Goal: Task Accomplishment & Management: Use online tool/utility

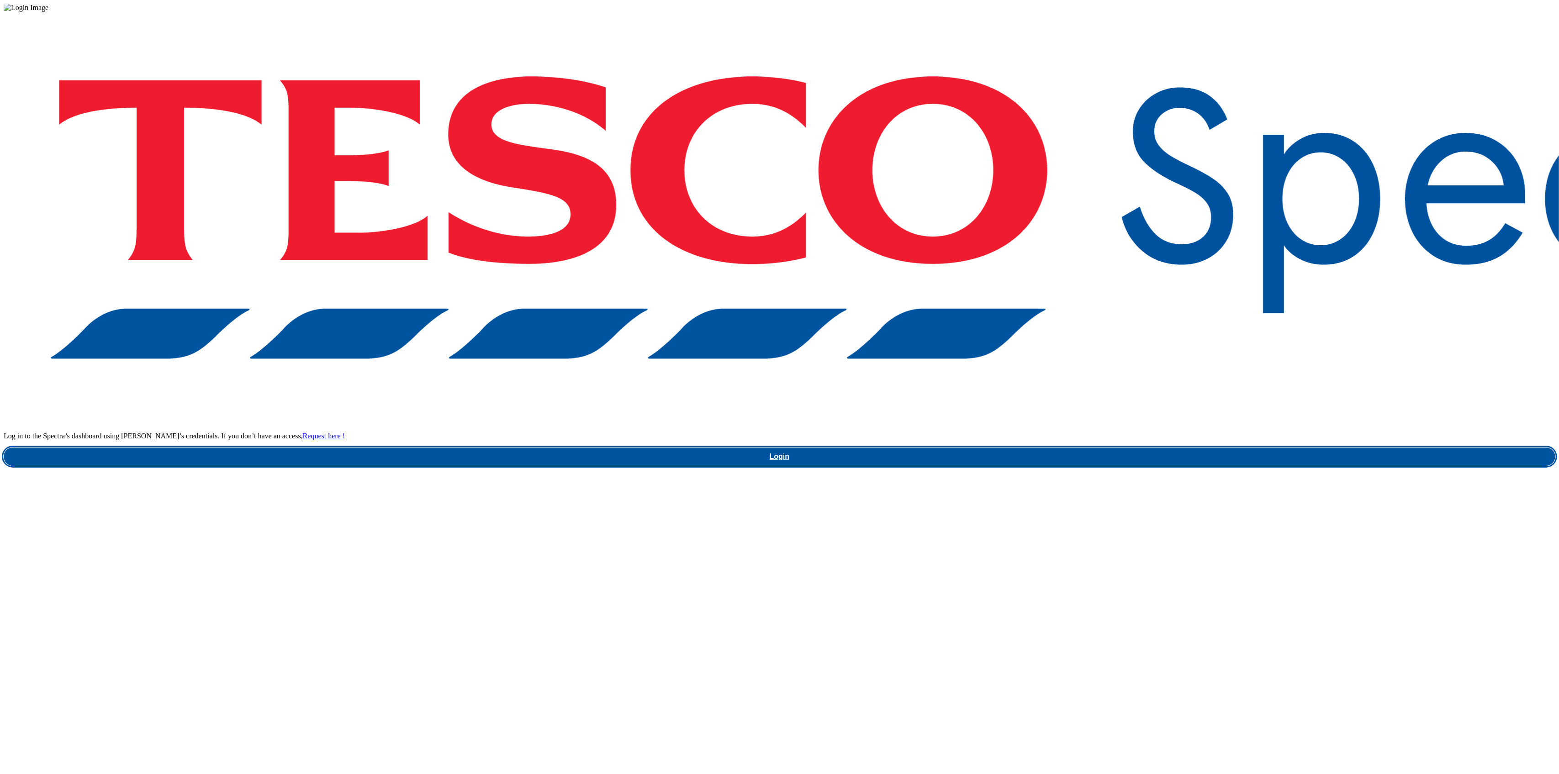
click at [1154, 448] on link "Login" at bounding box center [780, 457] width 1552 height 18
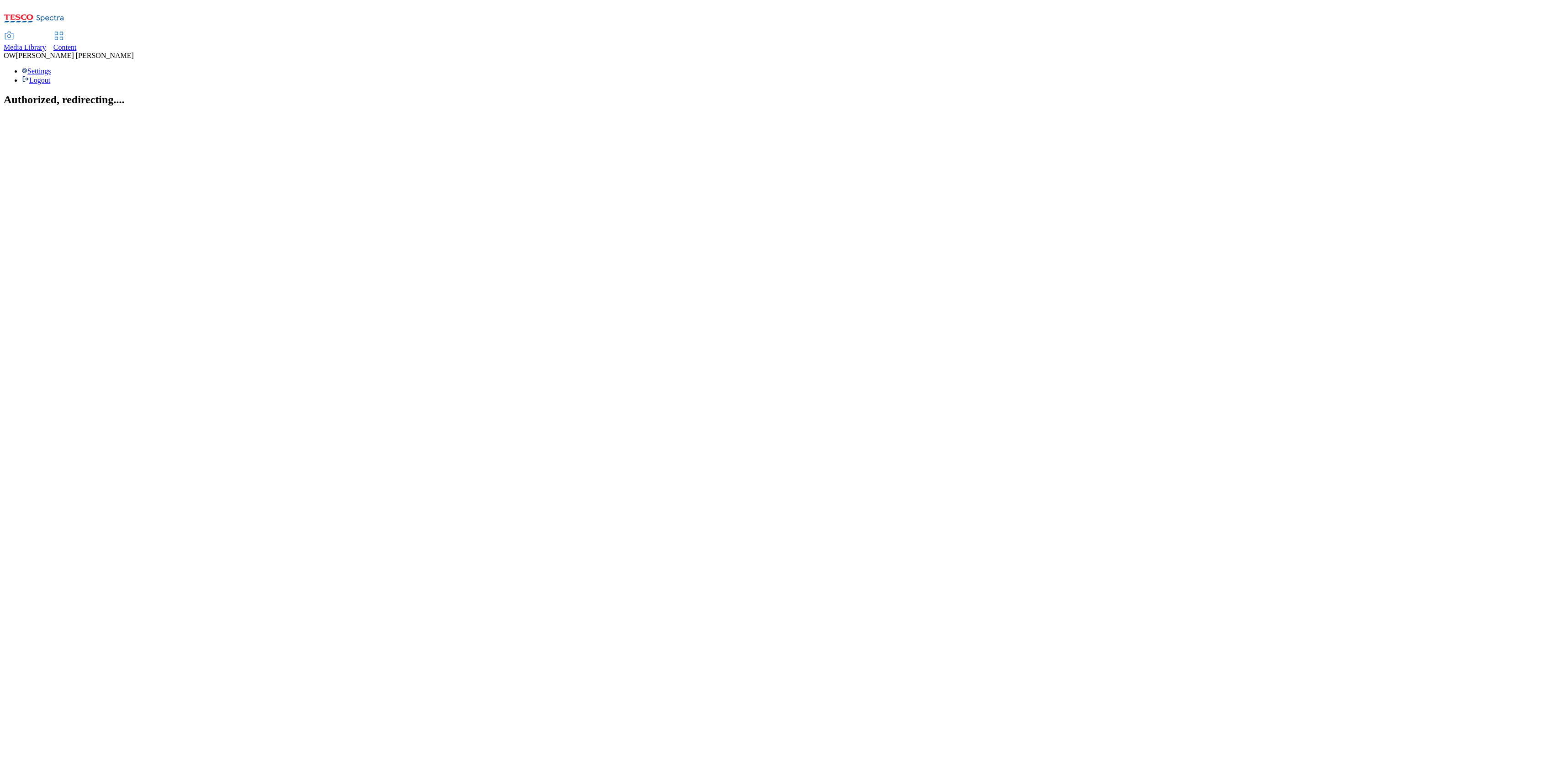
click at [77, 43] on span "Content" at bounding box center [64, 47] width 23 height 8
select select "ghs-uk"
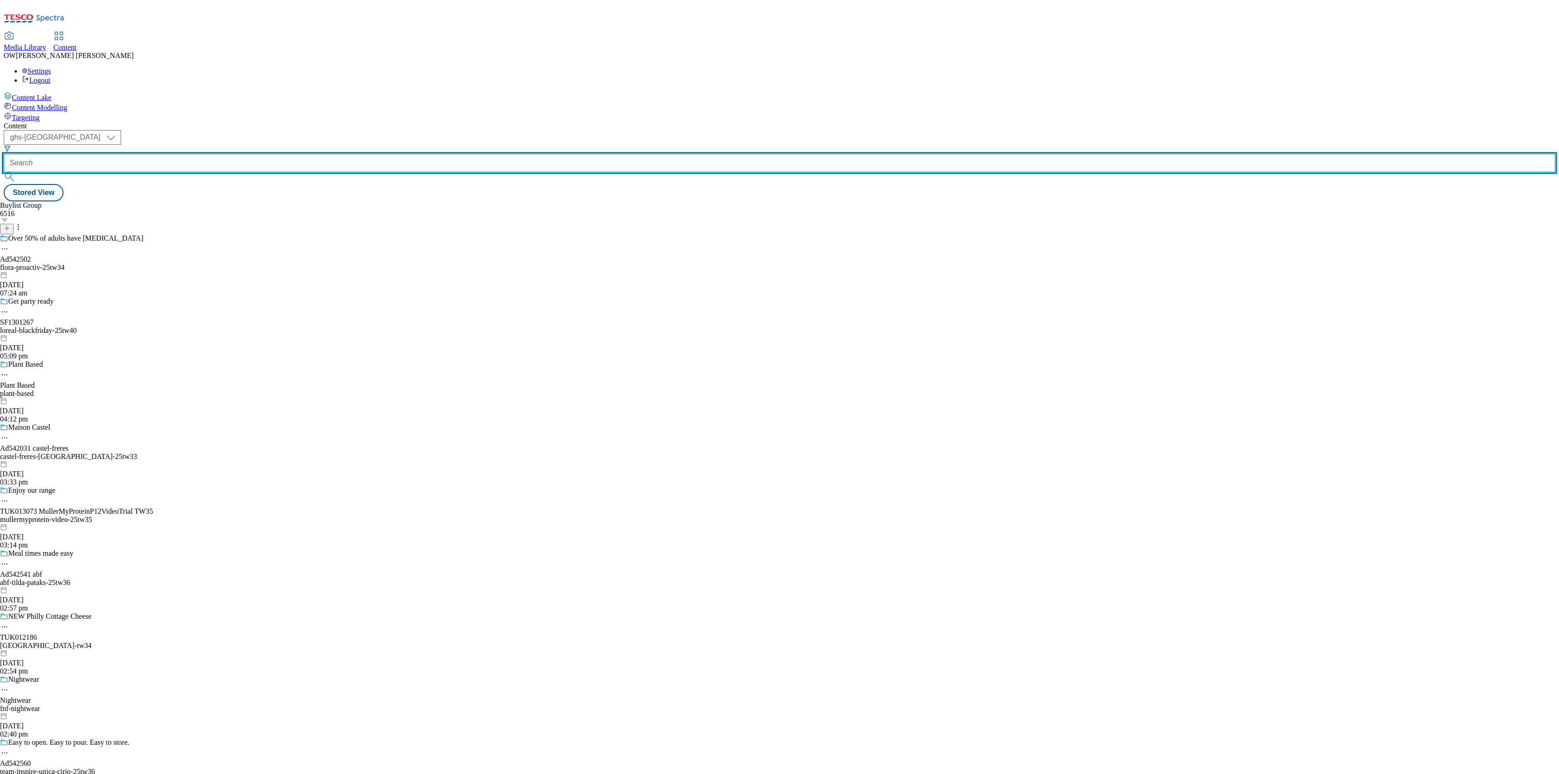
click at [238, 154] on input "text" at bounding box center [780, 163] width 1552 height 18
paste input "danone-alpro-25tw34"
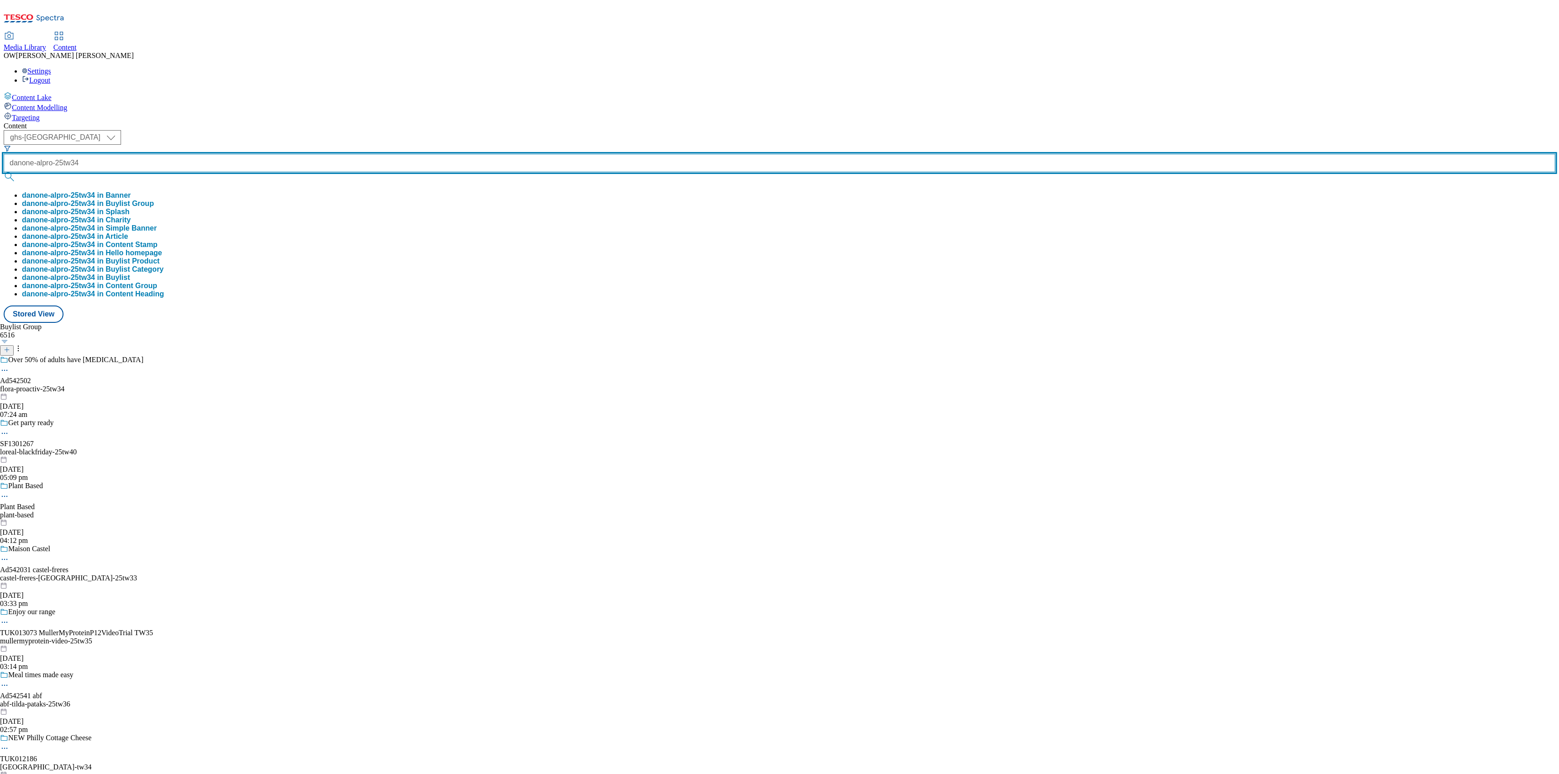
type input "danone-alpro-25tw34"
click at [4, 172] on button "submit" at bounding box center [10, 176] width 13 height 9
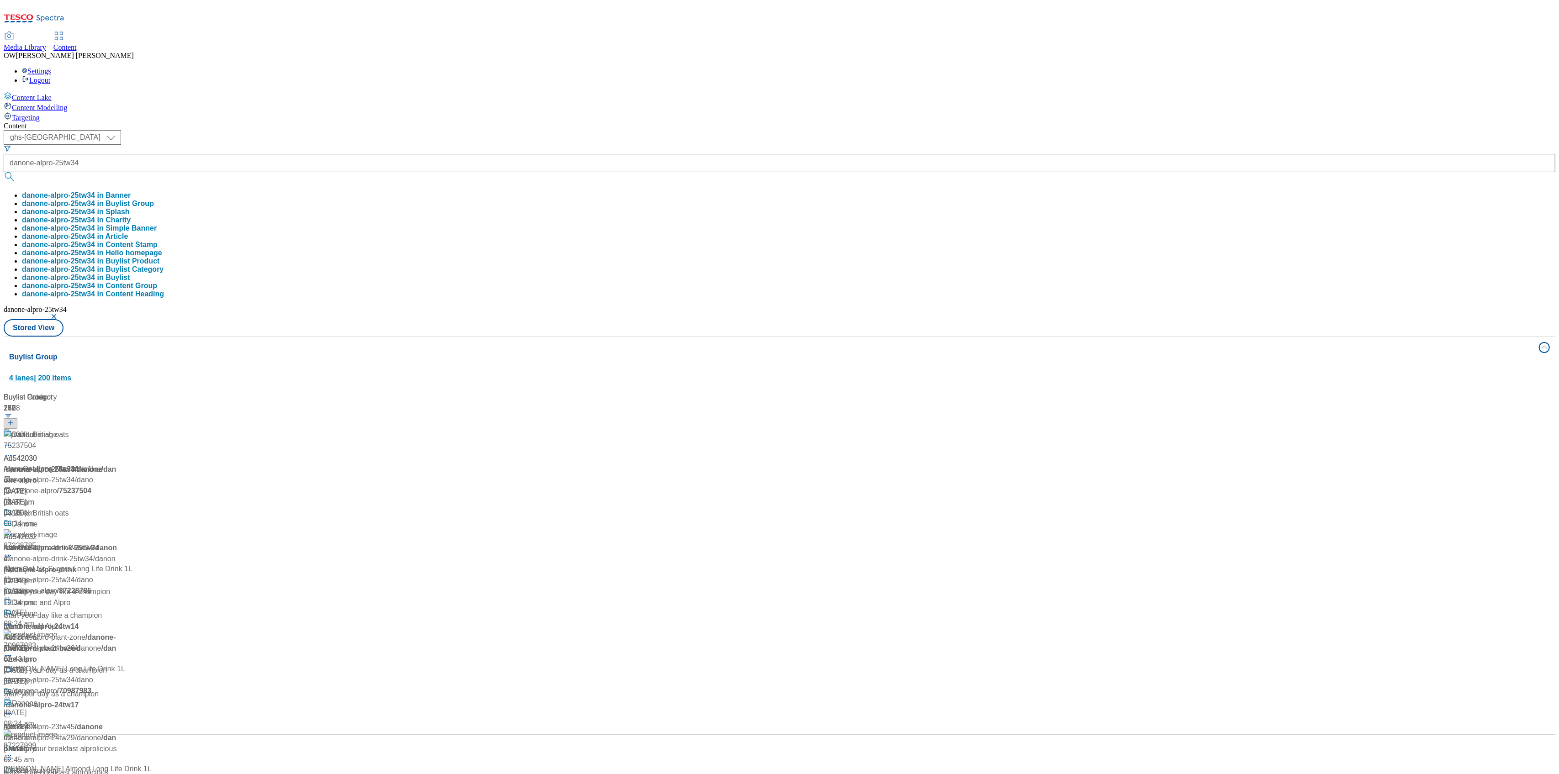
click at [515, 352] on div "Buylist Group 4 lanes | 200 items" at bounding box center [771, 368] width 1524 height 32
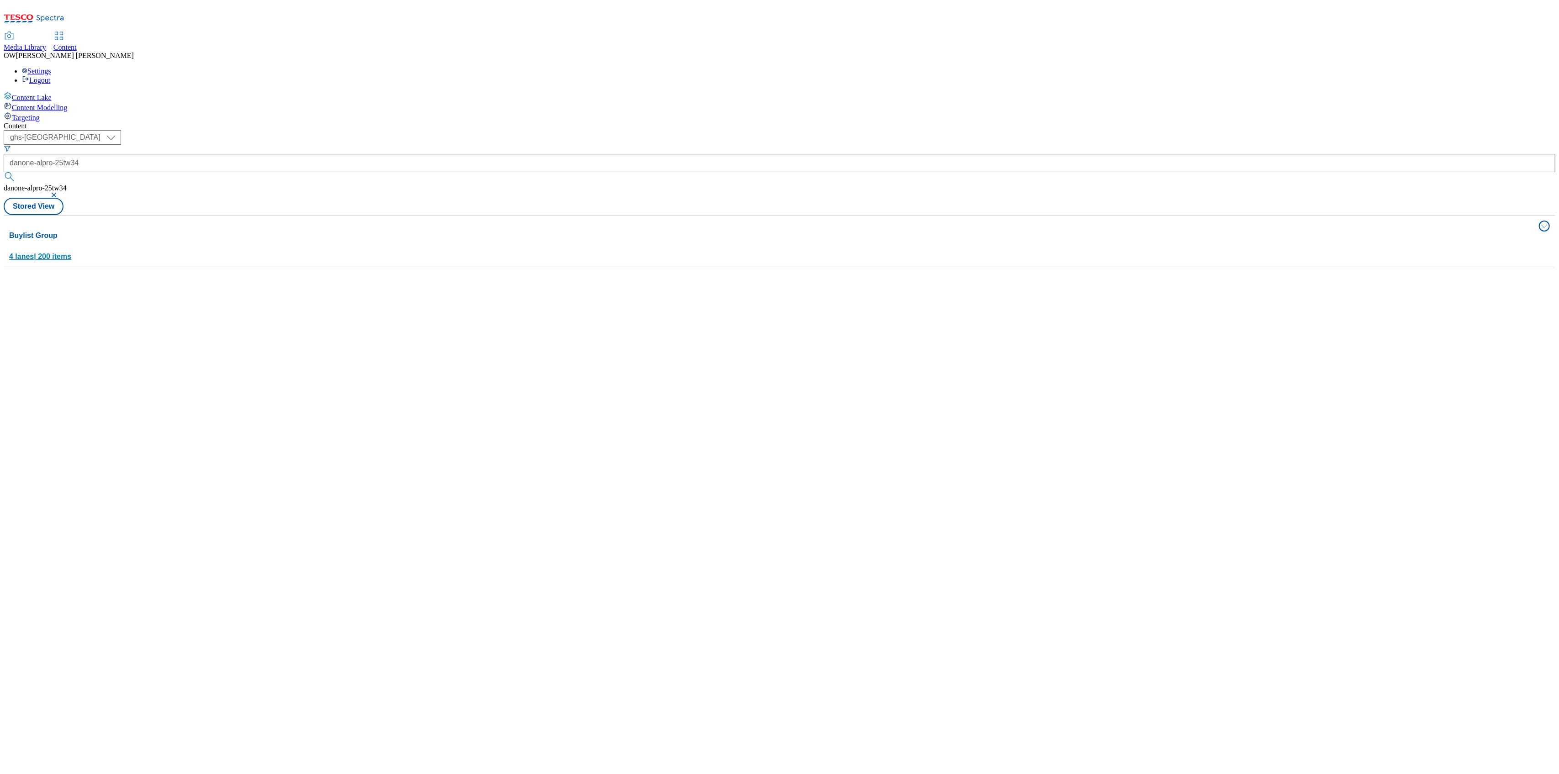
click at [212, 230] on div "Buylist Group 4 lanes | 200 items" at bounding box center [771, 246] width 1524 height 32
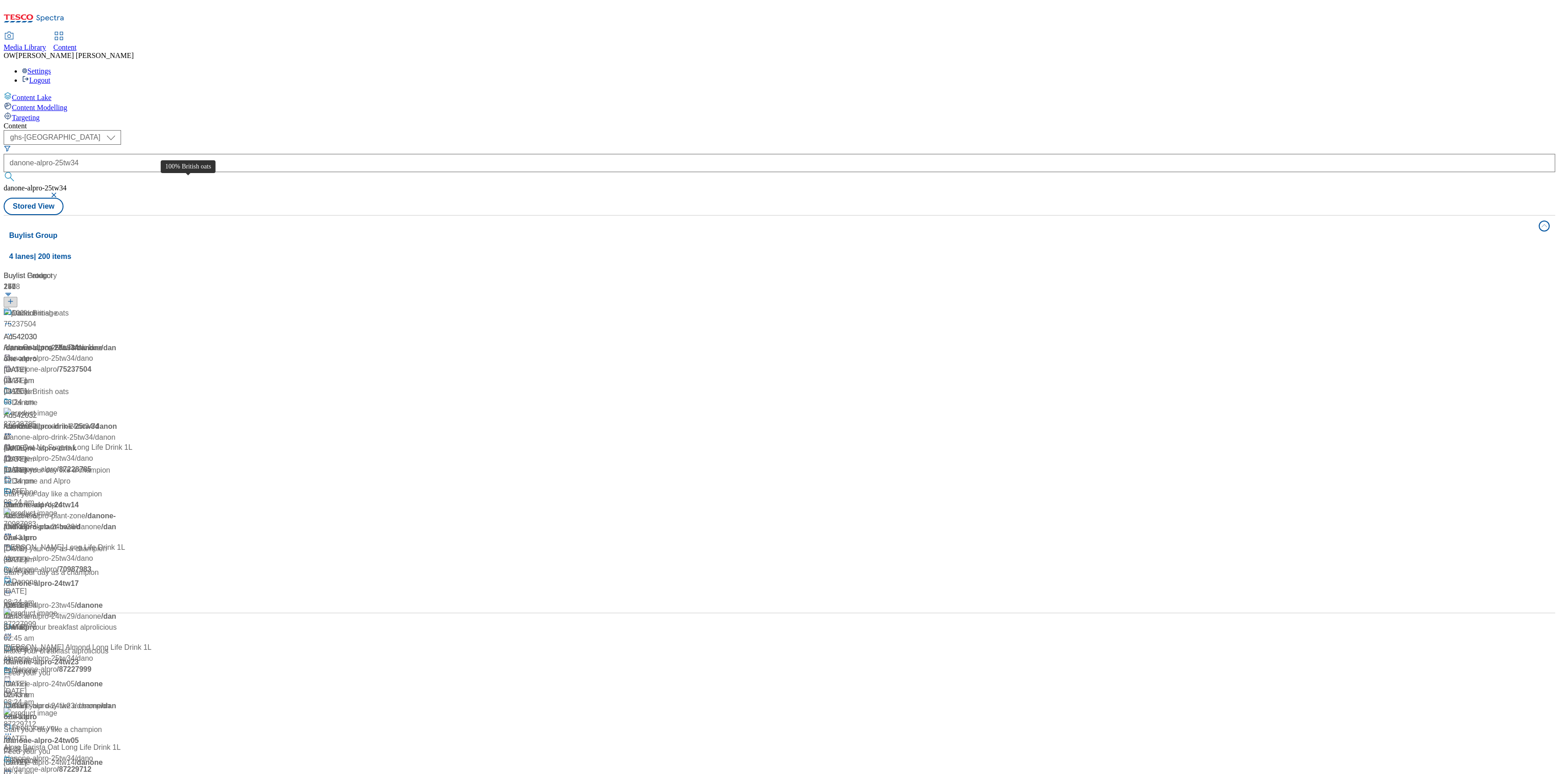
click at [69, 308] on div "100% British oats" at bounding box center [40, 313] width 57 height 11
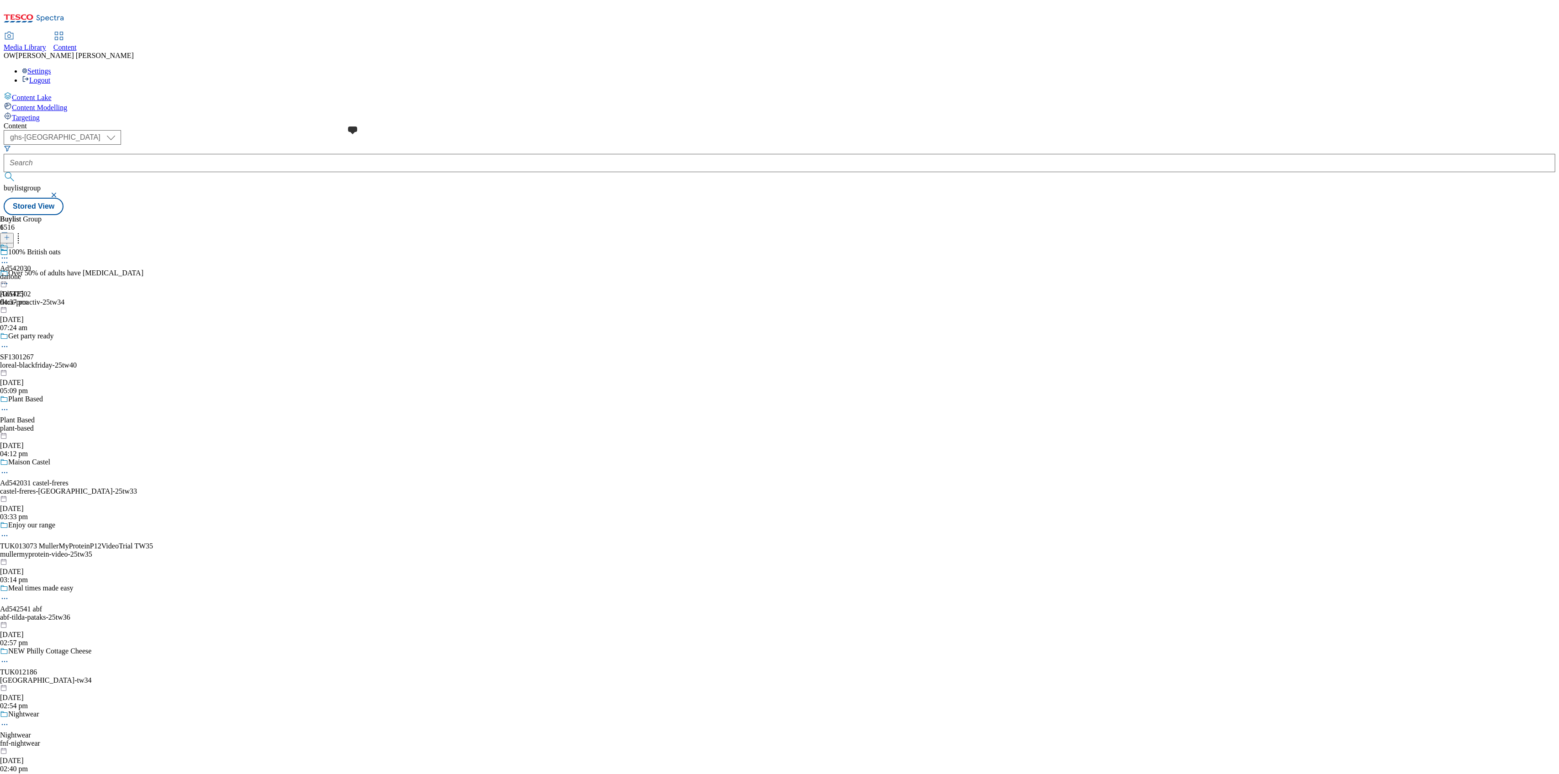
click at [8, 243] on span at bounding box center [8, 248] width 0 height 10
click at [31, 243] on div "Danone" at bounding box center [19, 247] width 23 height 8
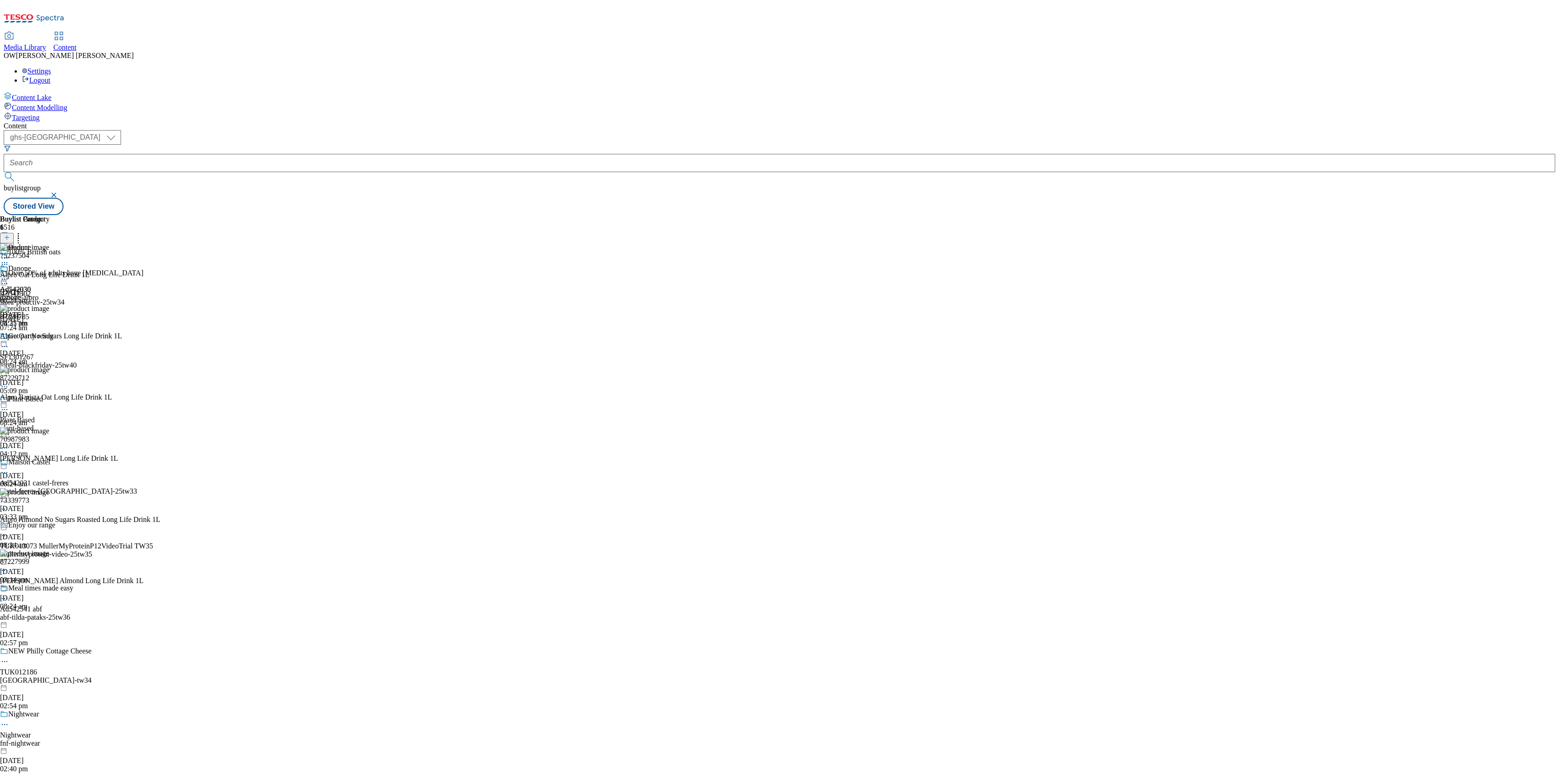
click at [23, 232] on icon at bounding box center [18, 236] width 9 height 9
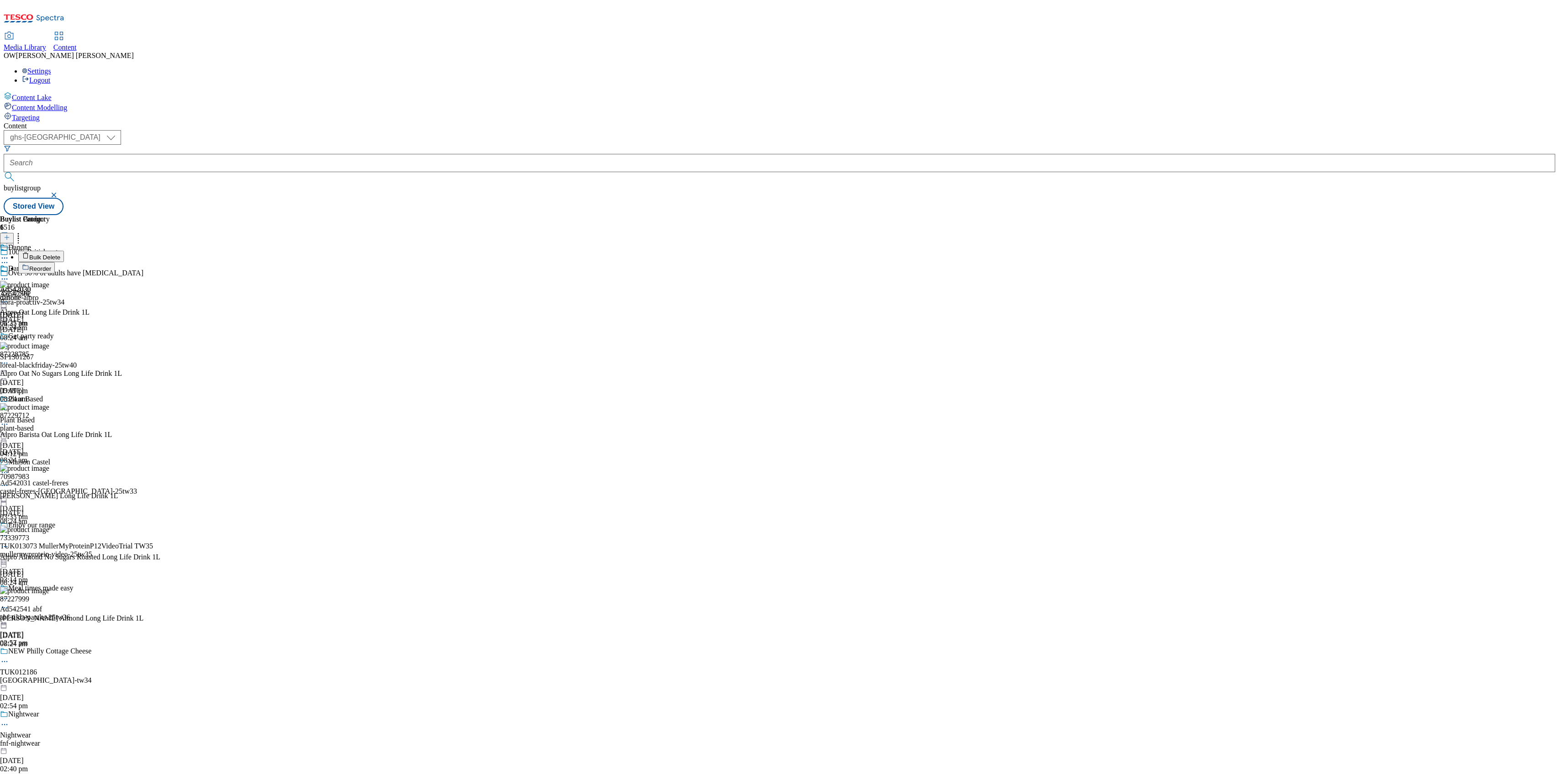
click at [55, 262] on button "Reorder" at bounding box center [36, 267] width 37 height 11
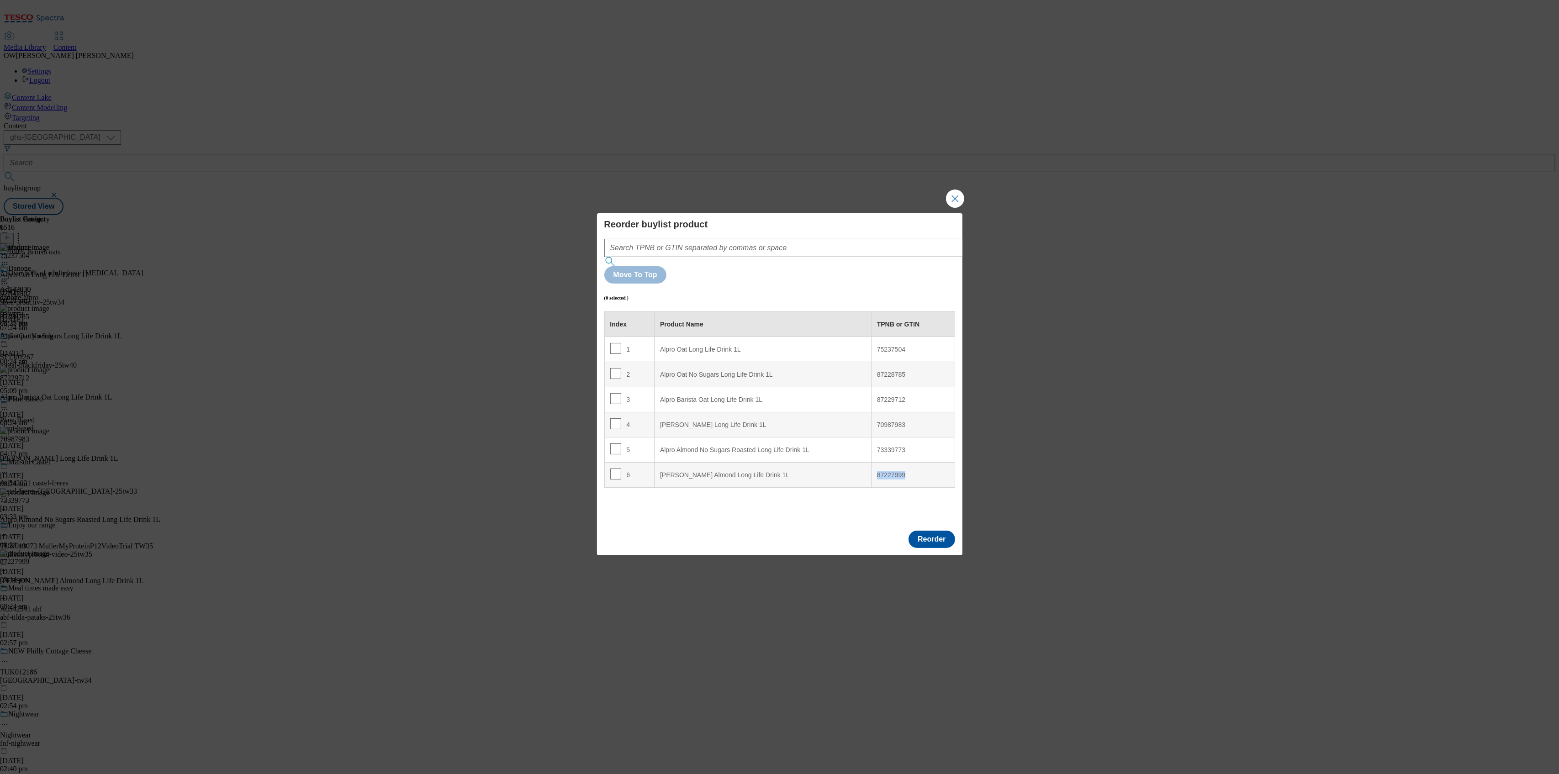
copy div "87227999"
drag, startPoint x: 916, startPoint y: 453, endPoint x: 874, endPoint y: 448, distance: 42.4
click at [874, 463] on td "87227999" at bounding box center [913, 475] width 84 height 25
drag, startPoint x: 911, startPoint y: 428, endPoint x: 875, endPoint y: 426, distance: 36.6
click at [875, 438] on td "73339773" at bounding box center [913, 450] width 84 height 25
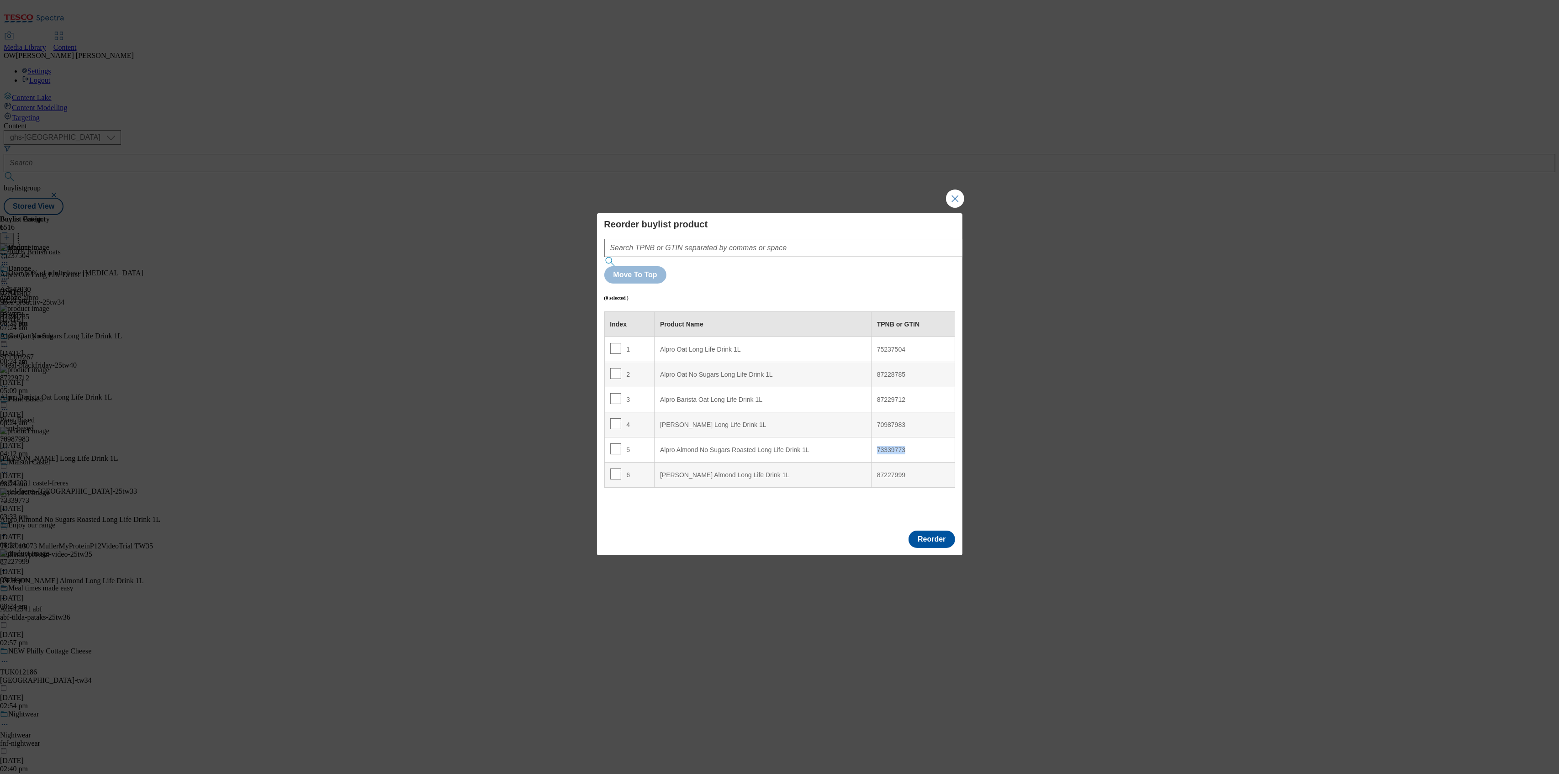
copy div "73339773"
drag, startPoint x: 925, startPoint y: 402, endPoint x: 876, endPoint y: 407, distance: 49.1
click at [876, 412] on td "70987983" at bounding box center [913, 424] width 84 height 25
copy div "70987983"
drag, startPoint x: 910, startPoint y: 374, endPoint x: 870, endPoint y: 388, distance: 42.5
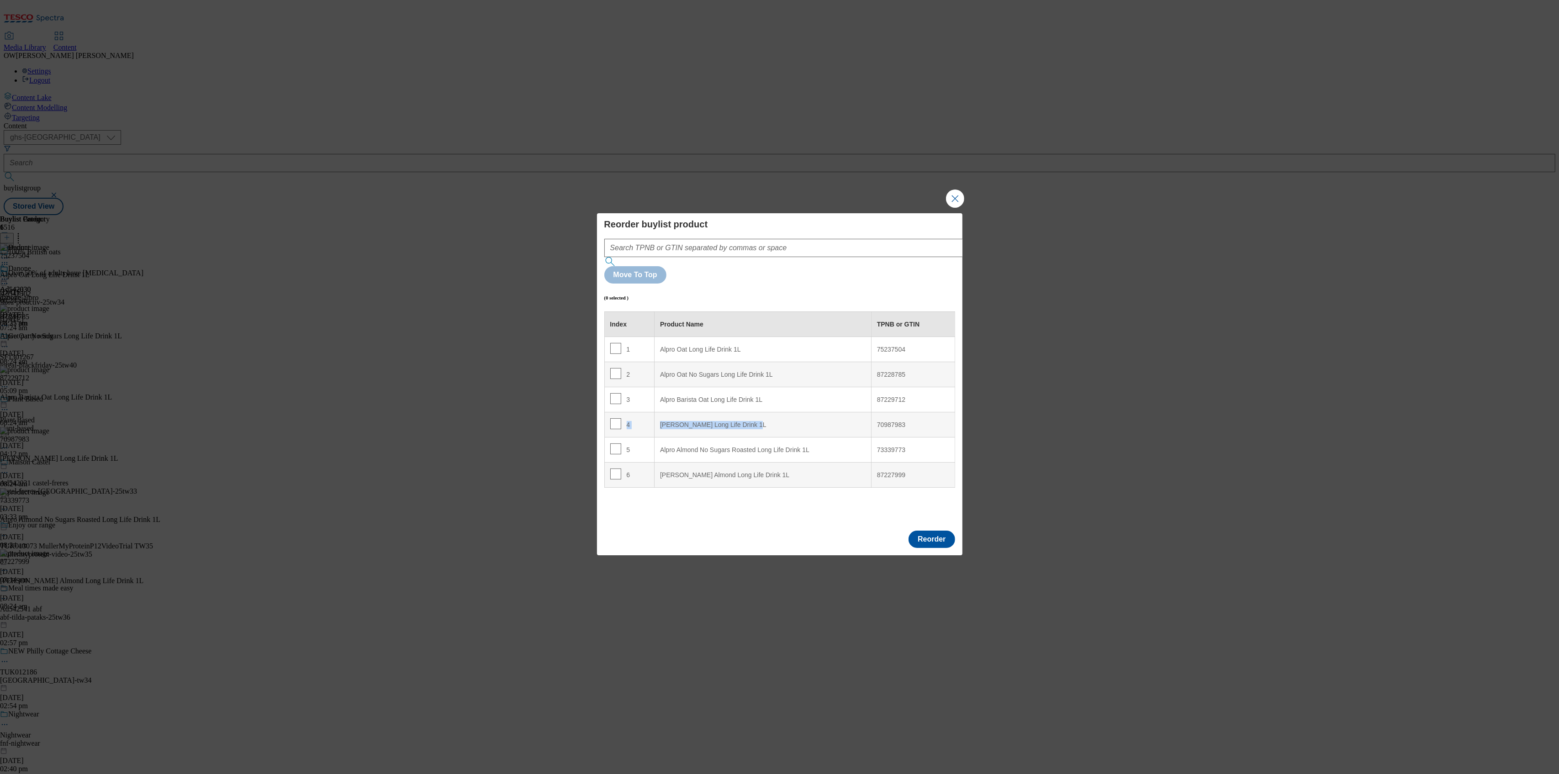
click at [870, 388] on tbody "1 Alpro Oat Long Life Drink 1L 75237504 2 Alpro Oat No Sugars Long Life Drink 1…" at bounding box center [779, 412] width 350 height 151
click at [917, 396] on div "87229712" at bounding box center [913, 400] width 72 height 8
drag, startPoint x: 913, startPoint y: 375, endPoint x: 875, endPoint y: 386, distance: 39.7
click at [875, 387] on td "87229712" at bounding box center [913, 399] width 84 height 25
copy div "87229712"
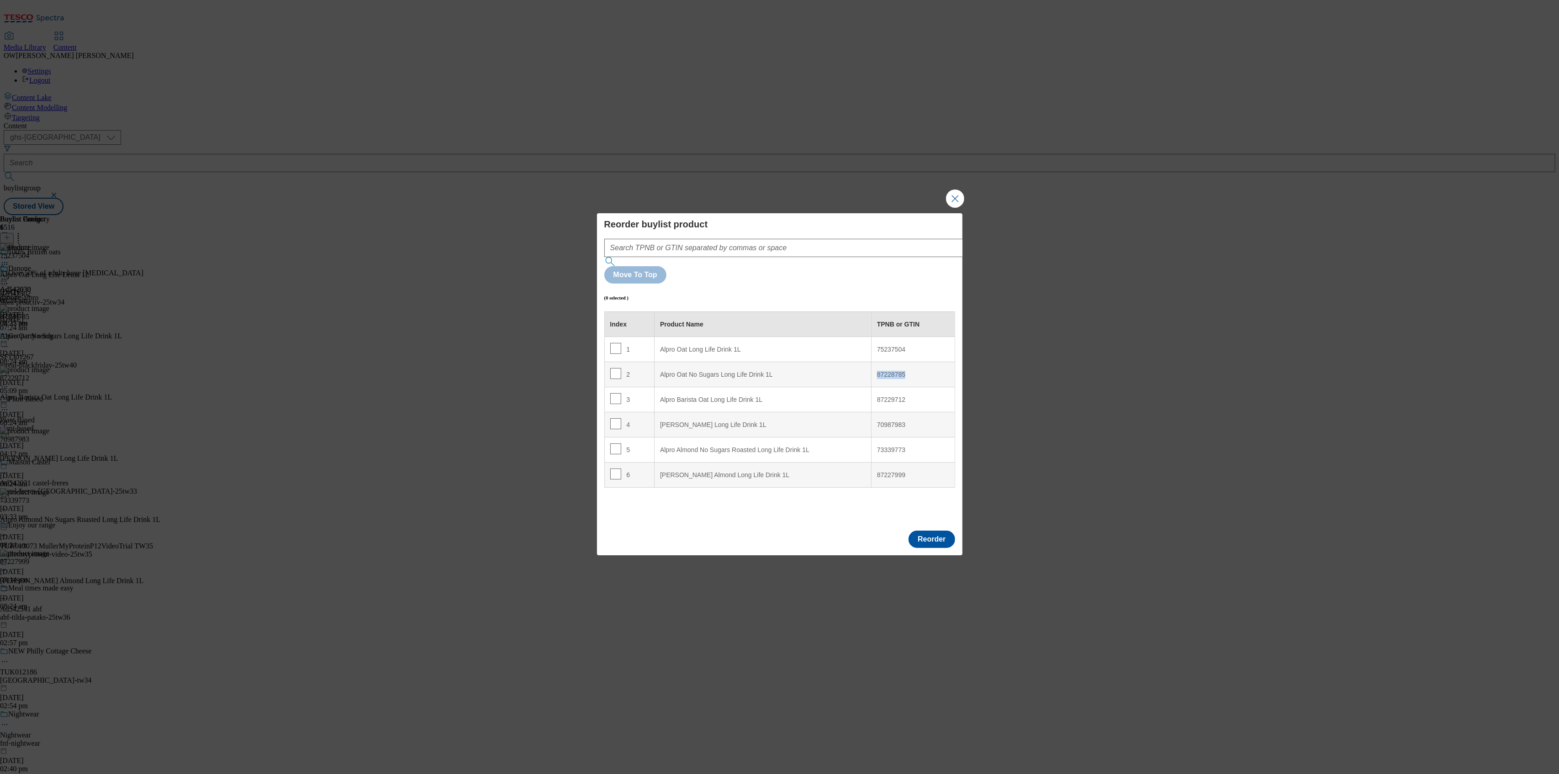
drag, startPoint x: 909, startPoint y: 355, endPoint x: 876, endPoint y: 359, distance: 33.6
click at [876, 362] on td "87228785" at bounding box center [913, 374] width 84 height 25
copy div "87228785"
drag, startPoint x: 910, startPoint y: 331, endPoint x: 870, endPoint y: 335, distance: 40.9
click at [870, 337] on tr "1 Alpro Oat Long Life Drink 1L 75237504" at bounding box center [779, 349] width 350 height 25
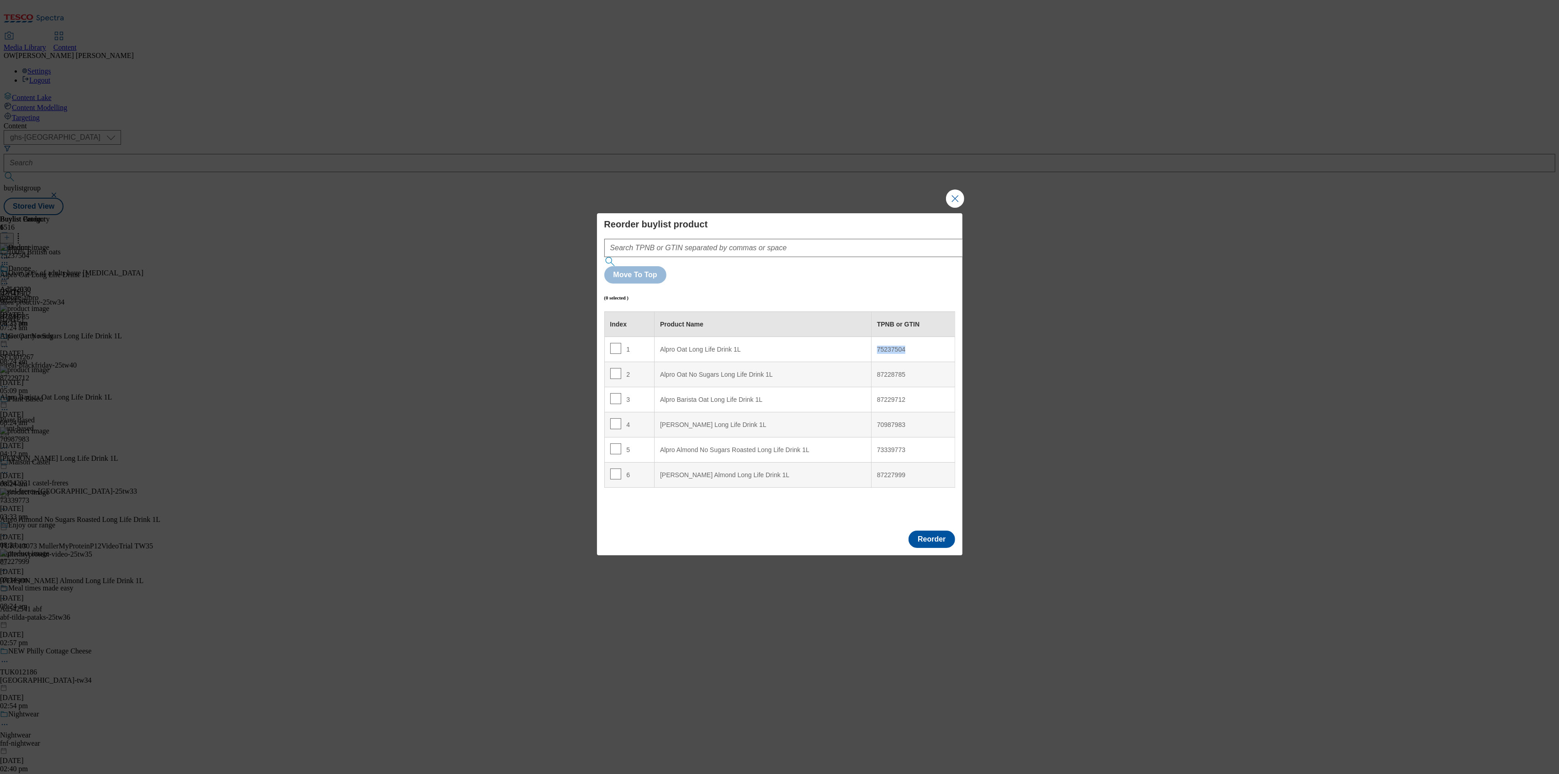
copy tr "75237504"
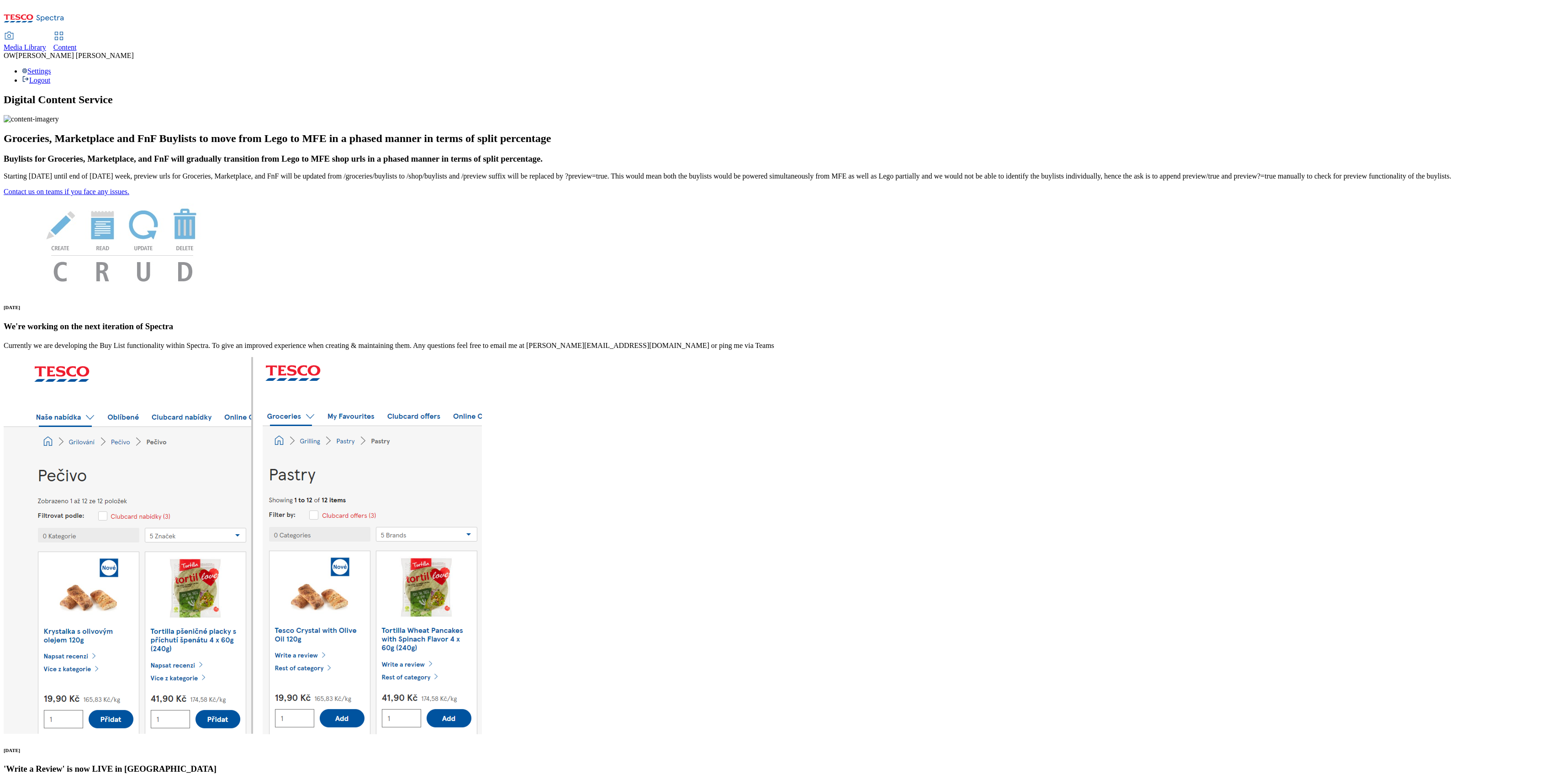
click at [77, 43] on div "Content" at bounding box center [64, 47] width 23 height 8
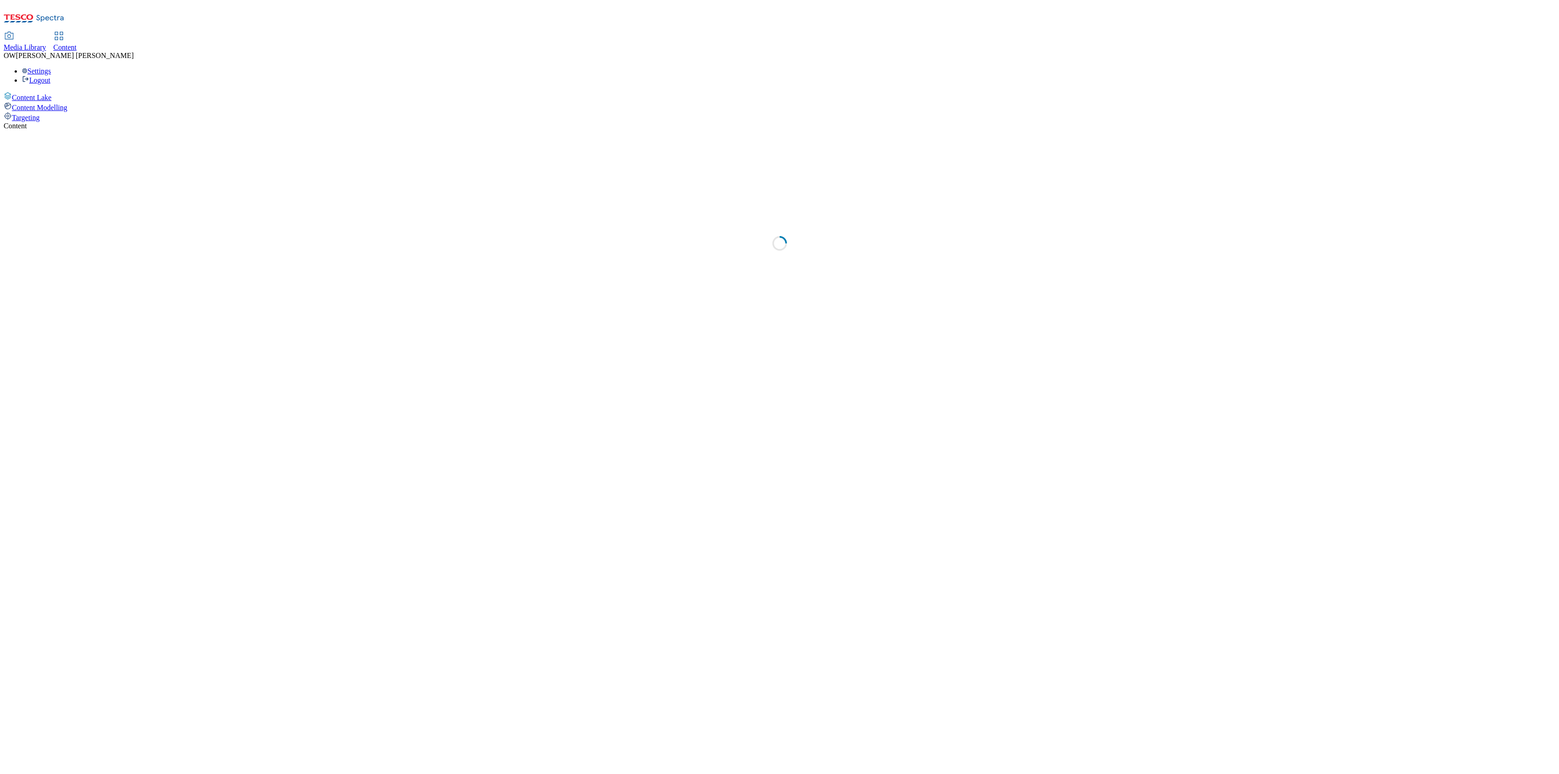
select select "ghs-[GEOGRAPHIC_DATA]"
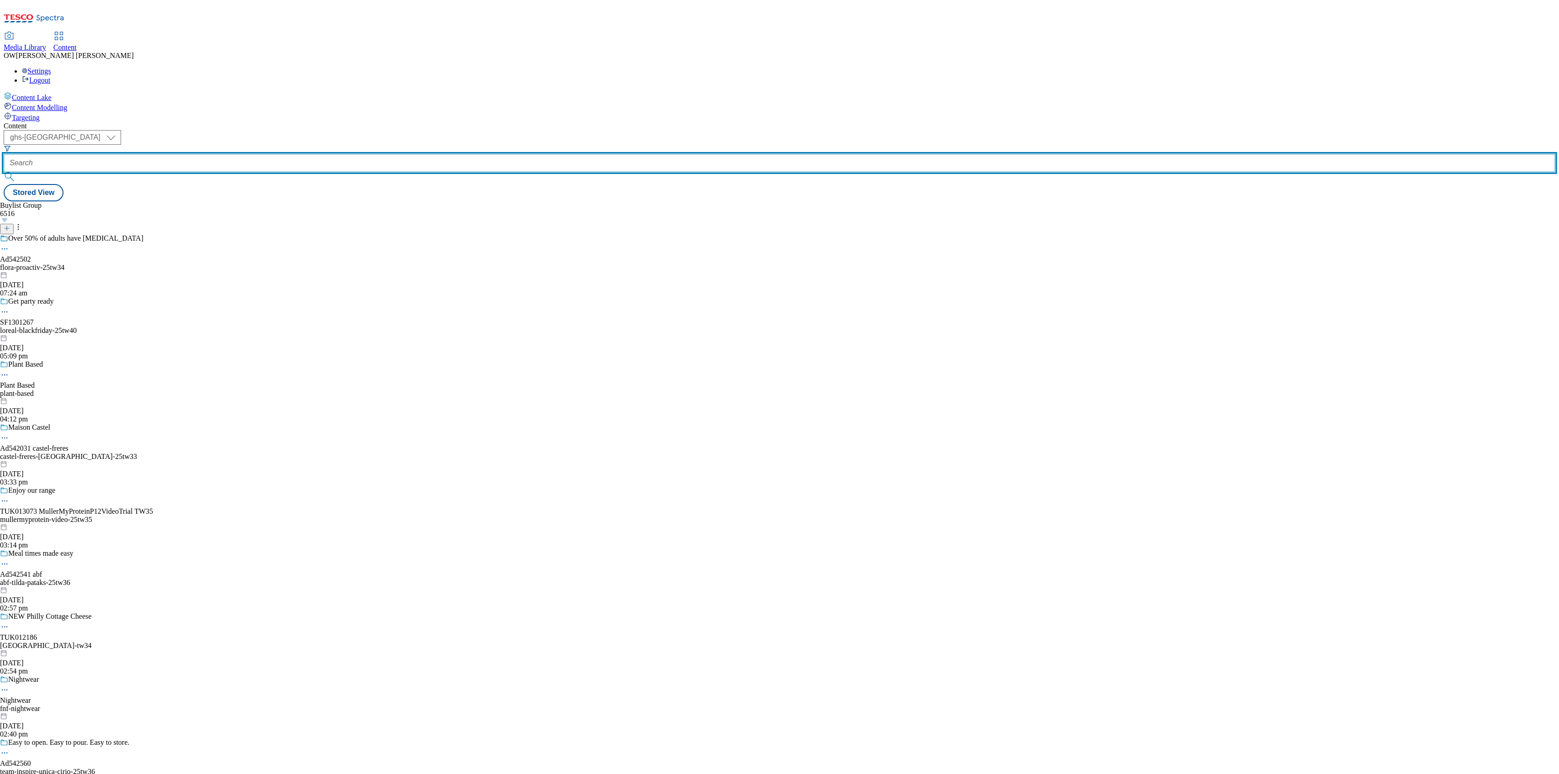
click at [234, 154] on input "text" at bounding box center [780, 163] width 1552 height 18
paste input "danone-alpro-25tw31"
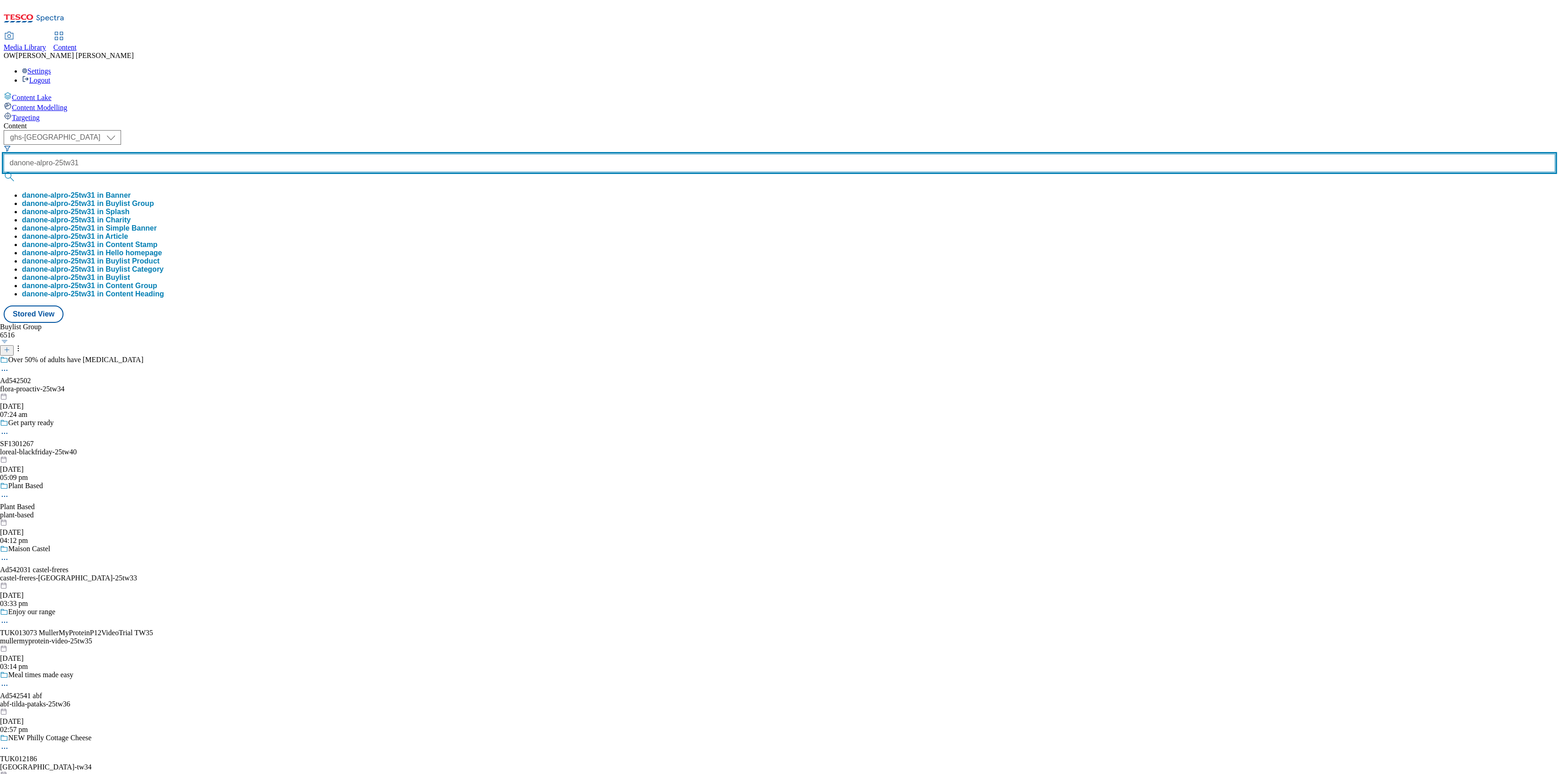
type input "danone-alpro-25tw31"
click at [4, 172] on button "submit" at bounding box center [10, 176] width 13 height 9
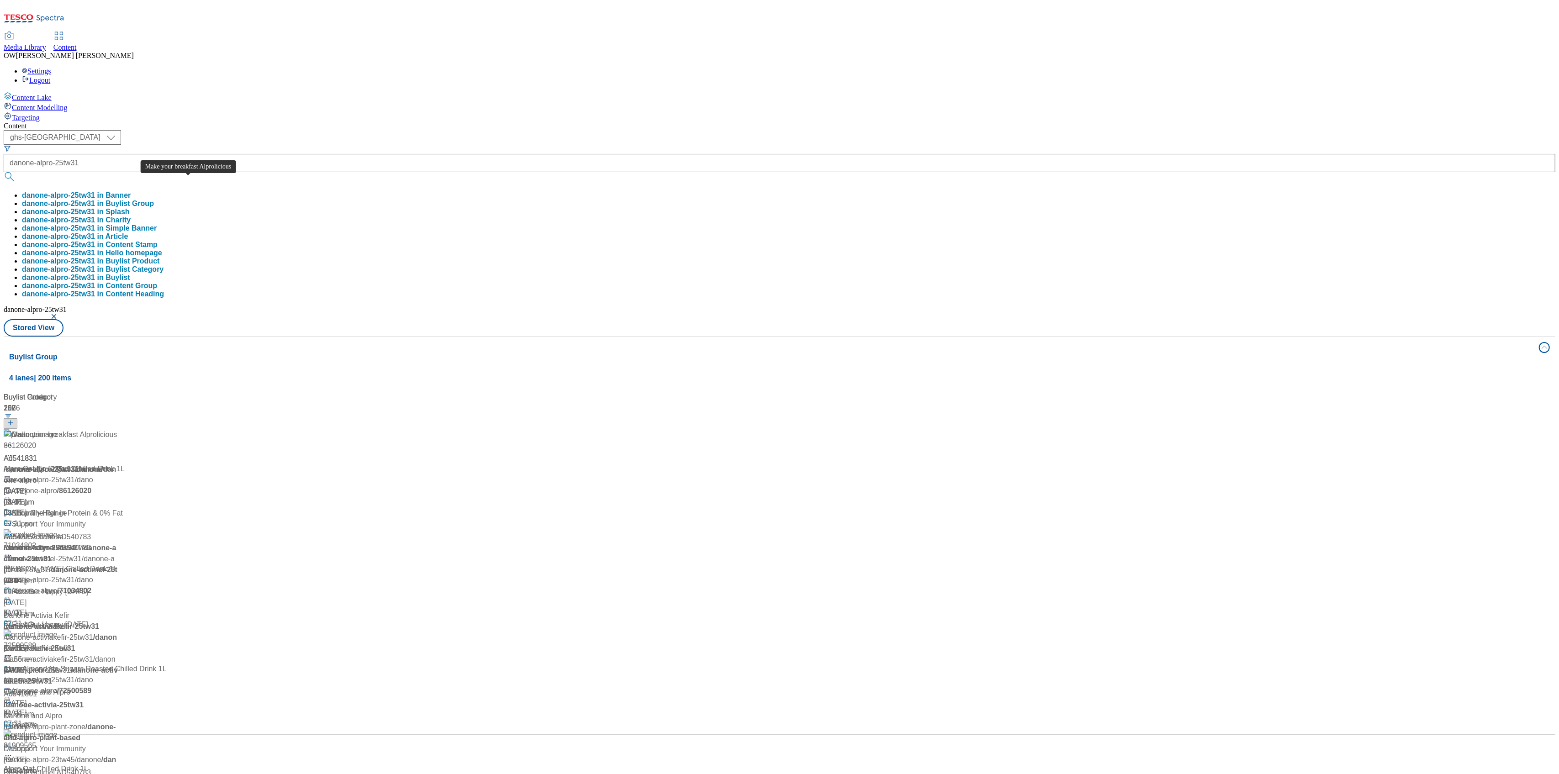
click at [117, 429] on div "Make your breakfast Alprolicious" at bounding box center [64, 434] width 105 height 11
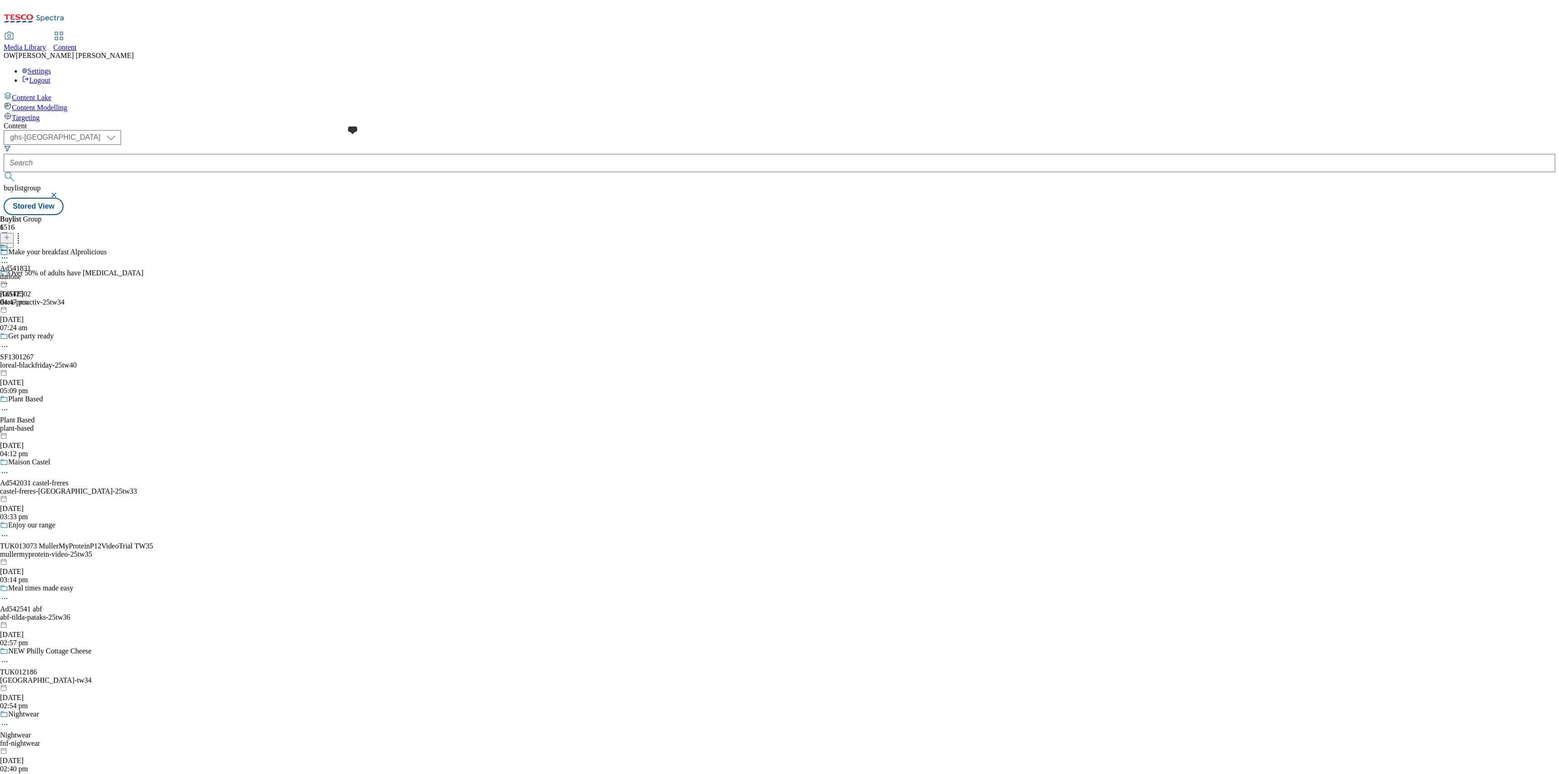
click at [8, 243] on span at bounding box center [8, 248] width 0 height 10
click at [31, 243] on div "Danone" at bounding box center [19, 247] width 23 height 8
click at [9, 275] on icon at bounding box center [4, 279] width 9 height 9
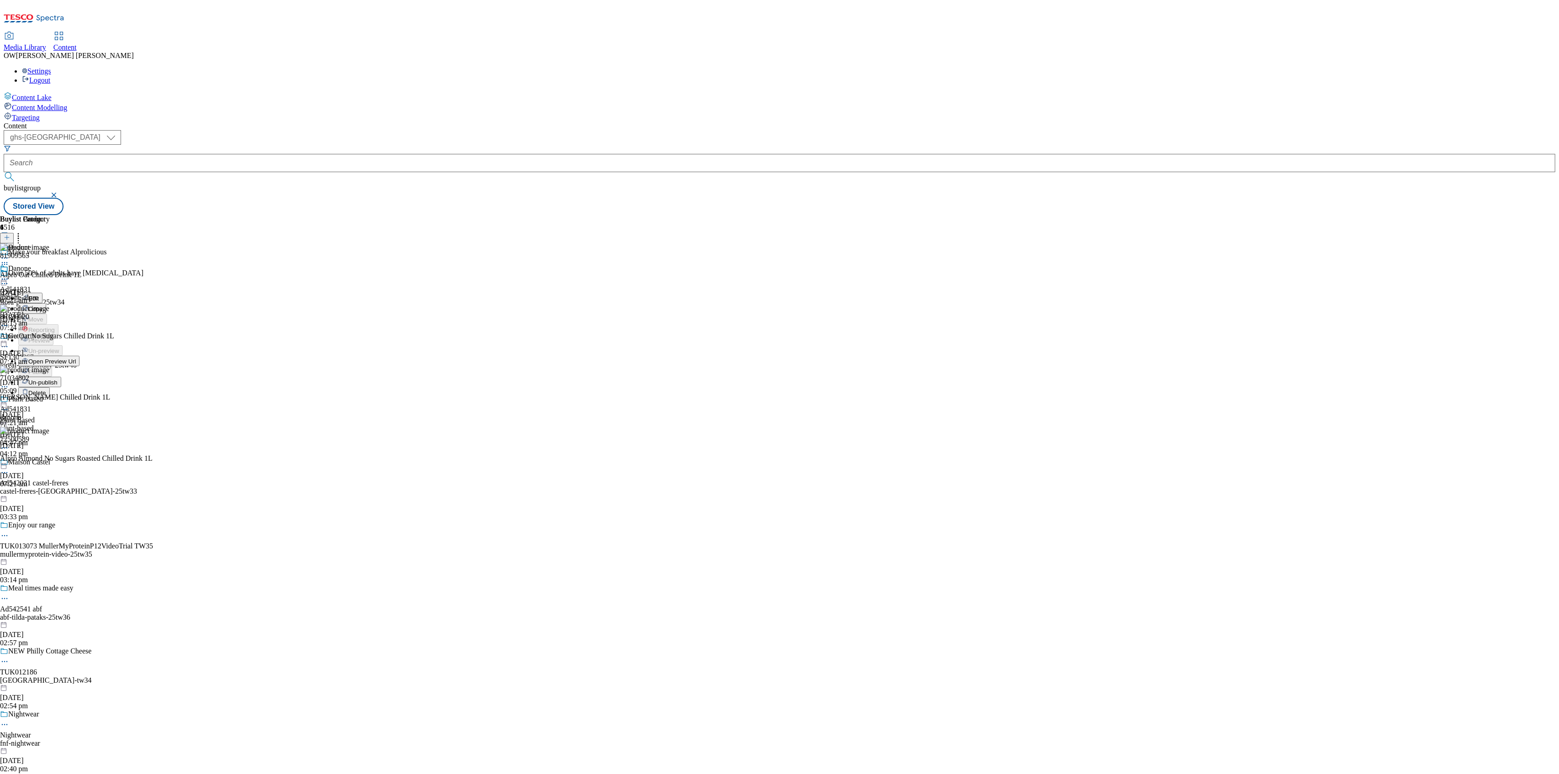
click at [58, 379] on span "Un-publish" at bounding box center [42, 382] width 29 height 7
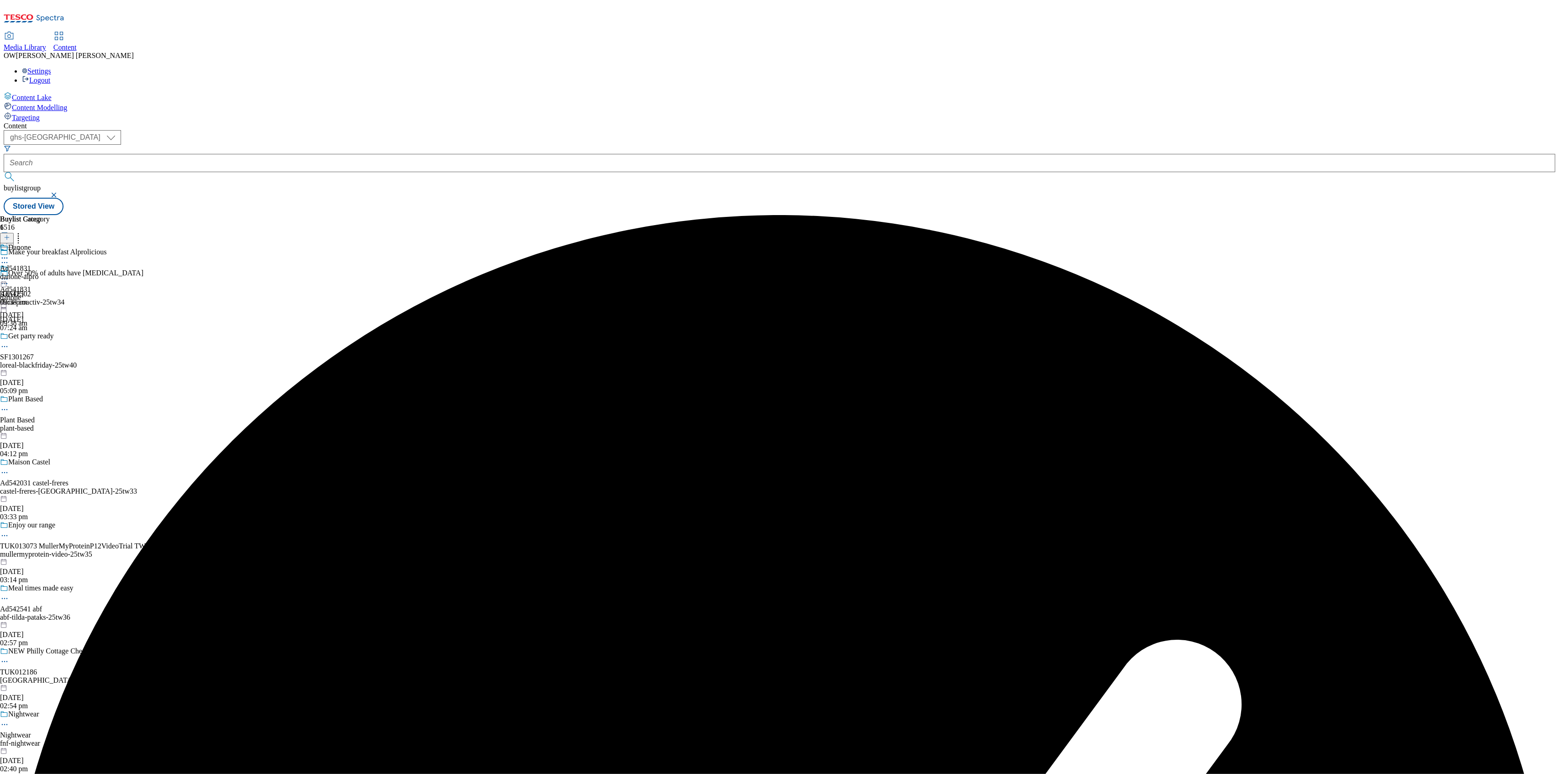
click at [9, 275] on icon at bounding box center [4, 279] width 9 height 9
click at [59, 348] on span "Un-preview" at bounding box center [43, 351] width 31 height 7
click at [31, 243] on div "Danone" at bounding box center [19, 247] width 23 height 8
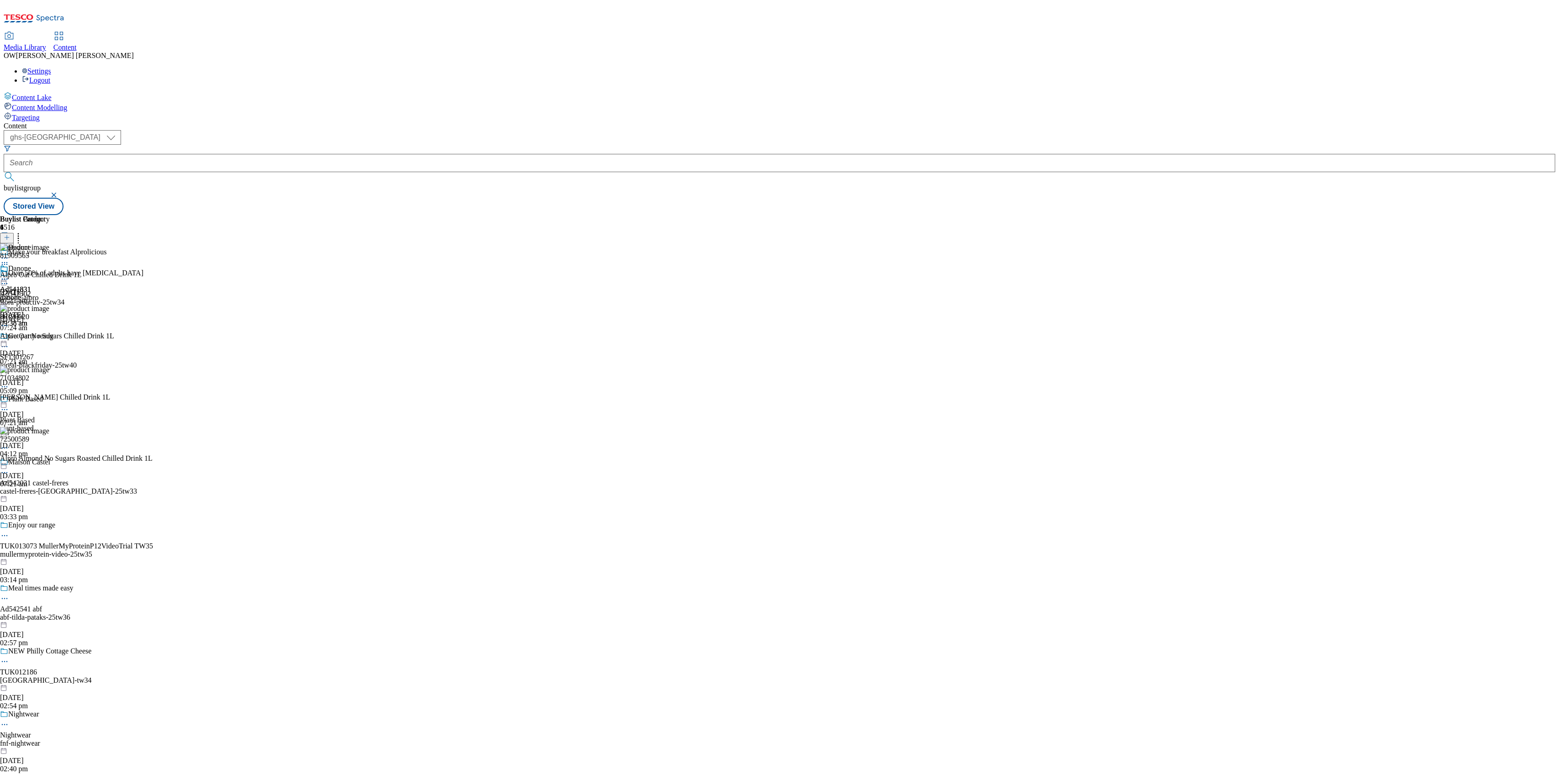
click at [10, 234] on icon at bounding box center [7, 237] width 6 height 6
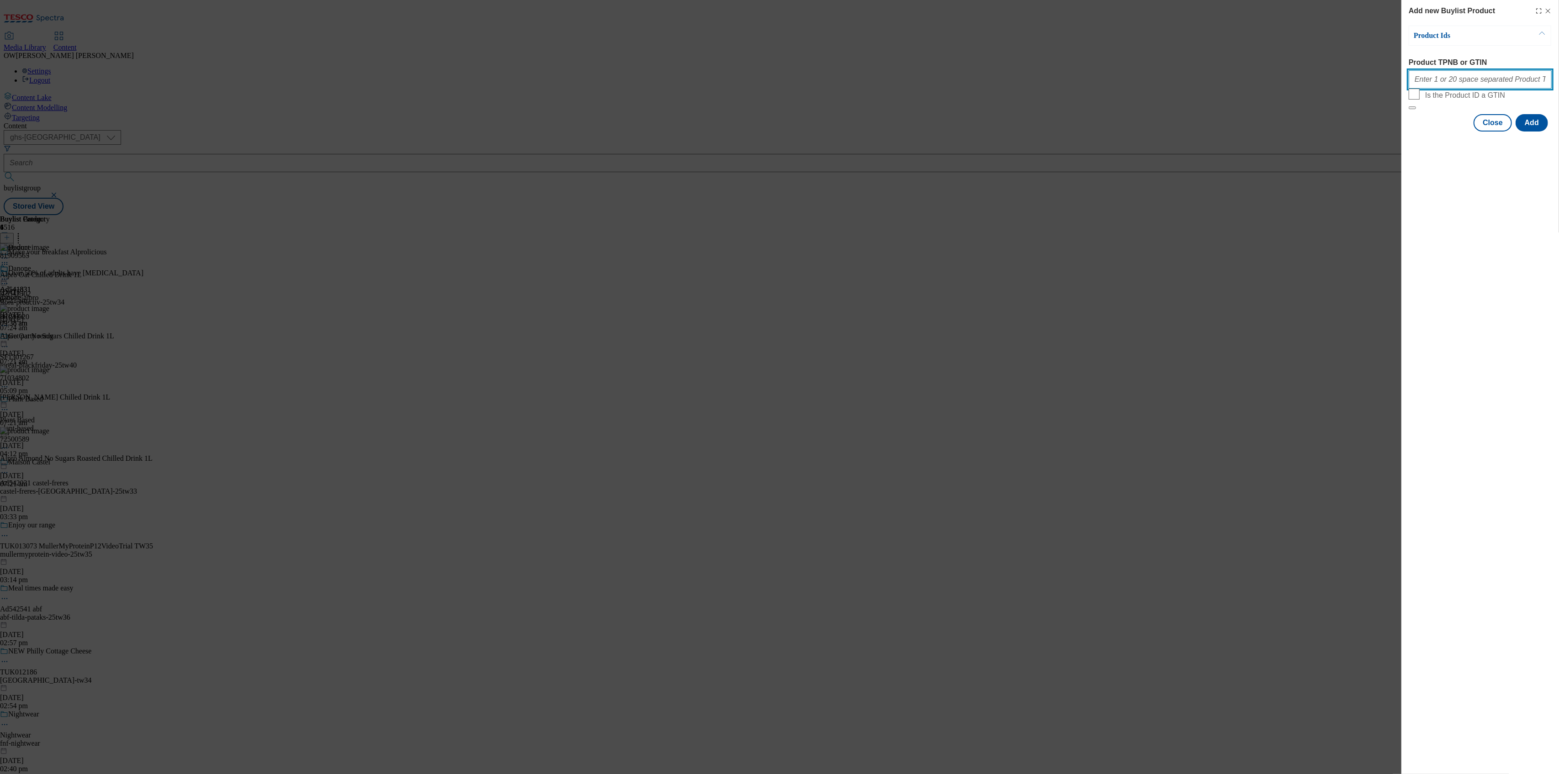
click at [1471, 84] on input "Product TPNB or GTIN" at bounding box center [1480, 79] width 143 height 18
paste input "87227999"
click at [1531, 132] on button "Add" at bounding box center [1532, 122] width 32 height 17
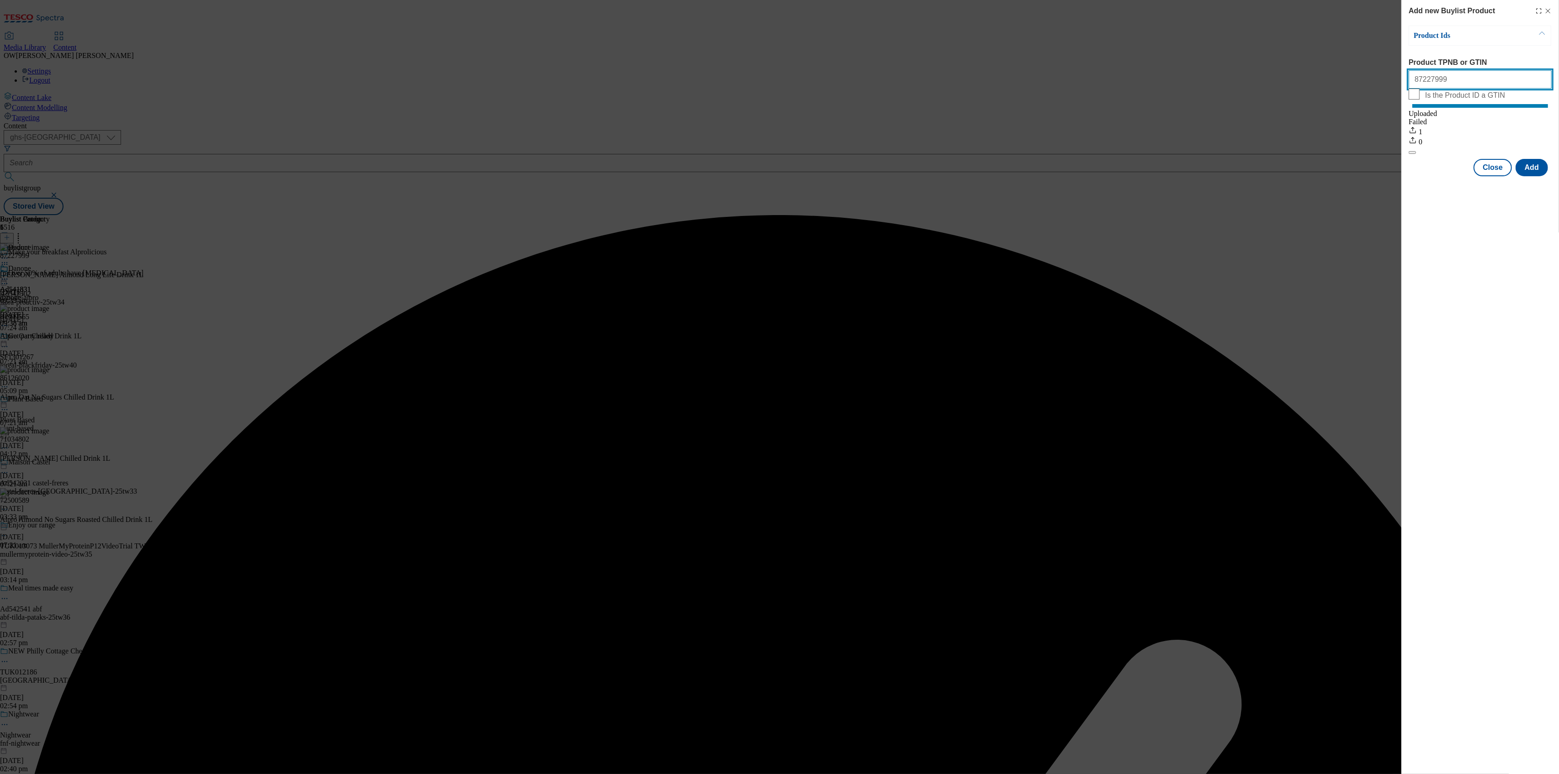
drag, startPoint x: 1458, startPoint y: 83, endPoint x: 1378, endPoint y: 86, distance: 79.5
click at [1378, 86] on div "Add new Buylist Product Product Ids Product TPNB or GTIN 87227999 Is the Produc…" at bounding box center [779, 387] width 1559 height 774
paste input "73339773"
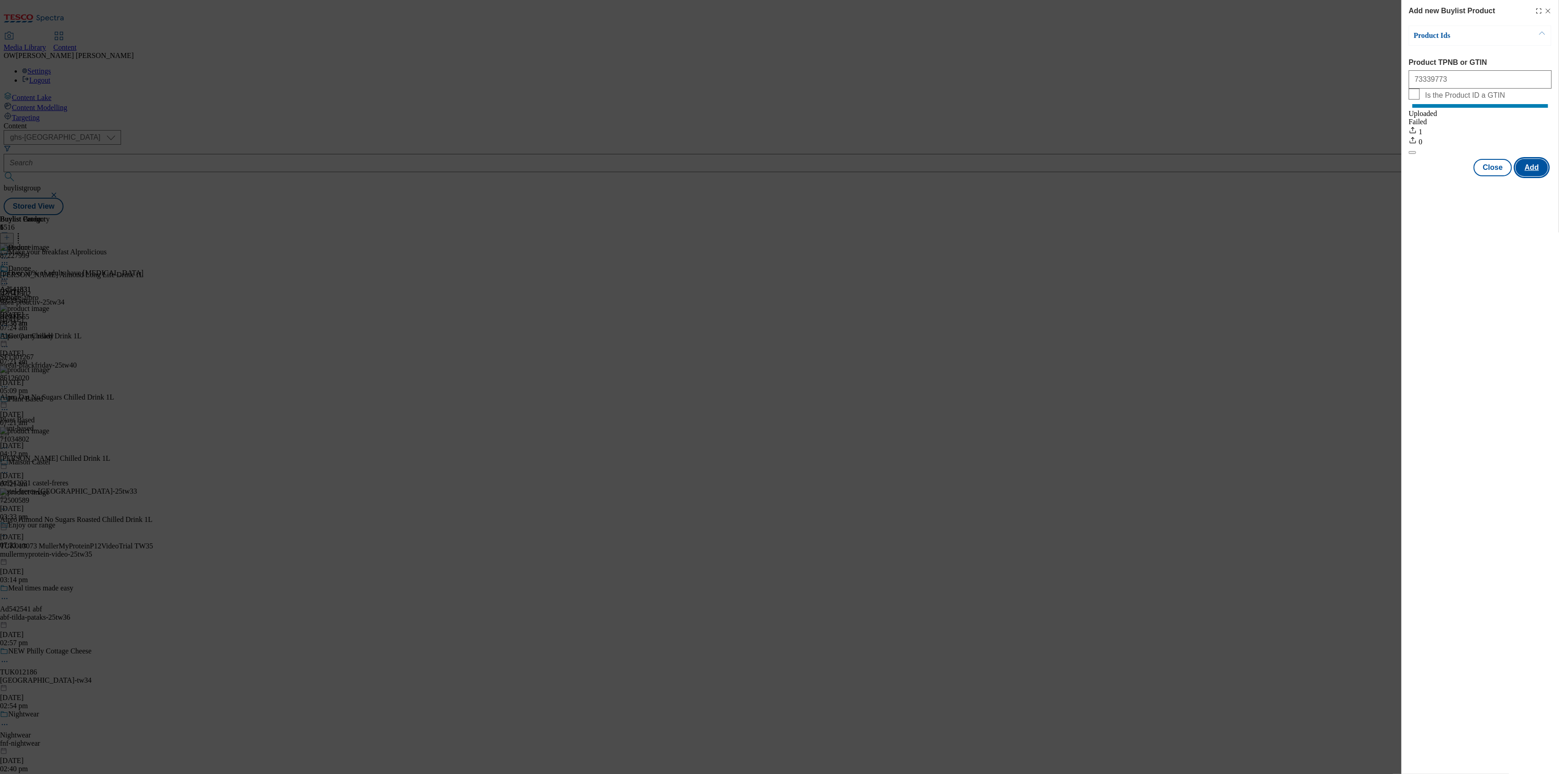
click at [1520, 174] on button "Add" at bounding box center [1532, 167] width 32 height 17
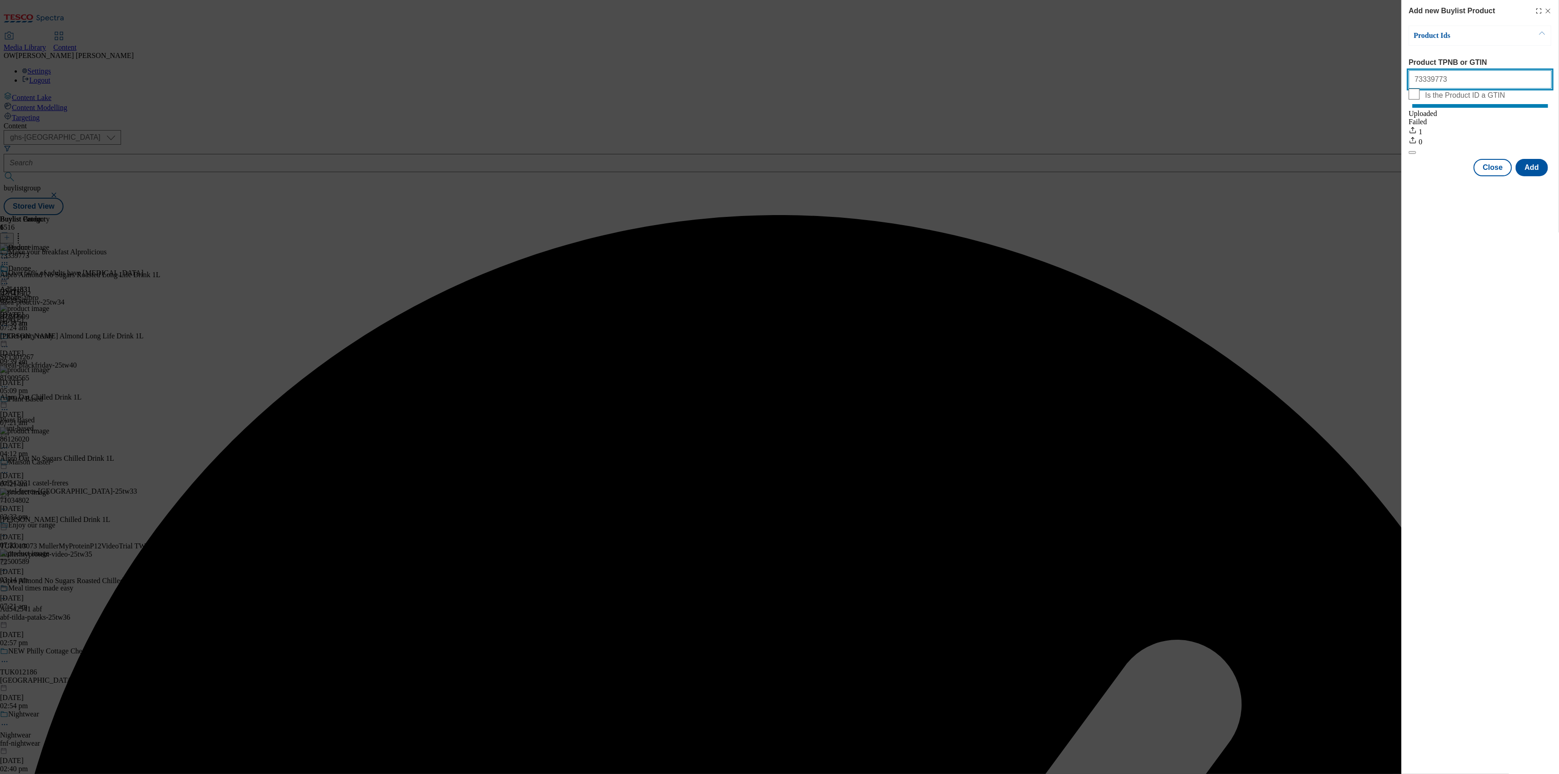
drag, startPoint x: 1472, startPoint y: 75, endPoint x: 1380, endPoint y: 84, distance: 91.8
click at [1380, 84] on div "Add new Buylist Product Product Ids Product TPNB or GTIN 73339773 Is the Produc…" at bounding box center [779, 387] width 1559 height 774
paste input "098798"
click at [1521, 170] on button "Add" at bounding box center [1532, 167] width 32 height 17
drag, startPoint x: 1459, startPoint y: 83, endPoint x: 1381, endPoint y: 84, distance: 78.6
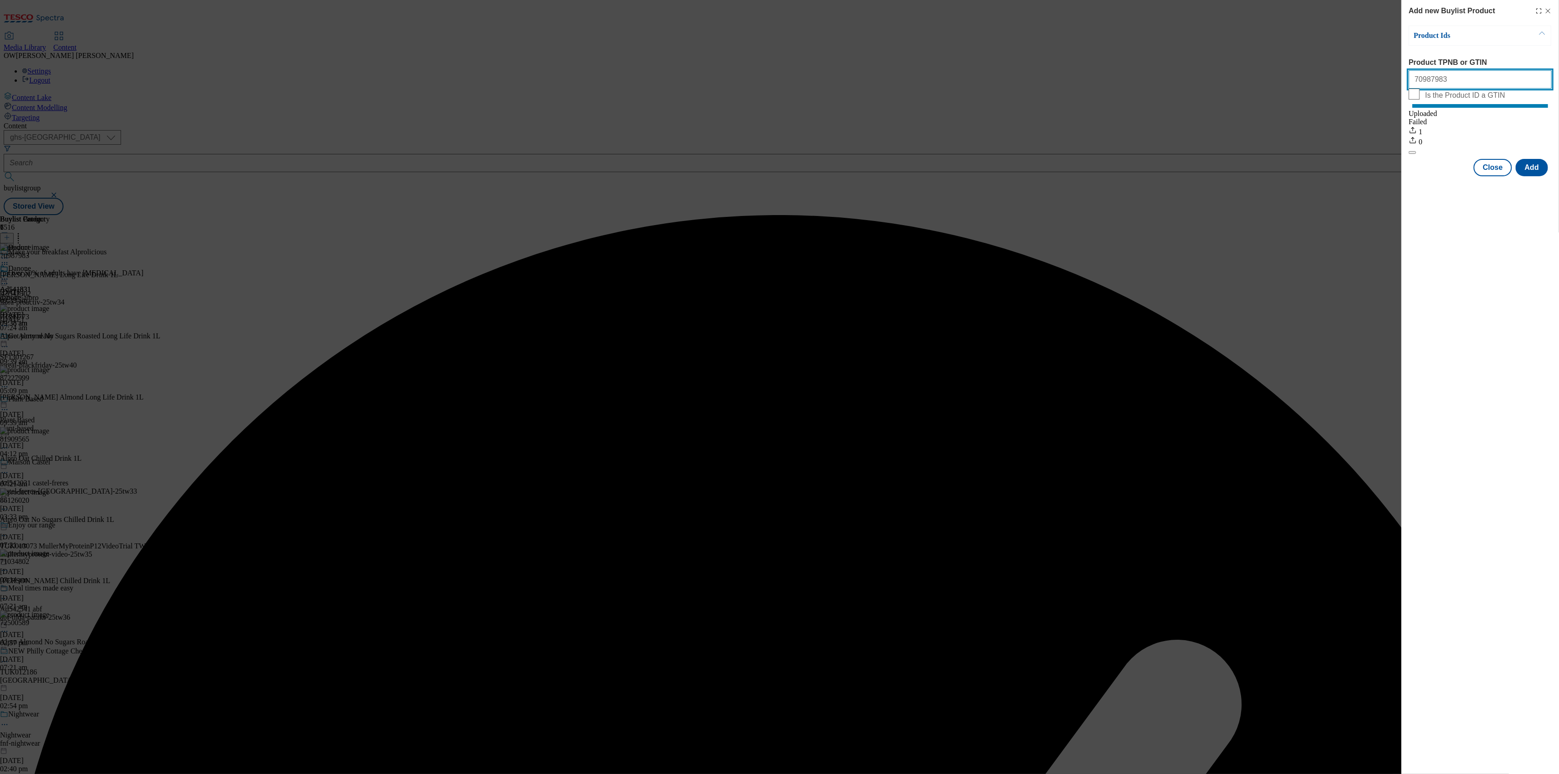
click at [1381, 84] on div "Add new Buylist Product Product Ids Product TPNB or GTIN 70987983 Is the Produc…" at bounding box center [779, 387] width 1559 height 774
paste input "87229712"
click at [1522, 172] on button "Add" at bounding box center [1532, 167] width 32 height 17
drag, startPoint x: 1454, startPoint y: 76, endPoint x: 1361, endPoint y: 82, distance: 93.4
click at [1361, 82] on div "Add new Buylist Product Product Ids Product TPNB or GTIN 87229712 Is the Produc…" at bounding box center [779, 387] width 1559 height 774
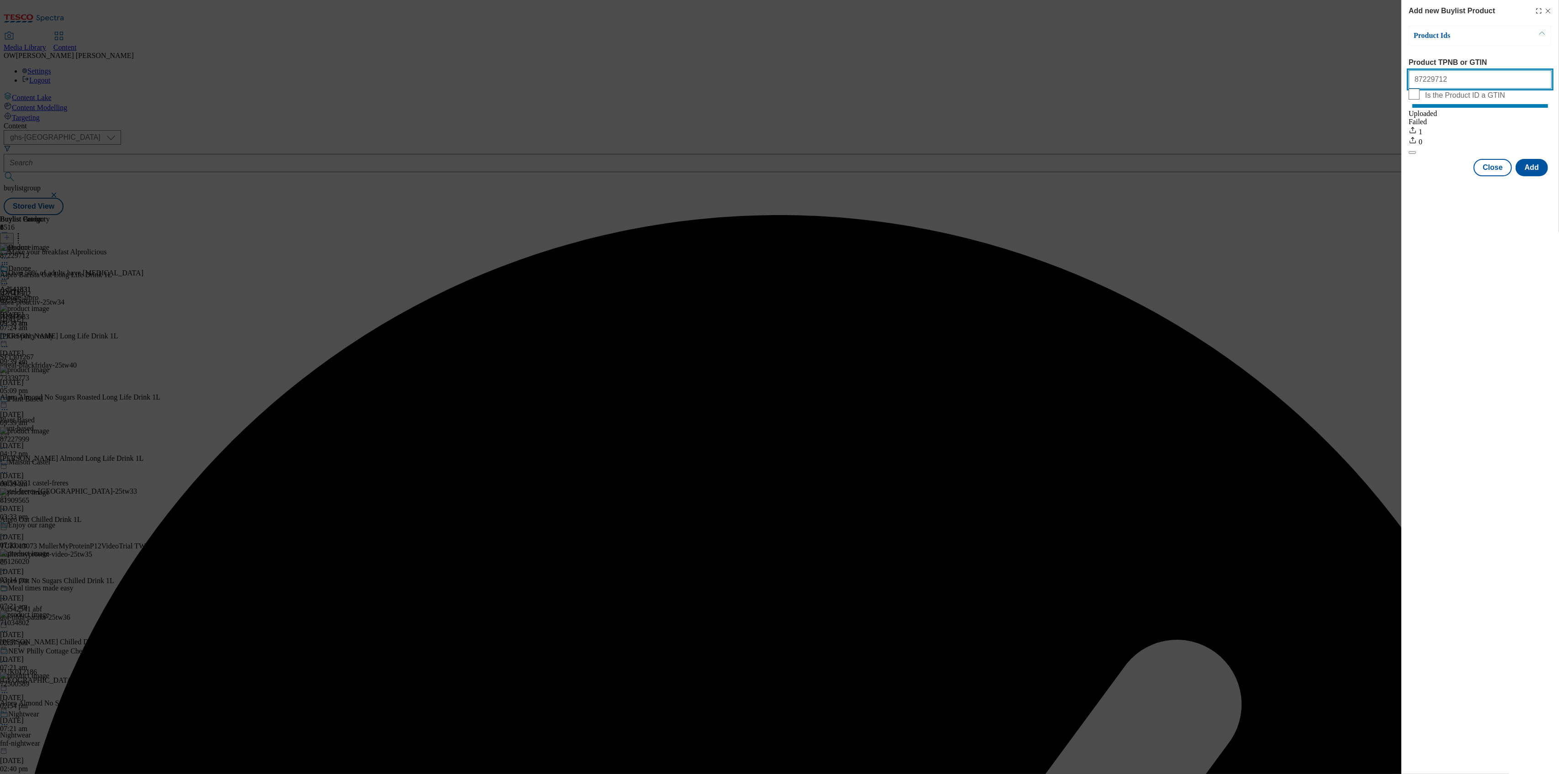
paste input "8785"
click at [1531, 173] on button "Add" at bounding box center [1532, 167] width 32 height 17
drag, startPoint x: 1462, startPoint y: 76, endPoint x: 1370, endPoint y: 75, distance: 91.8
click at [1370, 75] on div "Add new Buylist Product Product Ids Product TPNB or GTIN 87228785 Is the Produc…" at bounding box center [779, 387] width 1559 height 774
paste input "75237504"
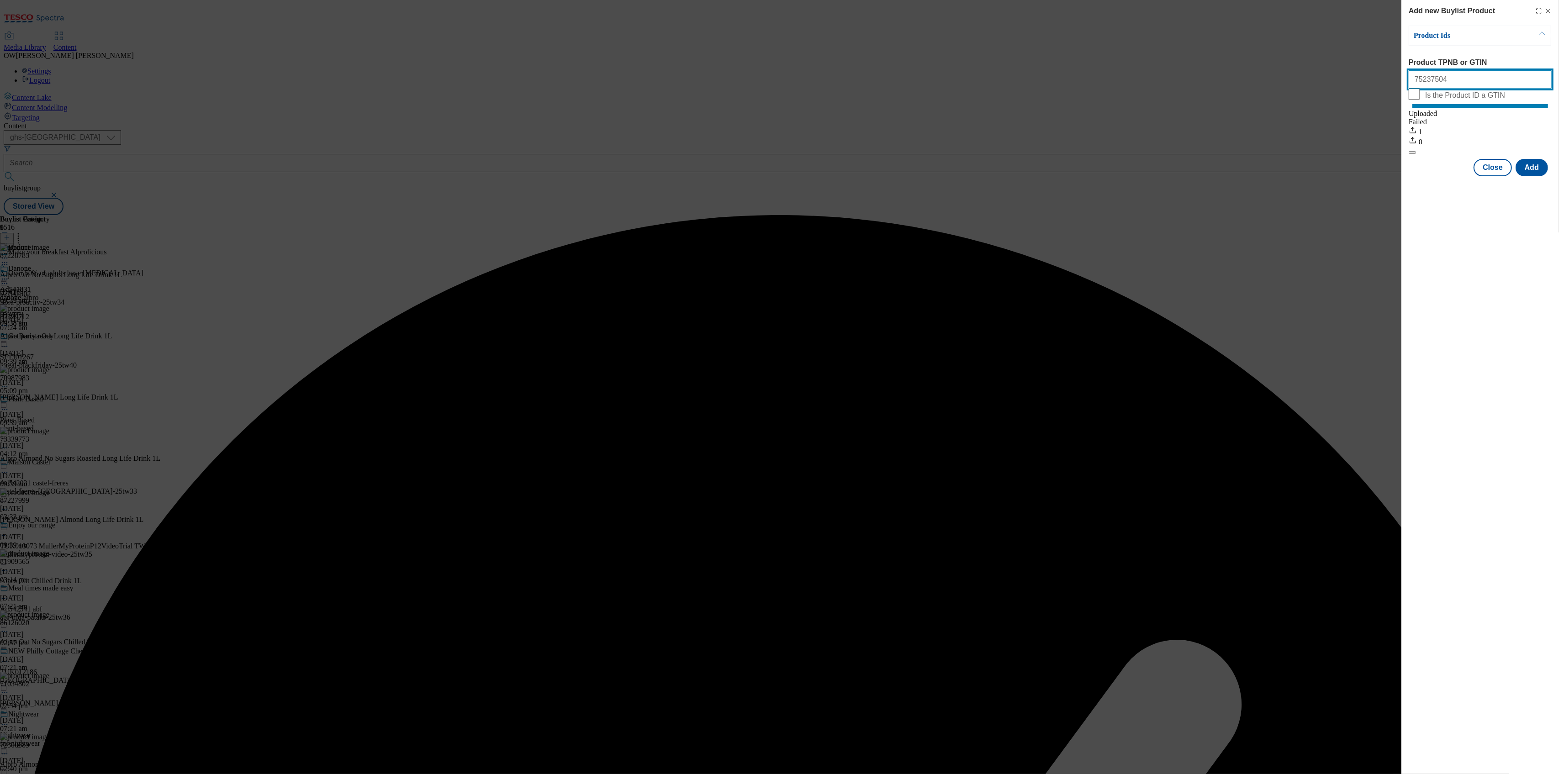
type input "75237504"
click at [1523, 166] on div "Product Ids Product TPNB or GTIN 75237504 Is the Product ID a GTIN Uploaded Fai…" at bounding box center [1480, 101] width 143 height 151
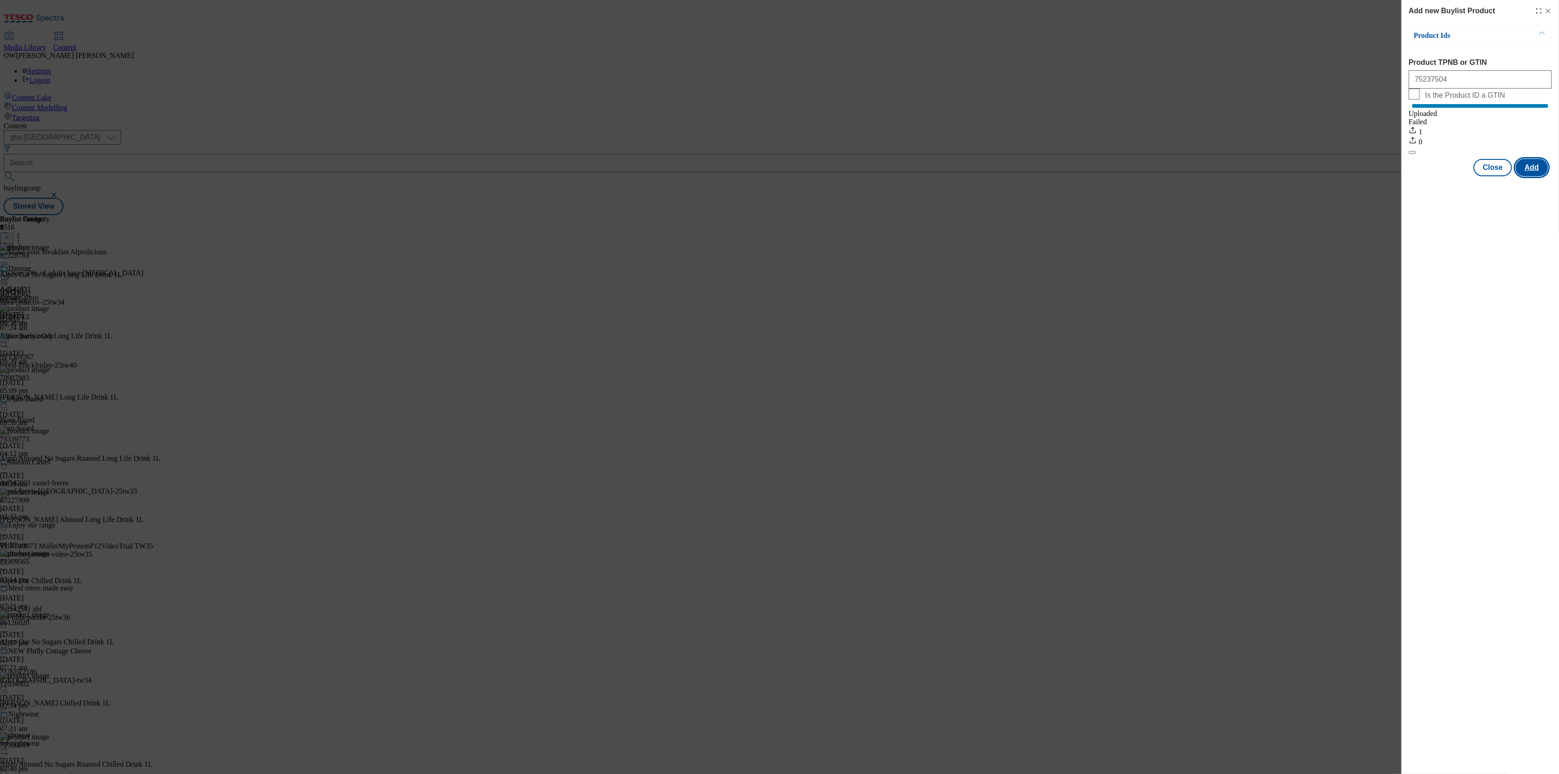
click at [1530, 176] on button "Add" at bounding box center [1532, 167] width 32 height 17
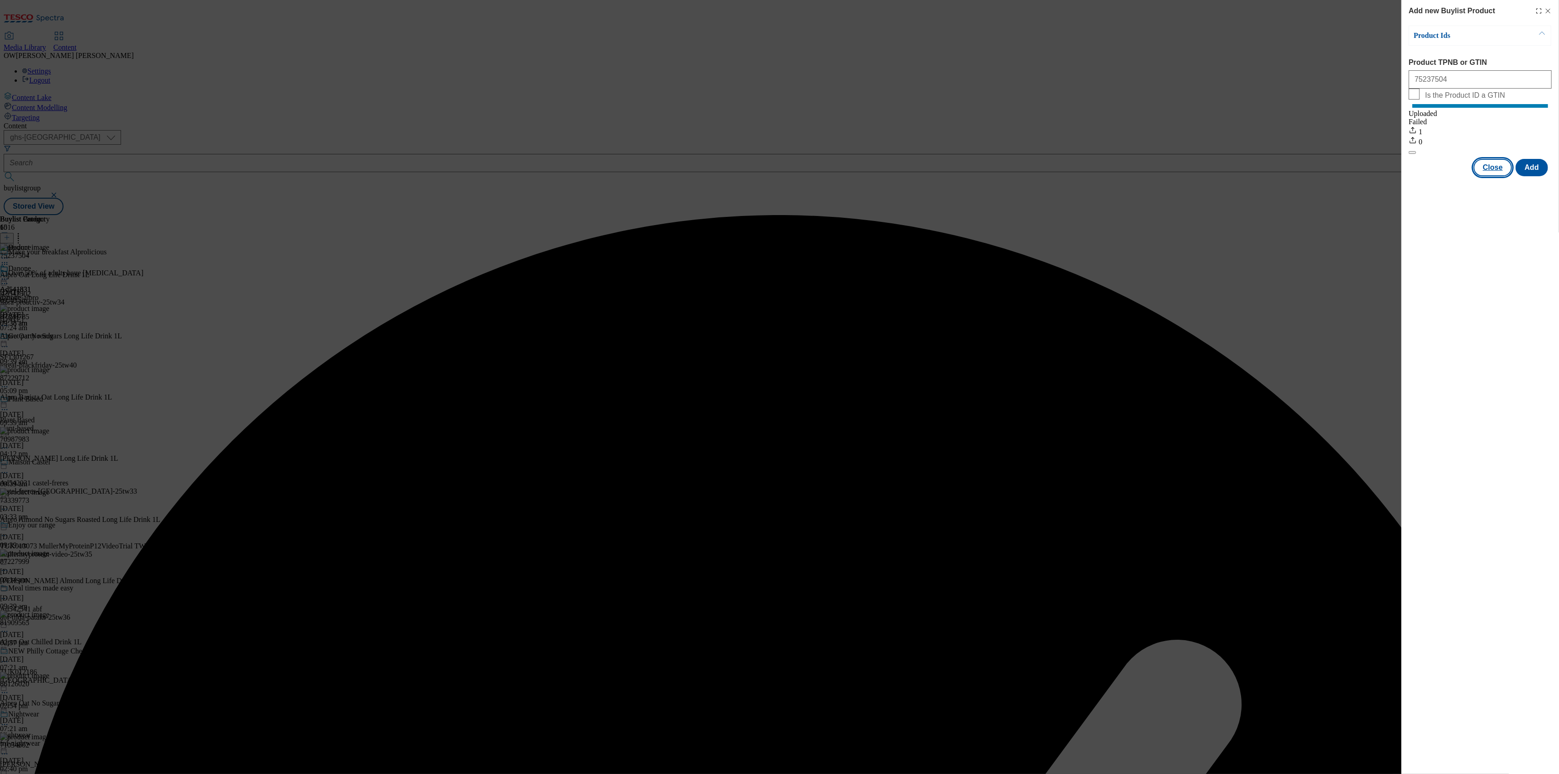
click at [1495, 176] on button "Close" at bounding box center [1493, 167] width 38 height 17
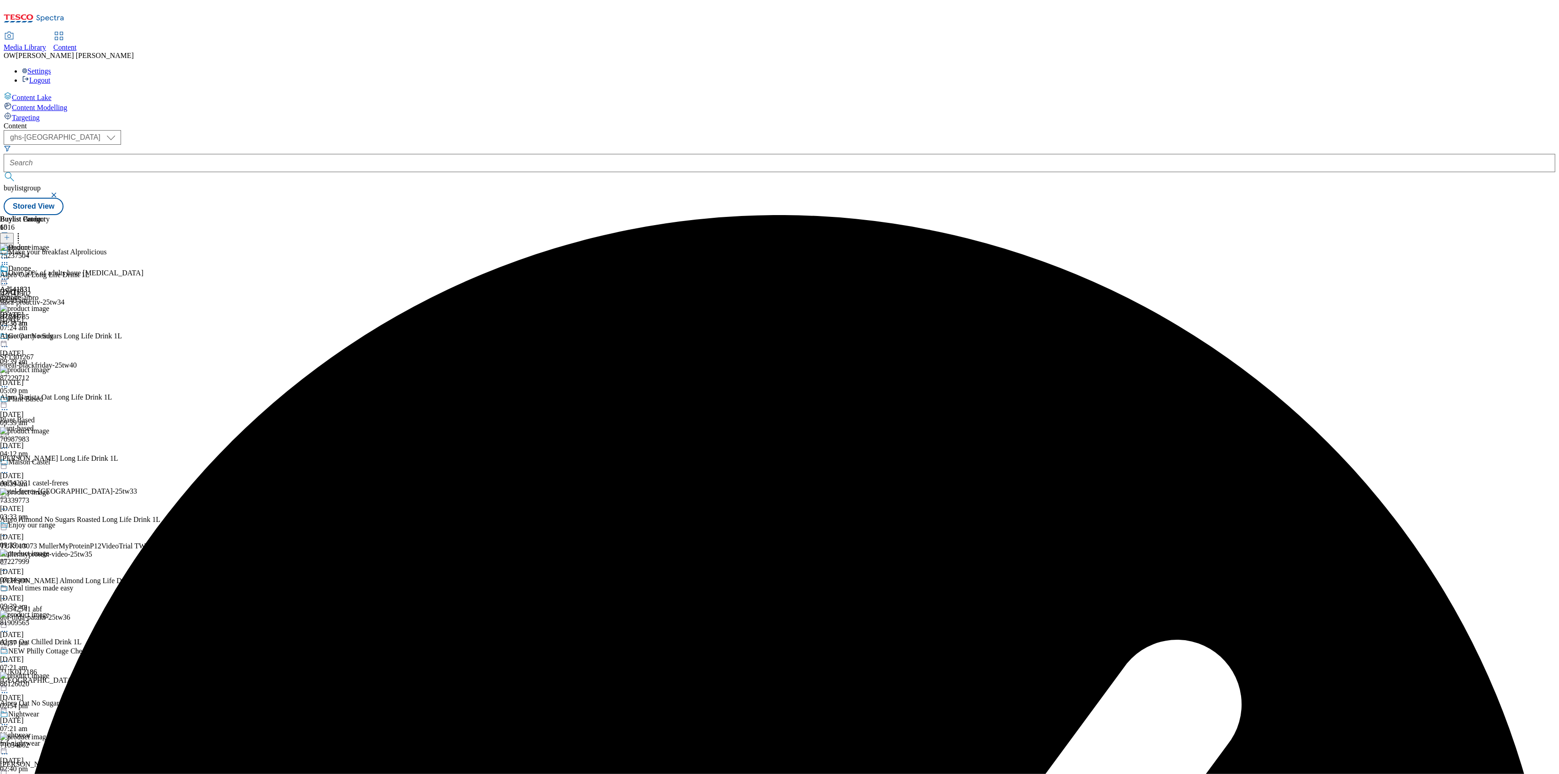
click at [9, 275] on icon at bounding box center [4, 279] width 9 height 9
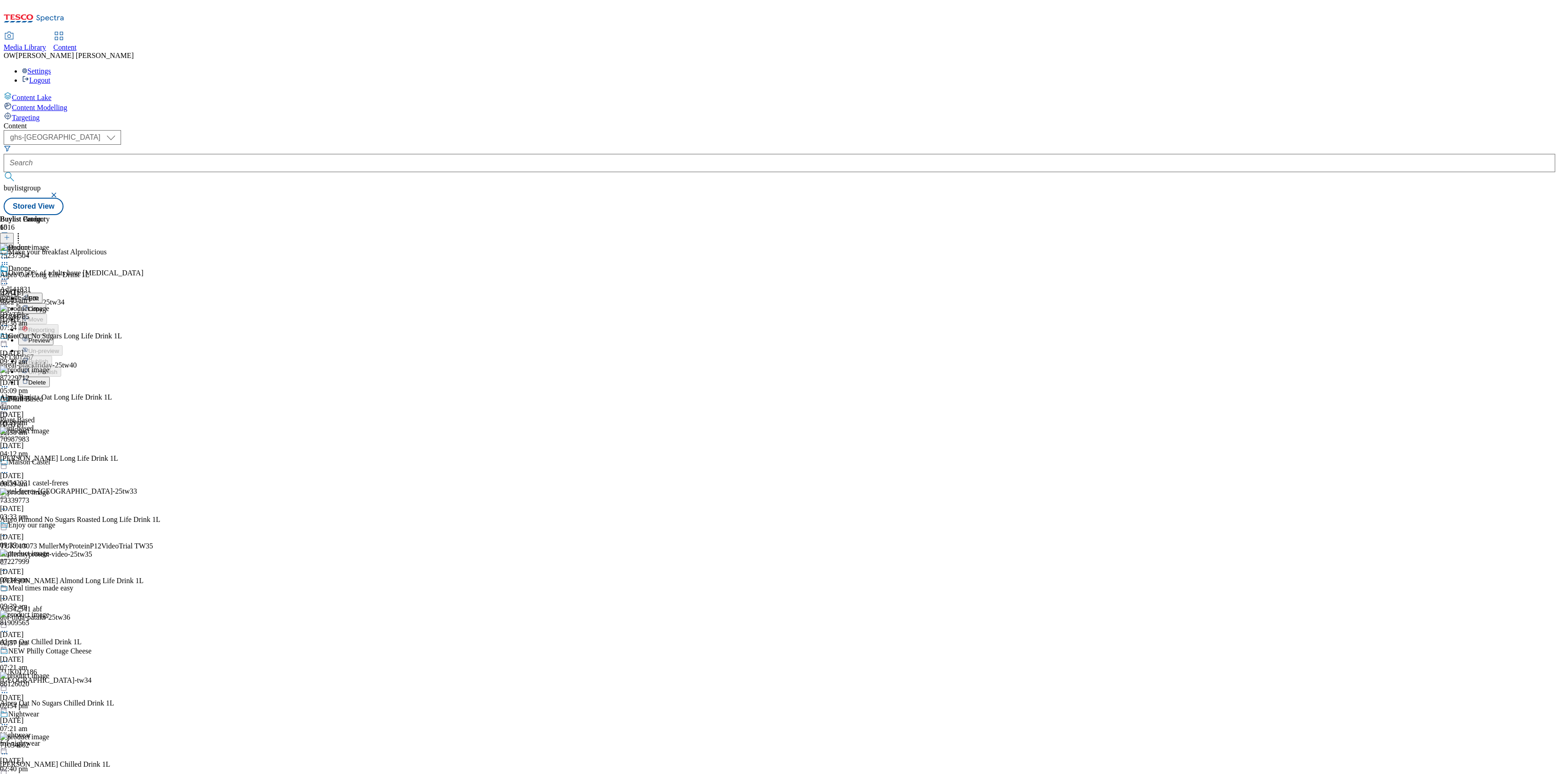
click at [50, 337] on span "Preview" at bounding box center [38, 340] width 21 height 7
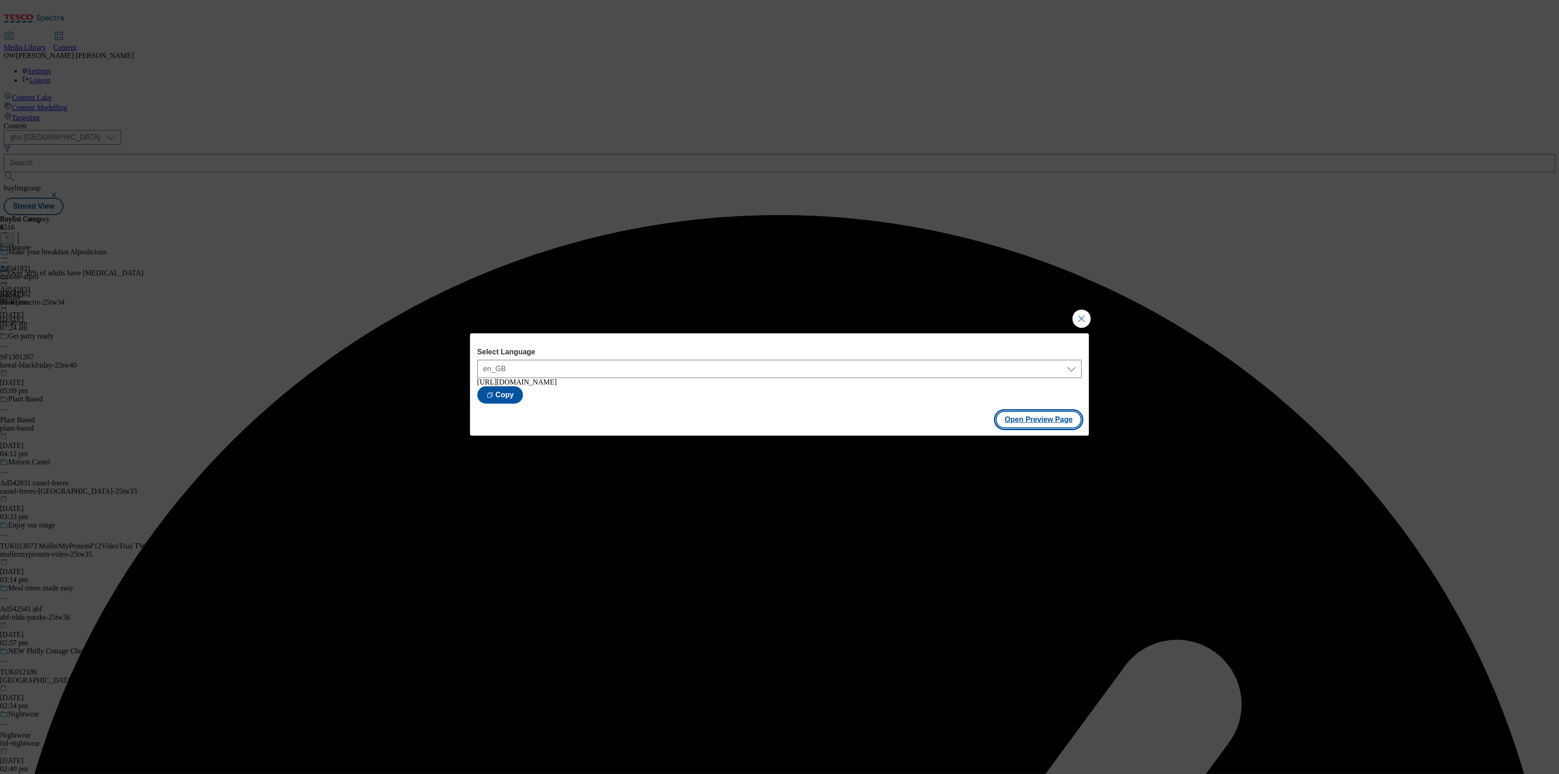
click at [1036, 417] on button "Open Preview Page" at bounding box center [1039, 419] width 86 height 17
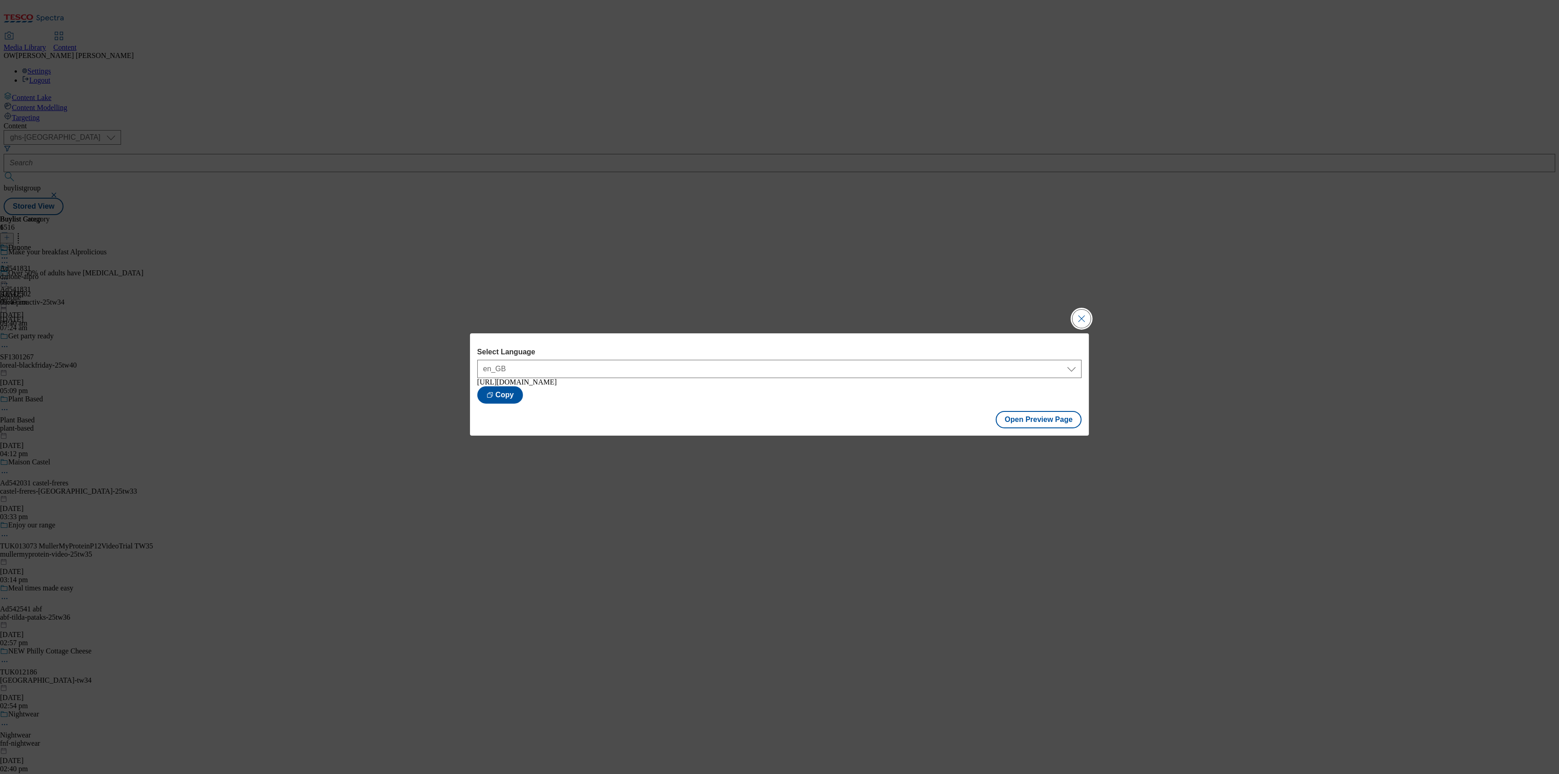
click at [1079, 317] on button "Close Modal" at bounding box center [1082, 319] width 18 height 18
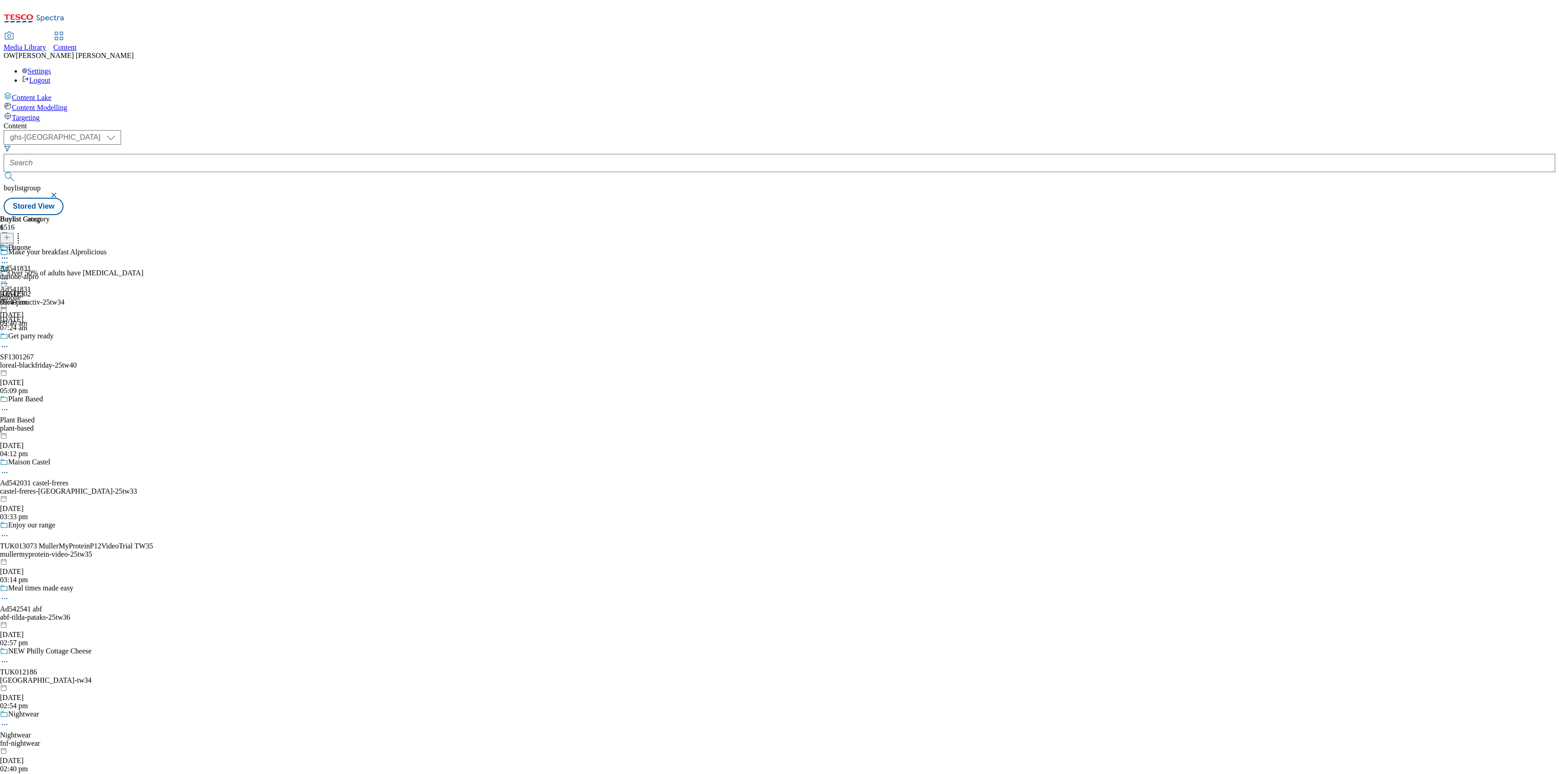
click at [9, 275] on icon at bounding box center [4, 279] width 9 height 9
click at [48, 369] on span "Publish" at bounding box center [38, 372] width 20 height 7
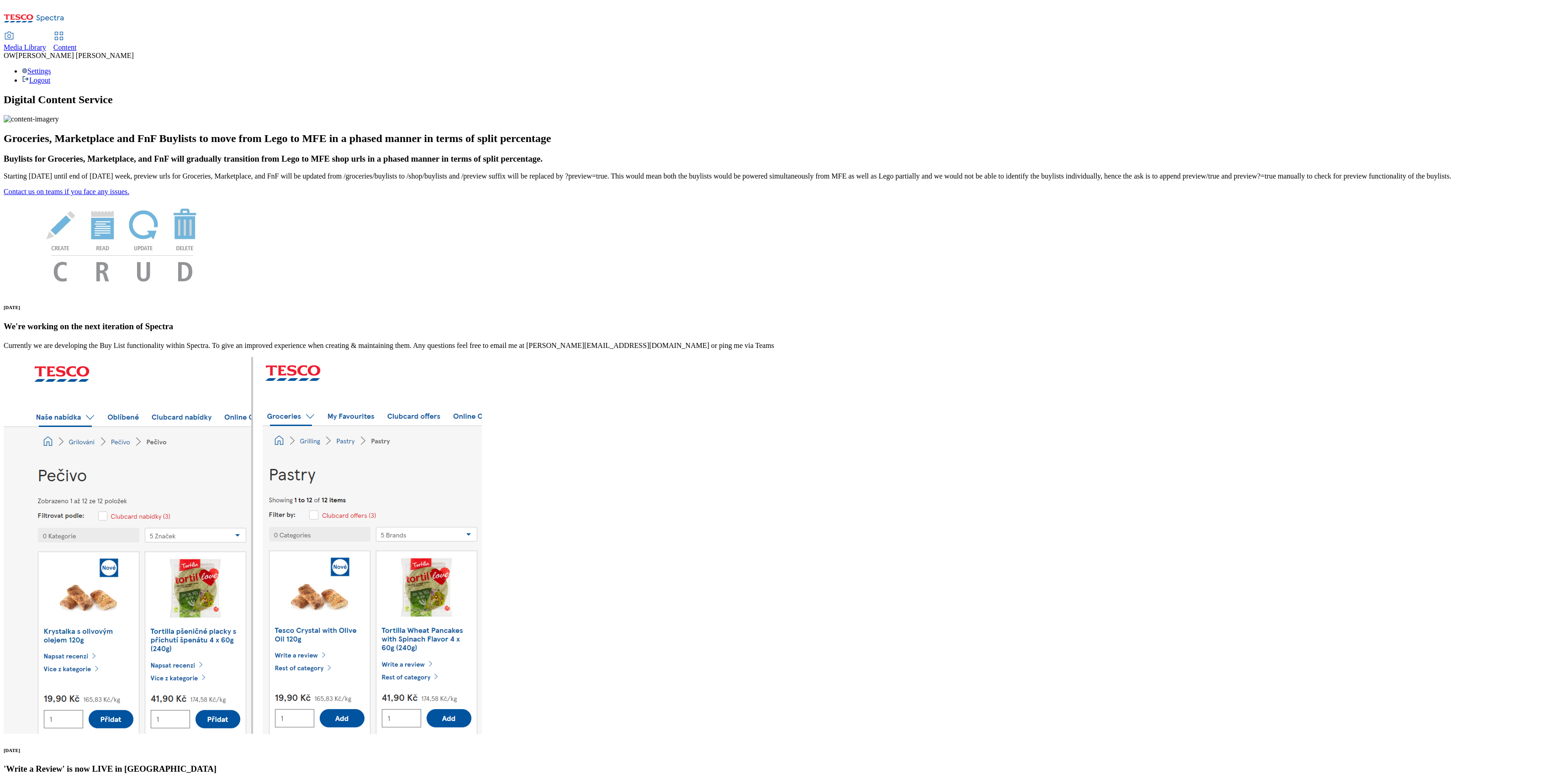
click at [77, 43] on span "Content" at bounding box center [64, 47] width 23 height 8
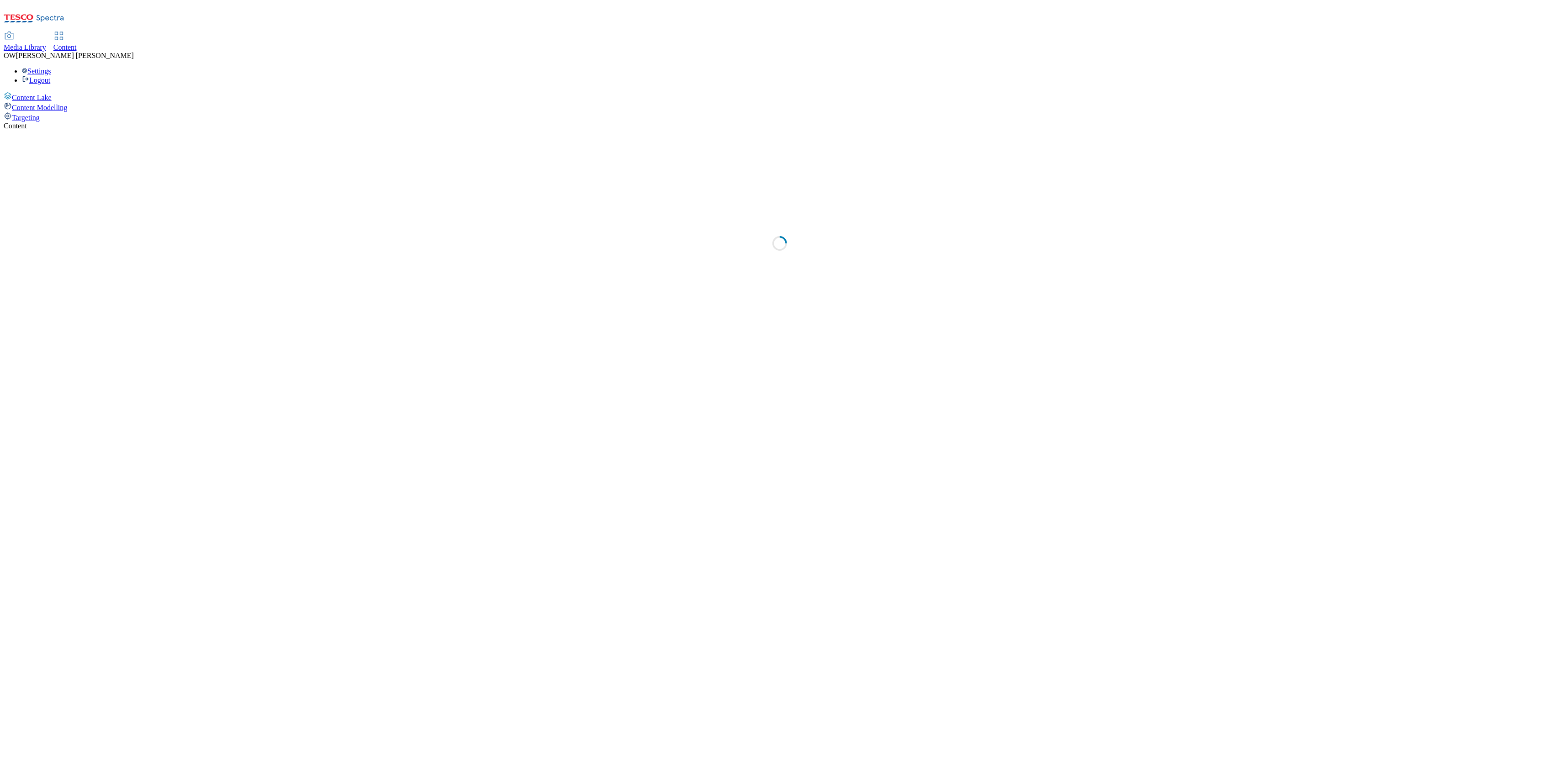
select select "ghs-uk"
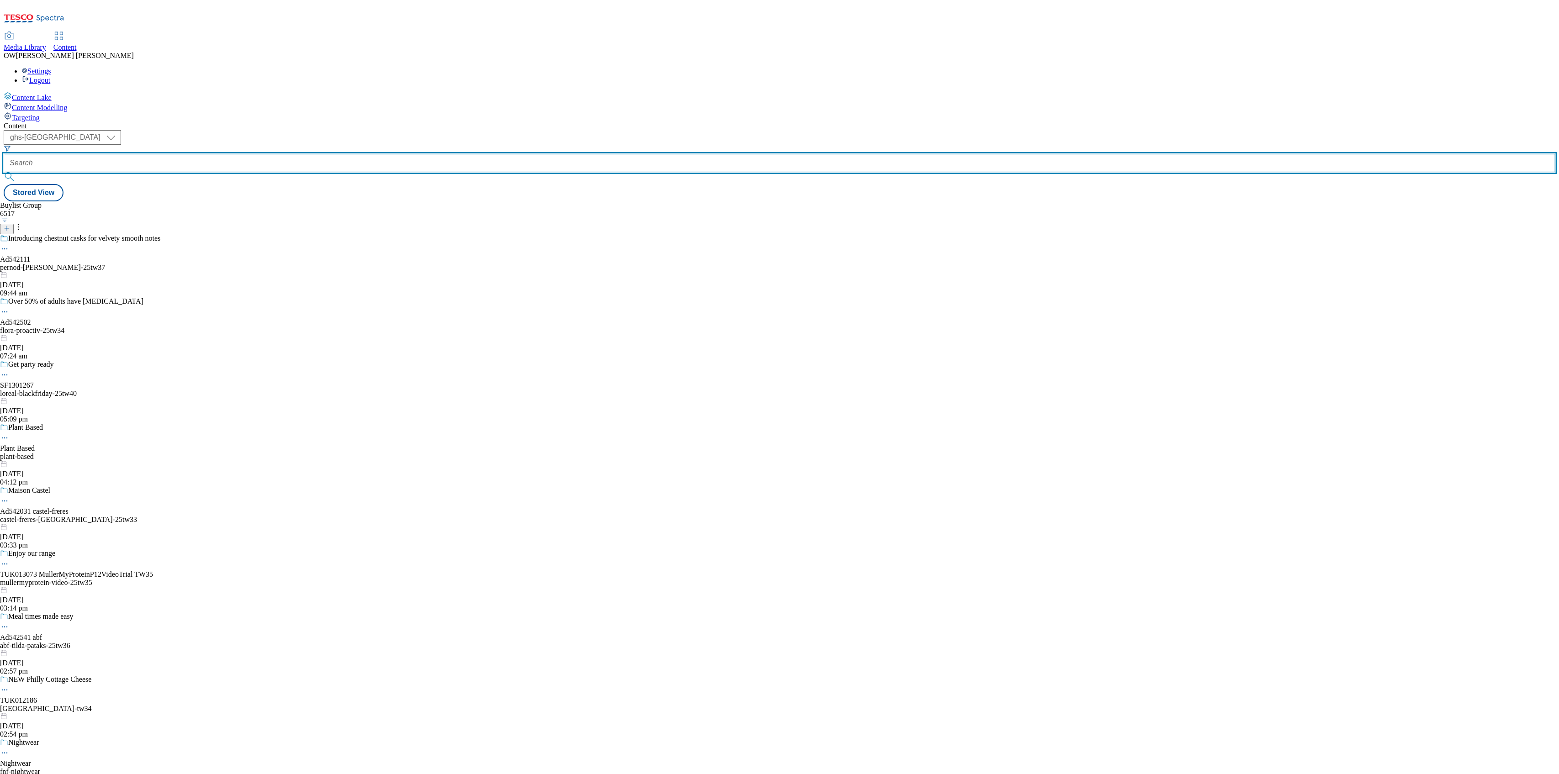
click at [217, 154] on input "text" at bounding box center [780, 163] width 1552 height 18
paste input "flora-palm-oil-25tw34"
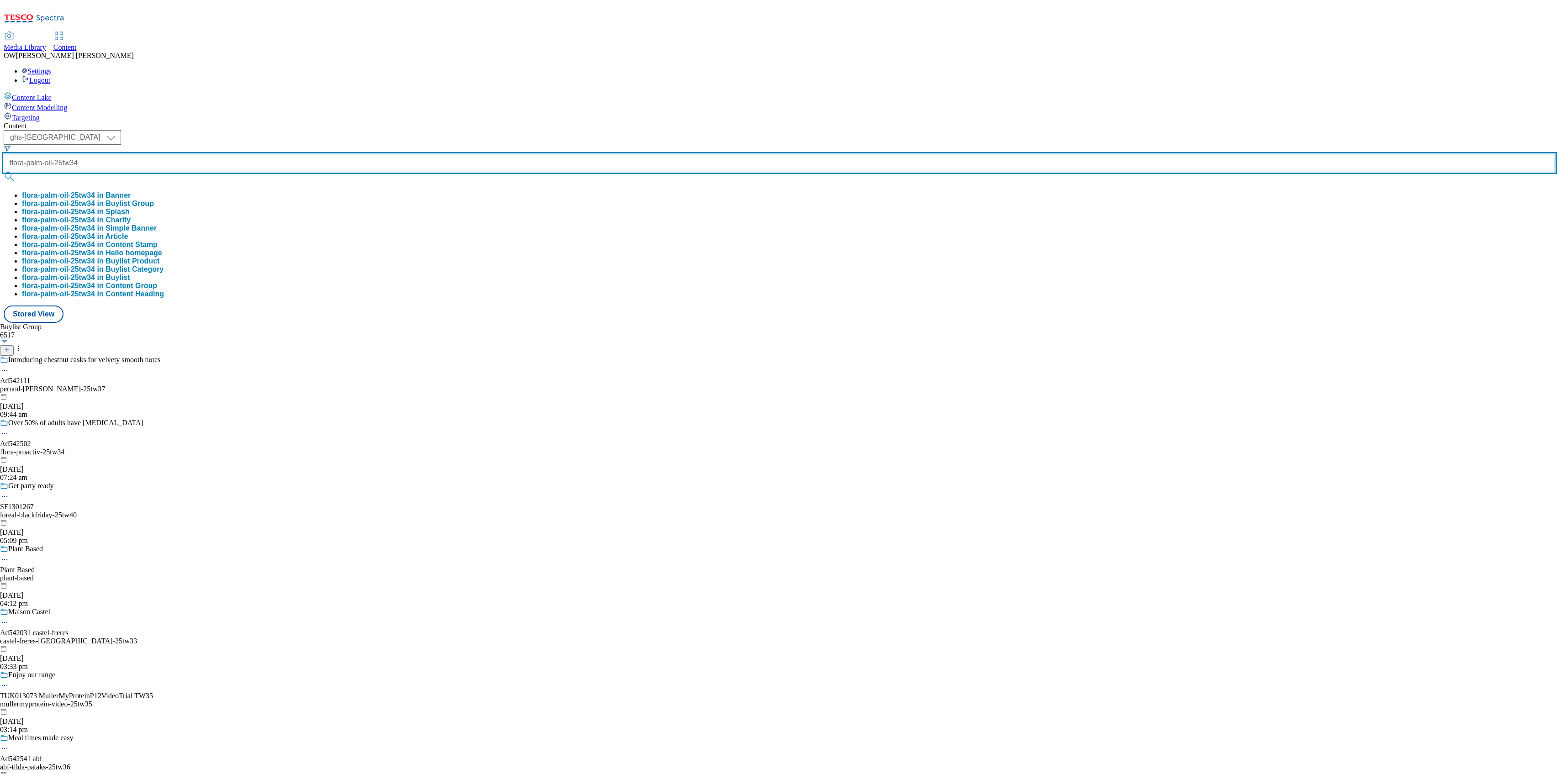
type input "flora-palm-oil-25tw34"
click at [4, 172] on button "submit" at bounding box center [10, 176] width 13 height 9
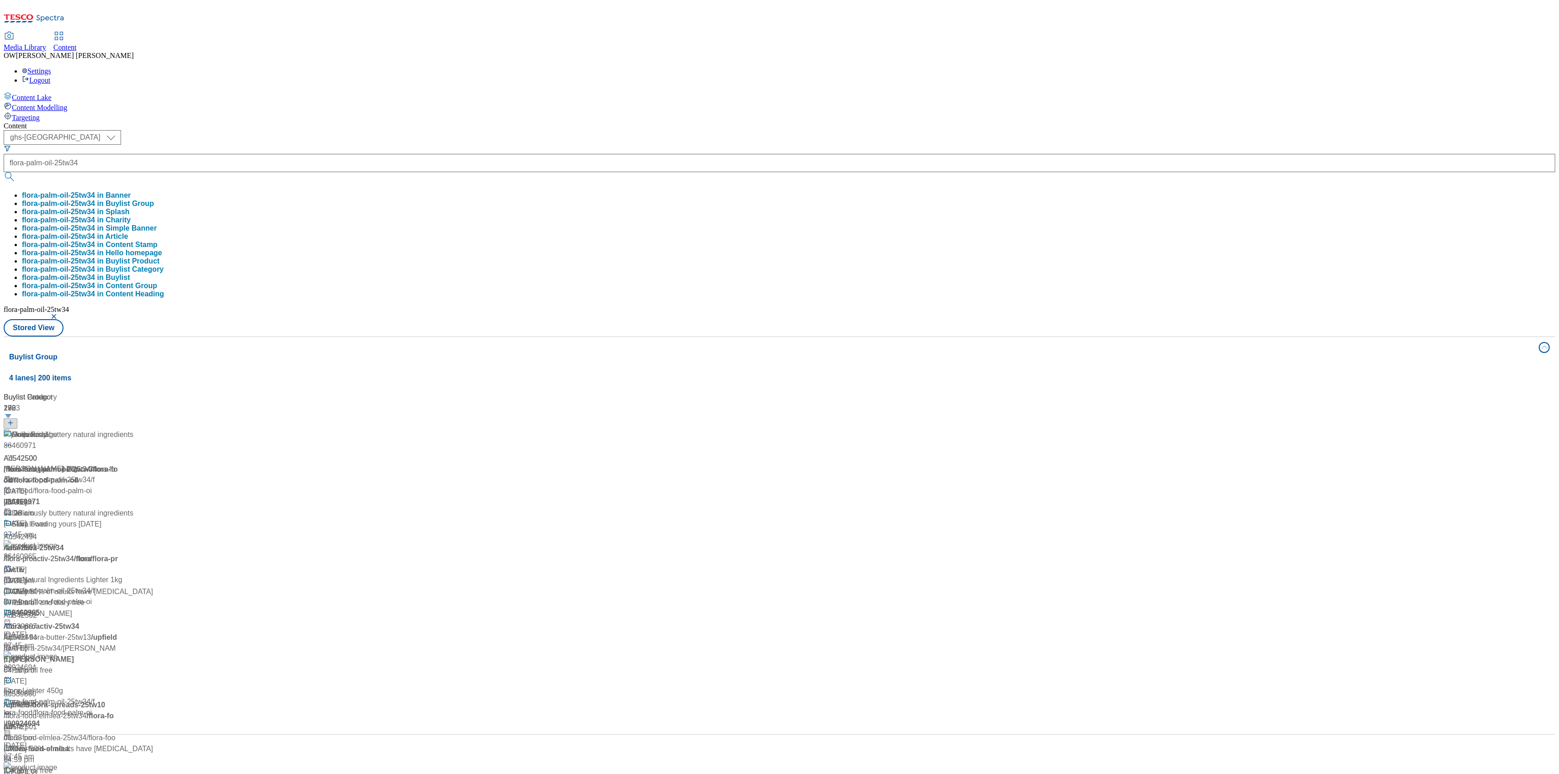
click at [430, 130] on div "( optional ) ghs-roi ghs-uk ghs-uk flora-palm-oil-25tw34 flora-palm-oil-25tw34 …" at bounding box center [780, 233] width 1552 height 206
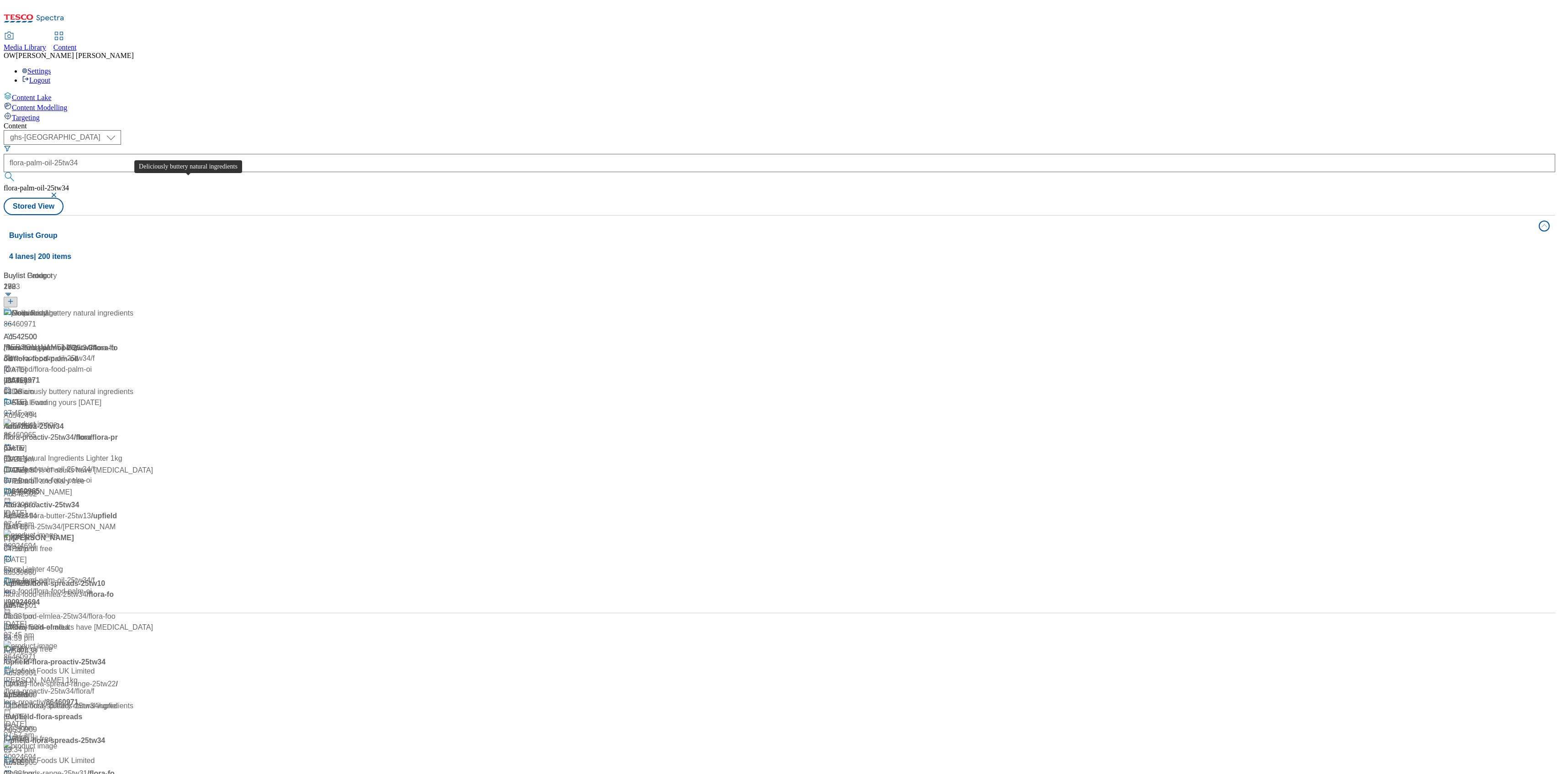
click at [133, 308] on div "Deliciously buttery natural ingredients" at bounding box center [73, 313] width 122 height 11
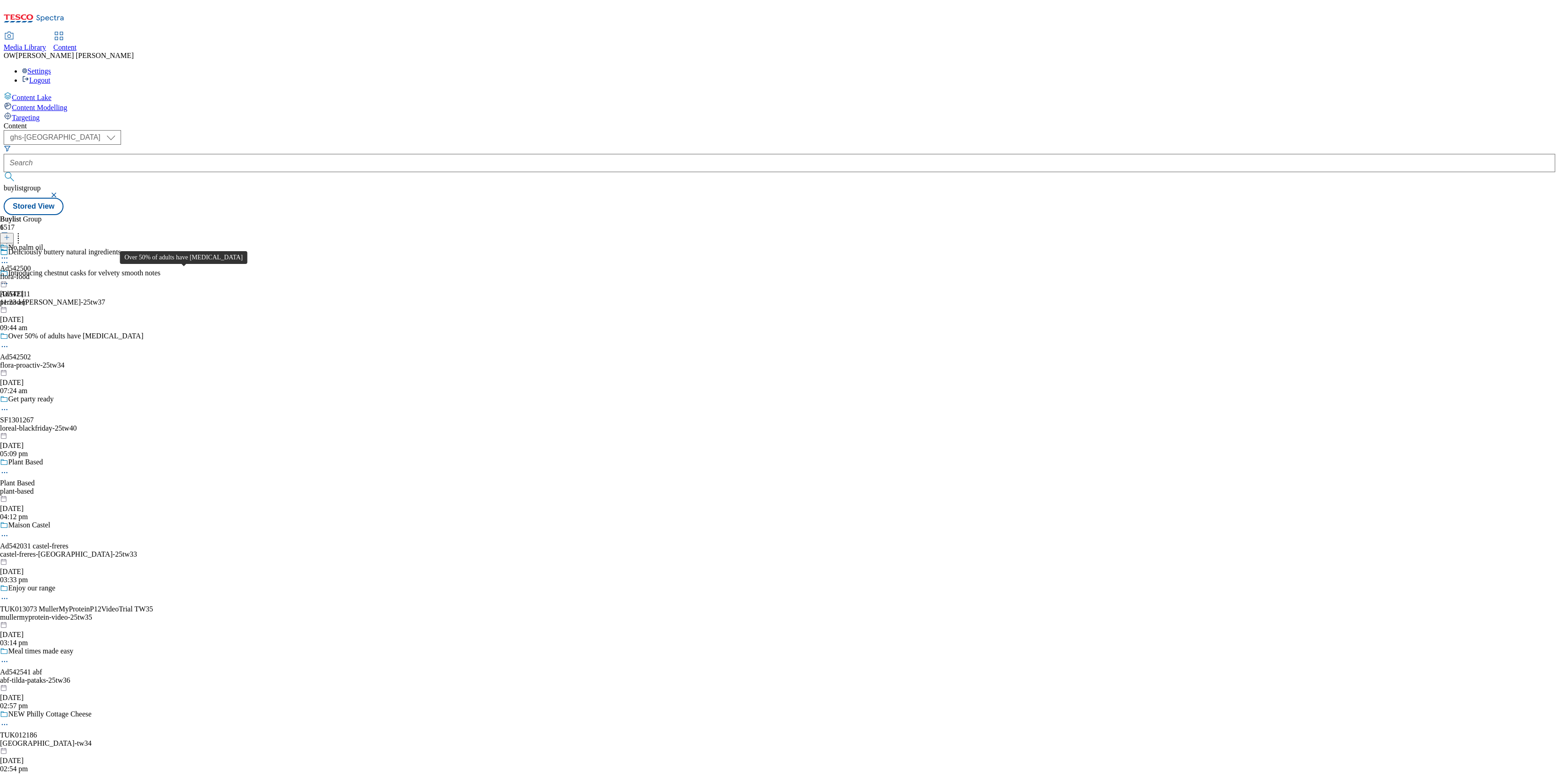
click at [143, 332] on div "Over 50% of adults have high cholesterol" at bounding box center [75, 336] width 135 height 8
click at [9, 254] on icon at bounding box center [4, 258] width 9 height 9
click at [93, 335] on li "Open Preview Url" at bounding box center [55, 340] width 75 height 11
click at [9, 254] on icon at bounding box center [4, 258] width 9 height 9
click at [76, 337] on span "Open Preview Url" at bounding box center [52, 340] width 48 height 7
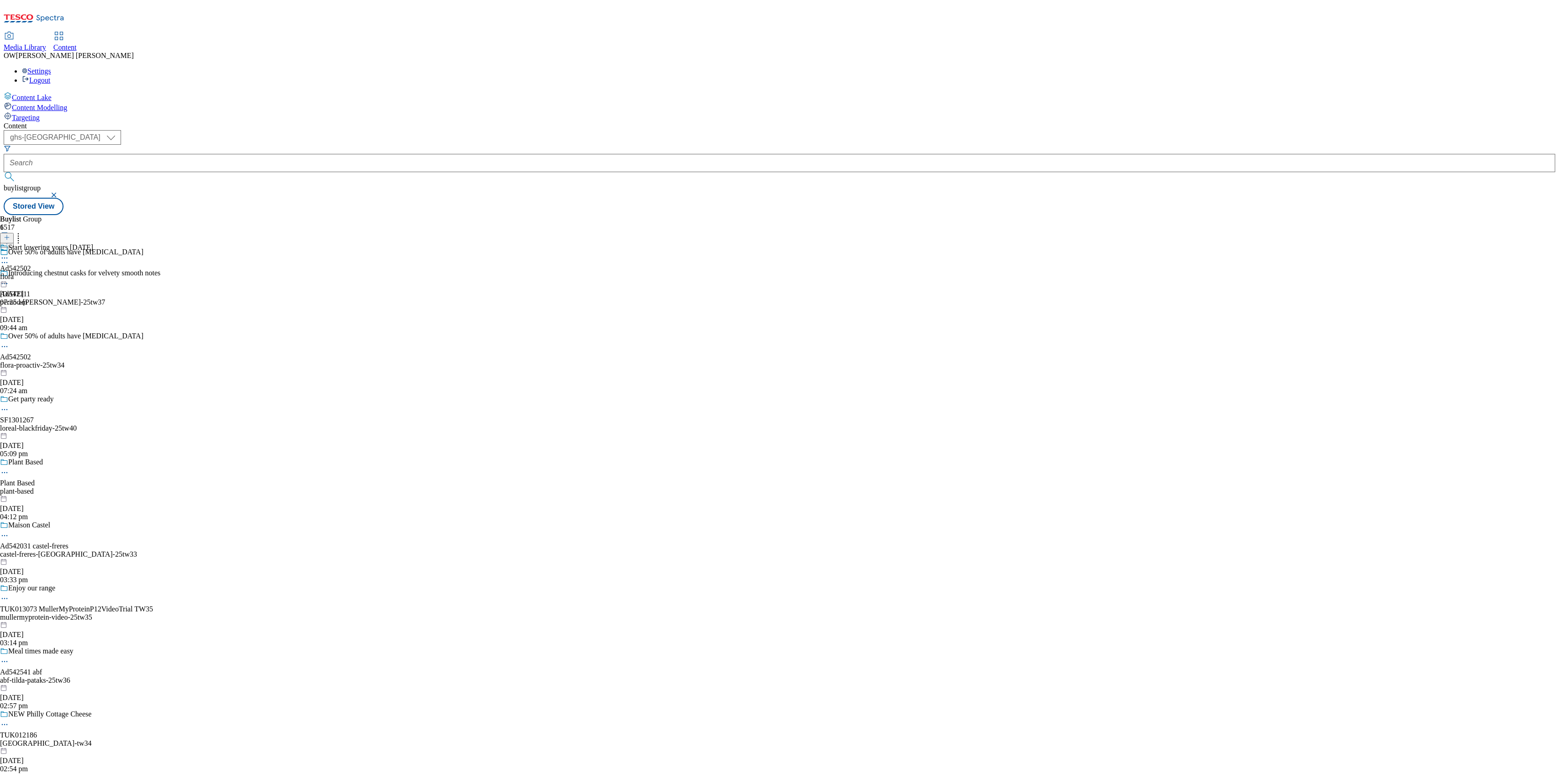
click at [9, 254] on icon at bounding box center [4, 258] width 9 height 9
click at [61, 356] on button "Un-publish" at bounding box center [39, 361] width 43 height 11
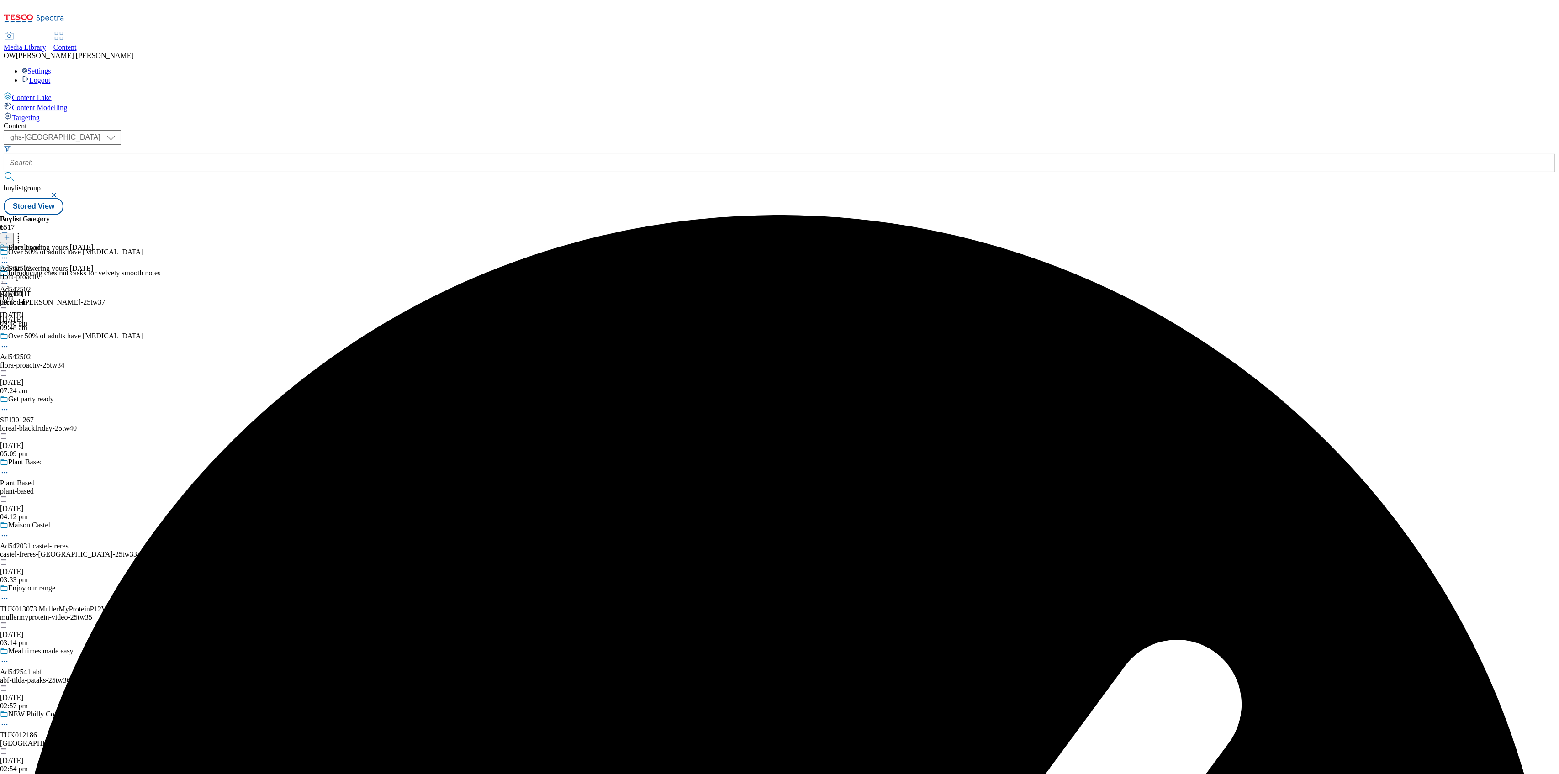
click at [9, 275] on icon at bounding box center [4, 279] width 9 height 9
click at [59, 348] on span "Un-preview" at bounding box center [43, 351] width 31 height 7
click at [41, 243] on div "Flora Food" at bounding box center [24, 247] width 32 height 8
click at [3, 264] on circle at bounding box center [2, 264] width 1 height 1
click at [46, 322] on span "Delete" at bounding box center [37, 325] width 18 height 7
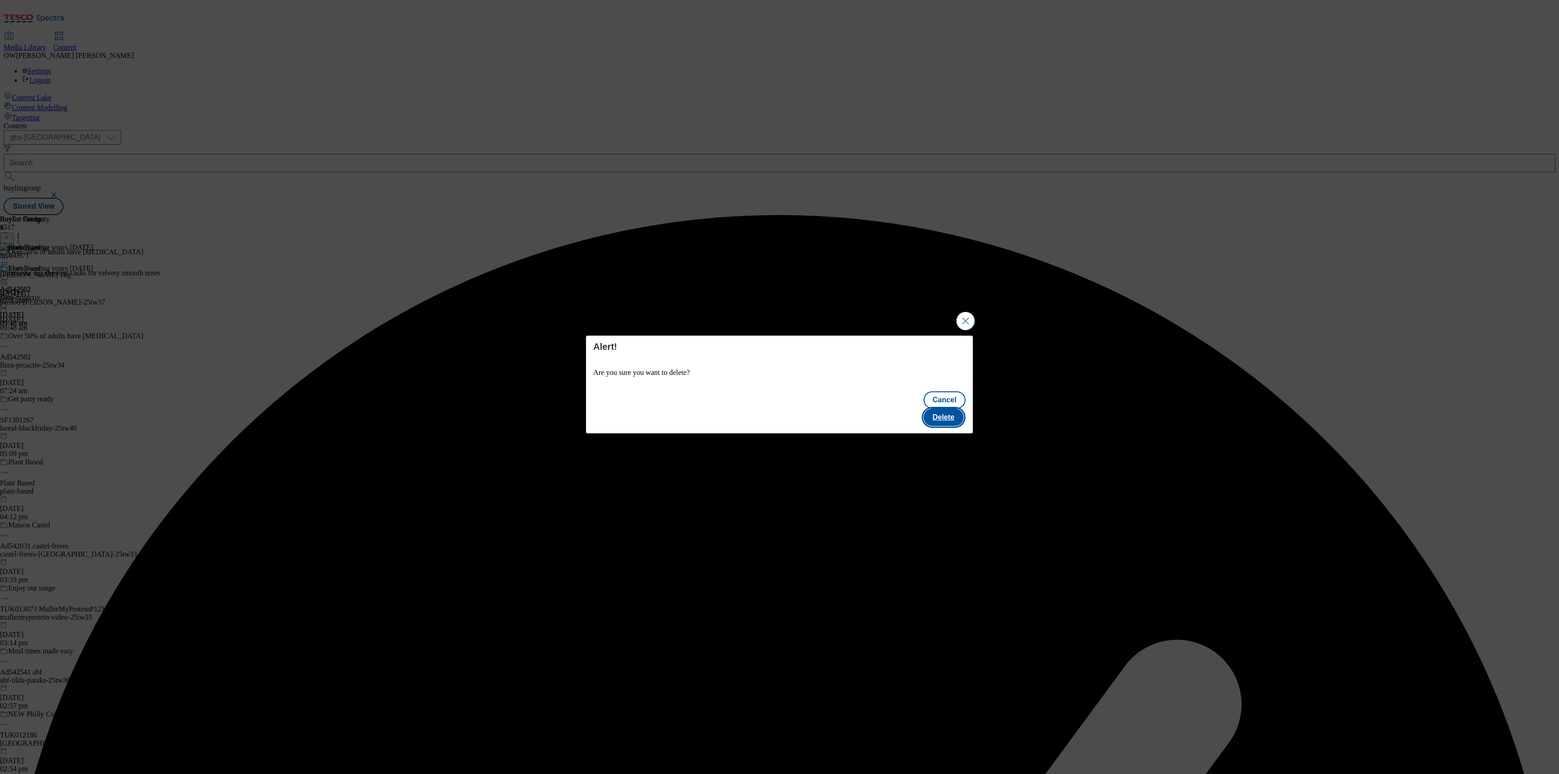
click at [954, 409] on button "Delete" at bounding box center [944, 417] width 40 height 17
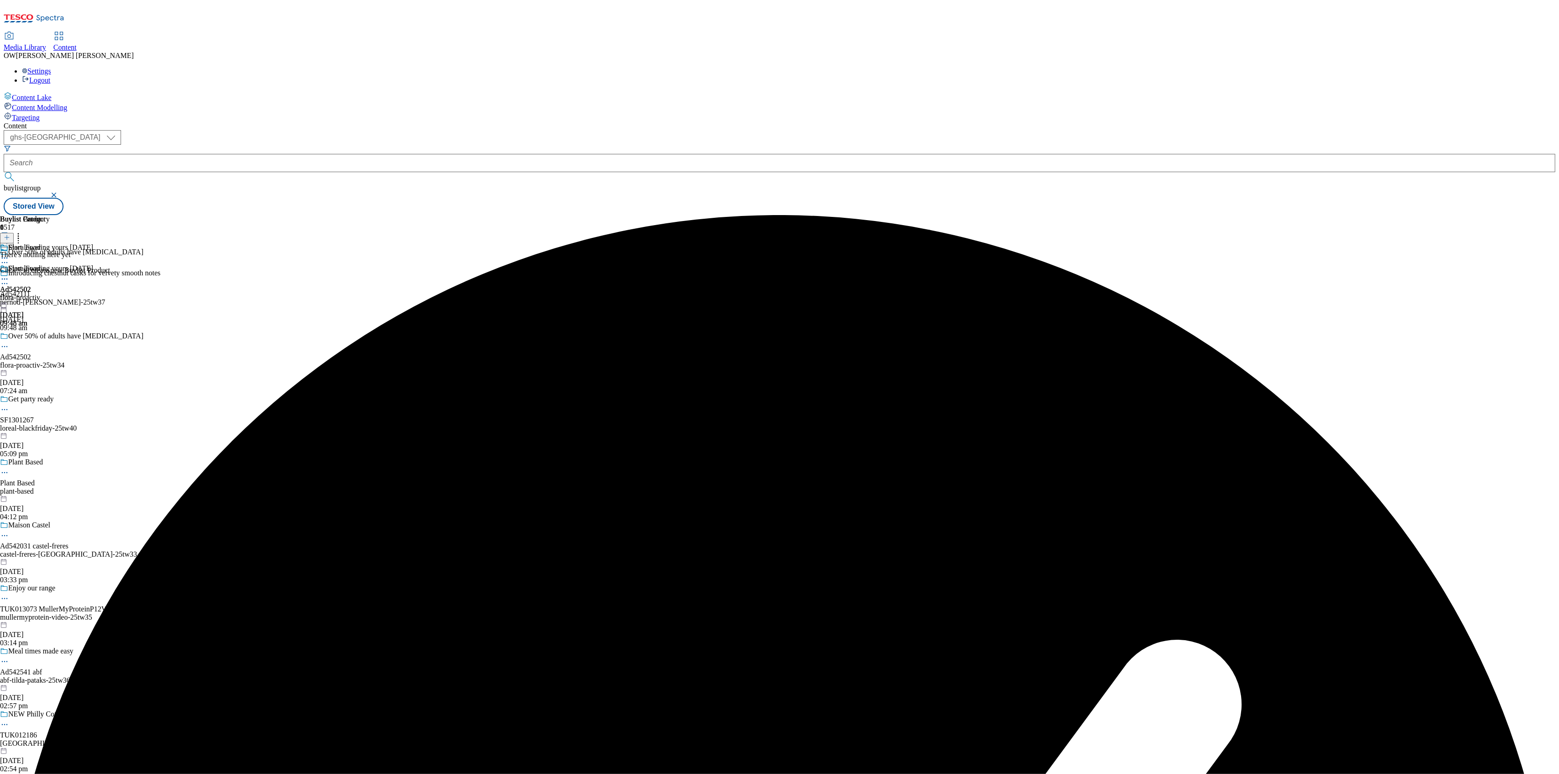
click at [14, 233] on button at bounding box center [7, 238] width 14 height 11
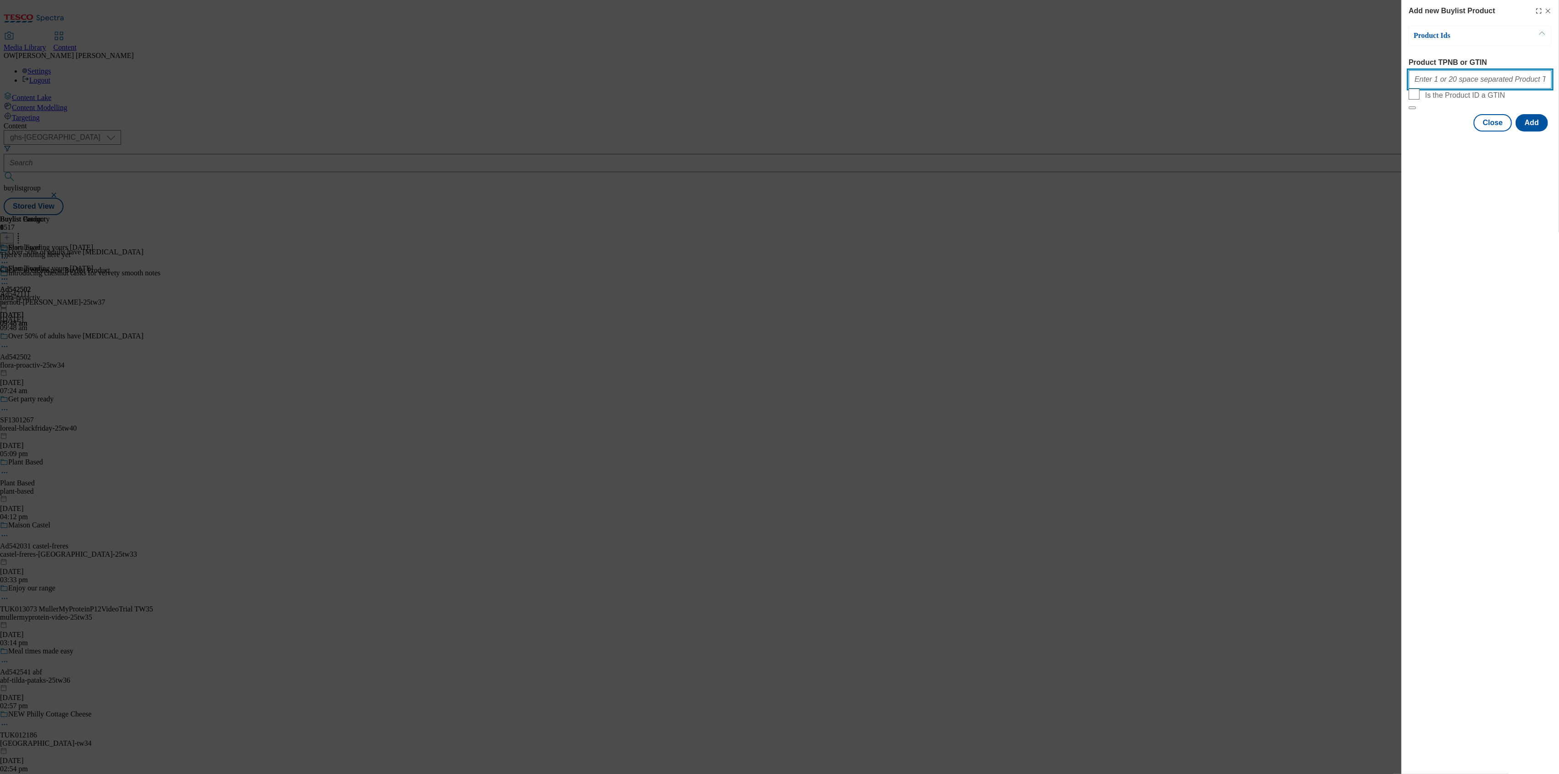
click at [1444, 79] on input "Product TPNB or GTIN" at bounding box center [1480, 79] width 143 height 18
paste input "071432890"
click at [1534, 132] on button "Add" at bounding box center [1532, 122] width 32 height 17
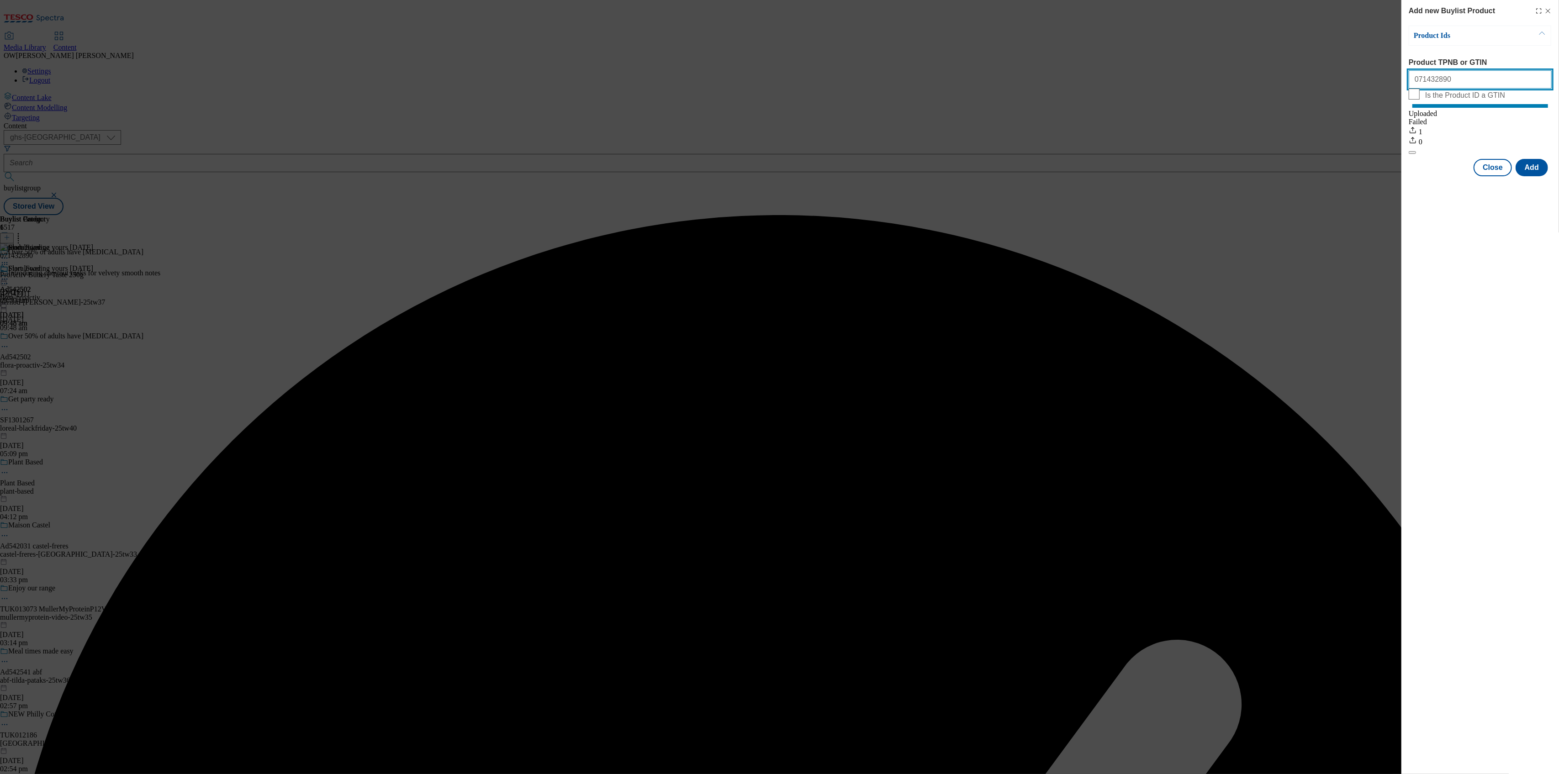
drag, startPoint x: 1451, startPoint y: 79, endPoint x: 1383, endPoint y: 80, distance: 67.6
click at [1383, 80] on div "Add new Buylist Product Product Ids Product TPNB or GTIN 071432890 Is the Produ…" at bounding box center [779, 387] width 1559 height 774
paste input "90924918"
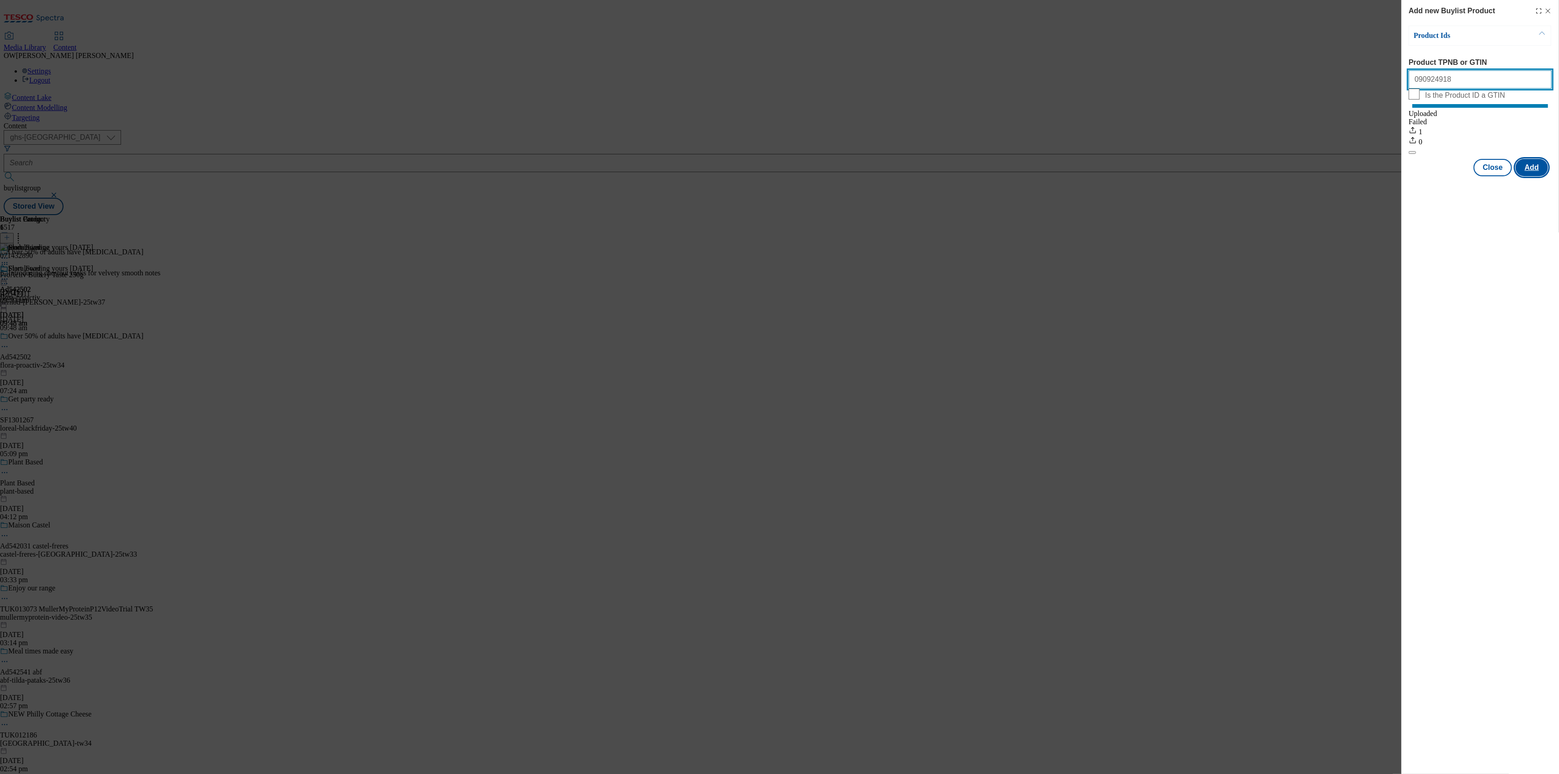
type input "090924918"
click at [1532, 173] on button "Add" at bounding box center [1532, 167] width 32 height 17
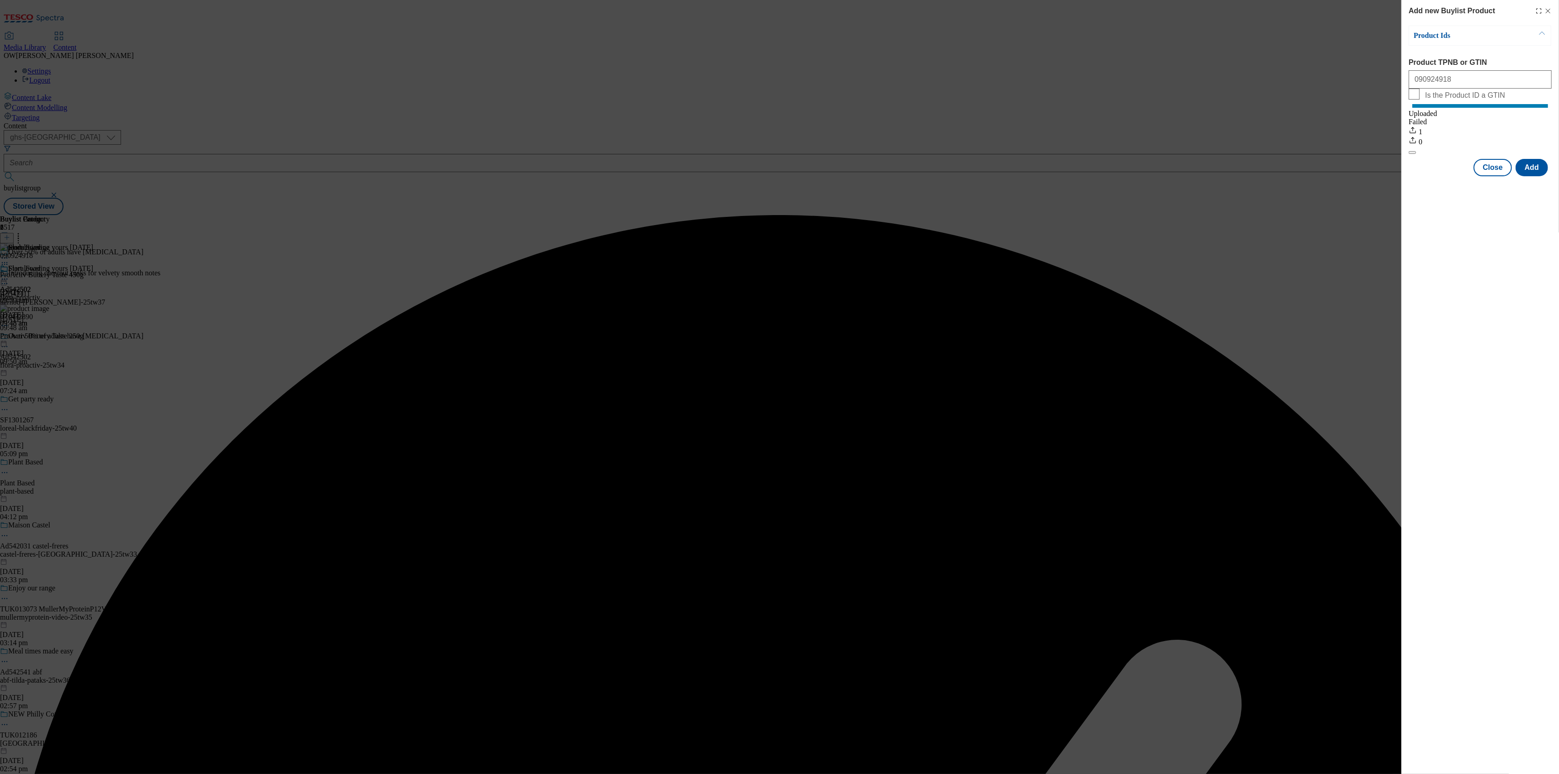
click at [888, 159] on div "Add new Buylist Product Product Ids Product TPNB or GTIN 090924918 Is the Produ…" at bounding box center [779, 387] width 1559 height 774
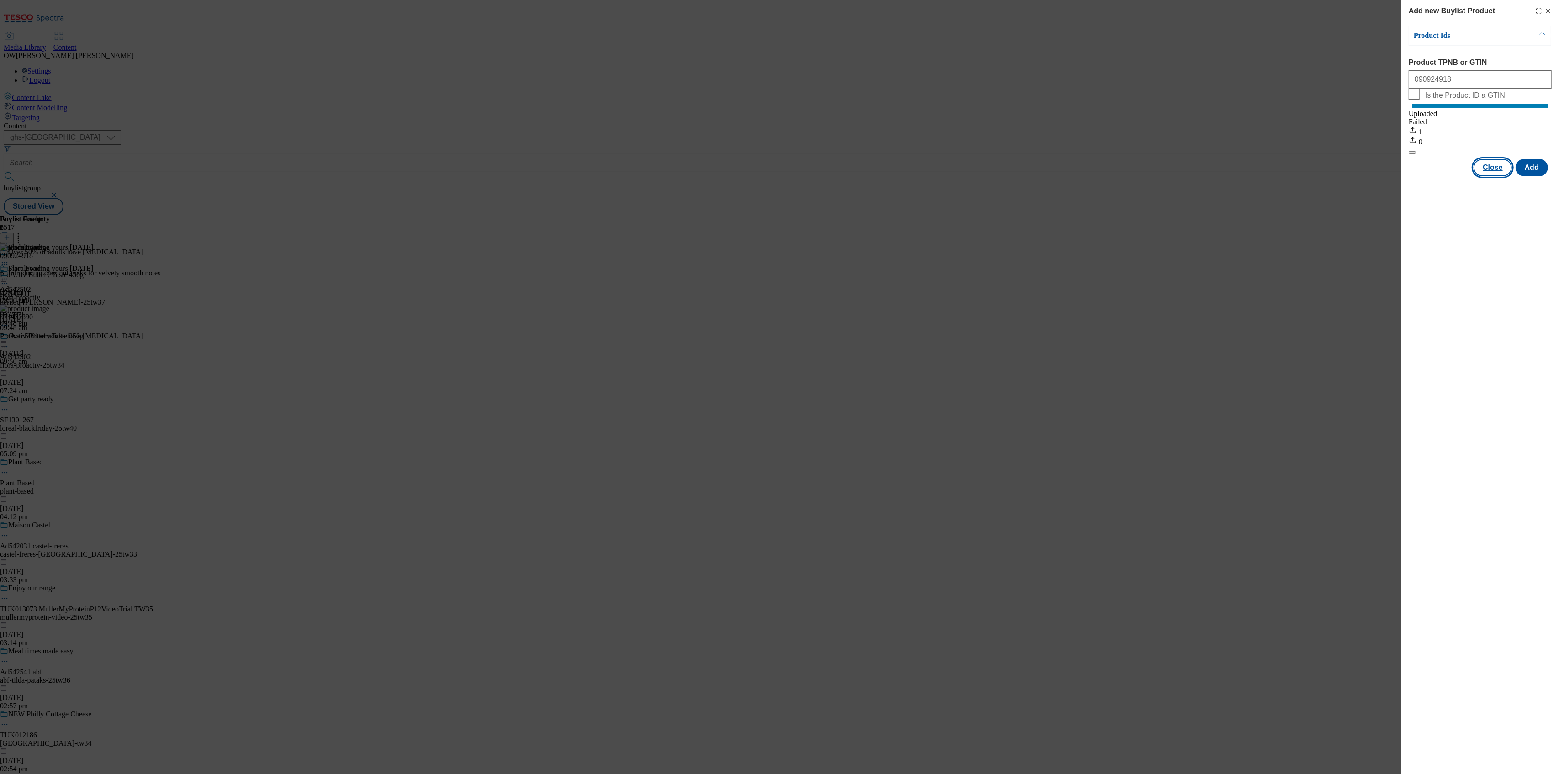
click at [1495, 172] on button "Close" at bounding box center [1493, 167] width 38 height 17
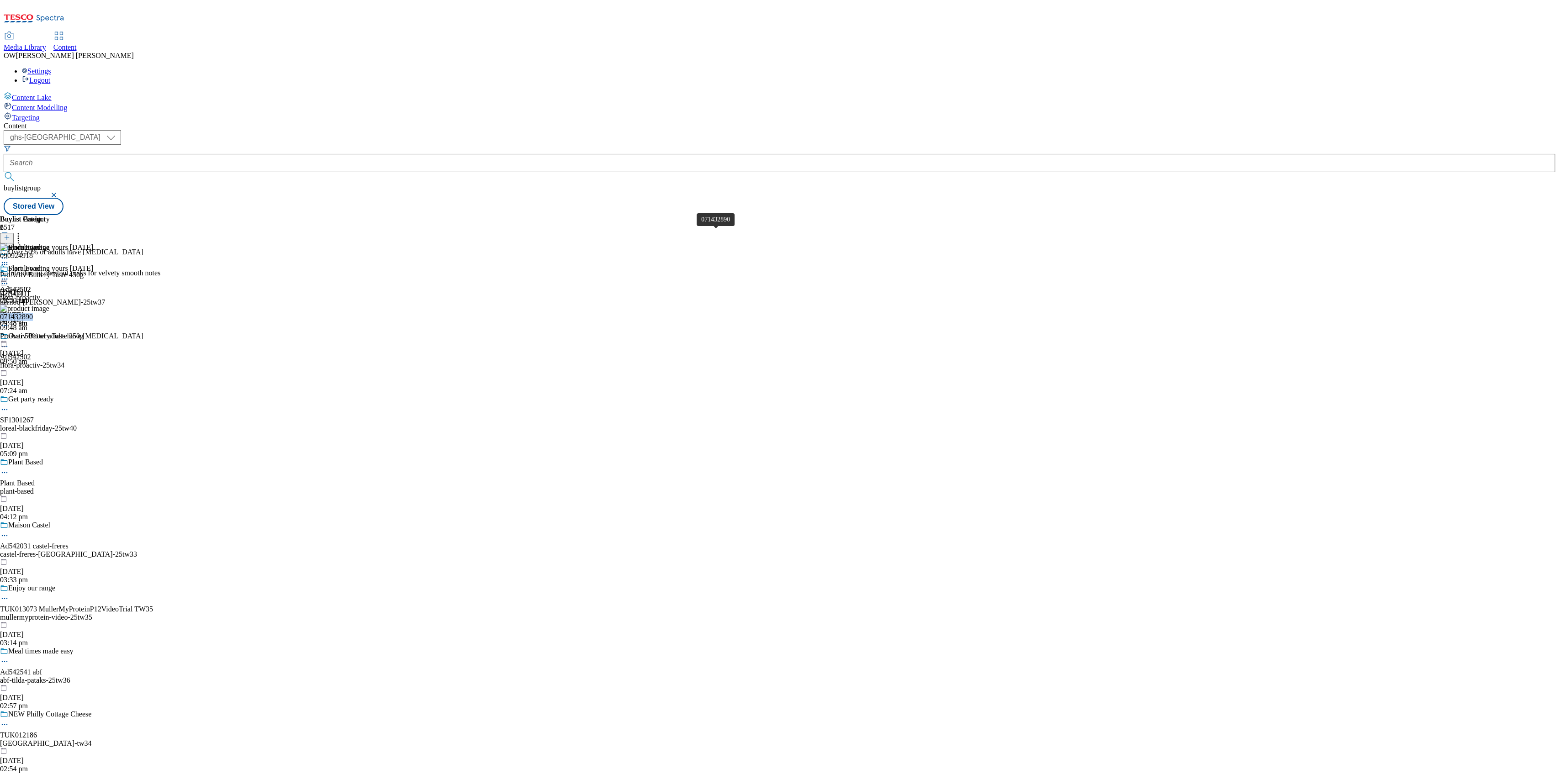
drag, startPoint x: 718, startPoint y: 236, endPoint x: 682, endPoint y: 237, distance: 36.1
click at [33, 313] on div "071432890" at bounding box center [16, 317] width 33 height 8
copy div "071432890"
drag, startPoint x: 719, startPoint y: 236, endPoint x: 682, endPoint y: 238, distance: 38.0
click at [33, 340] on div "071432890" at bounding box center [16, 344] width 33 height 8
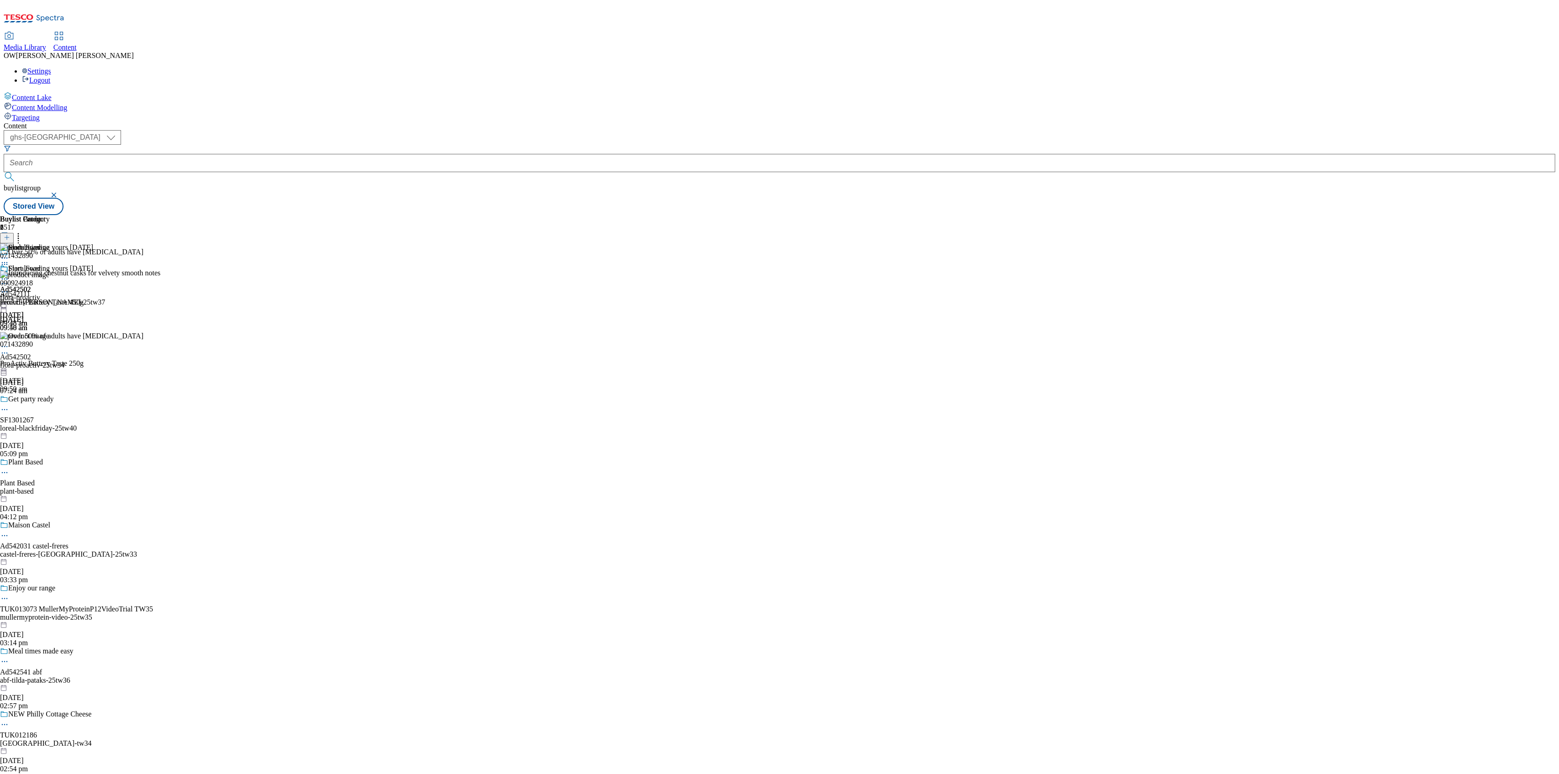
click at [9, 349] on icon at bounding box center [4, 353] width 9 height 9
click at [50, 409] on button "Delete" at bounding box center [34, 414] width 32 height 11
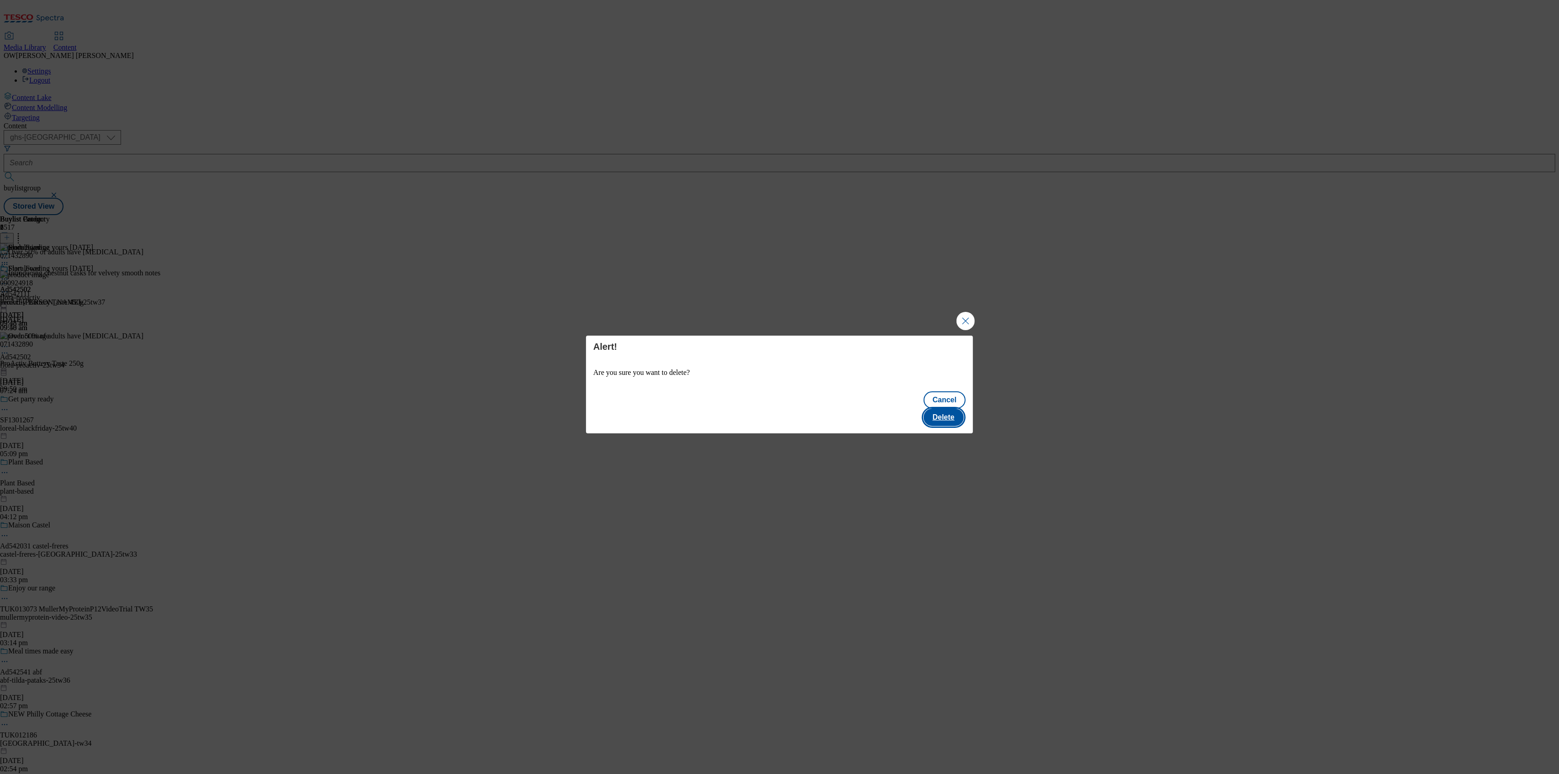
click at [949, 415] on button "Delete" at bounding box center [944, 417] width 40 height 17
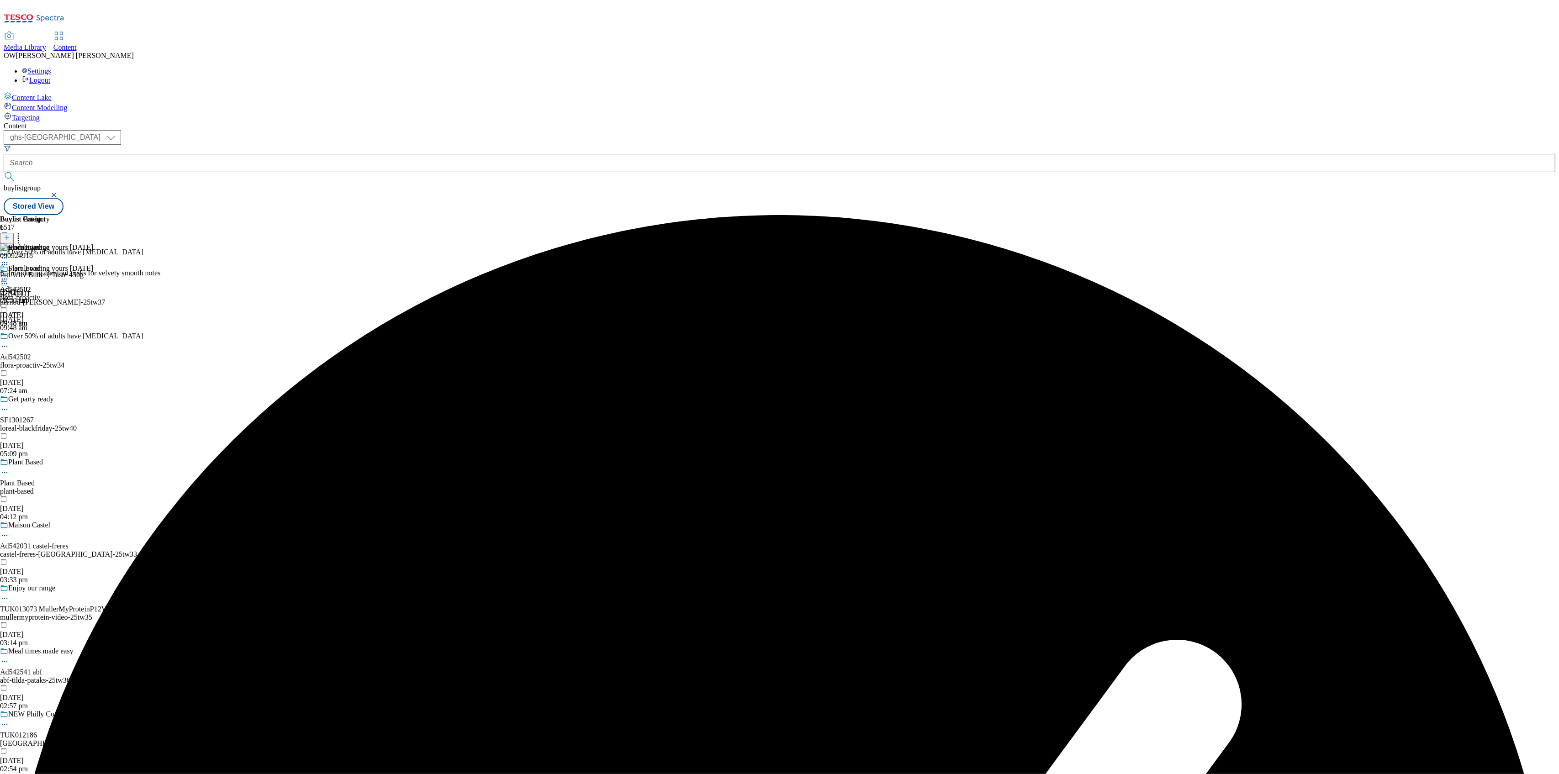
click at [10, 234] on icon at bounding box center [7, 237] width 6 height 6
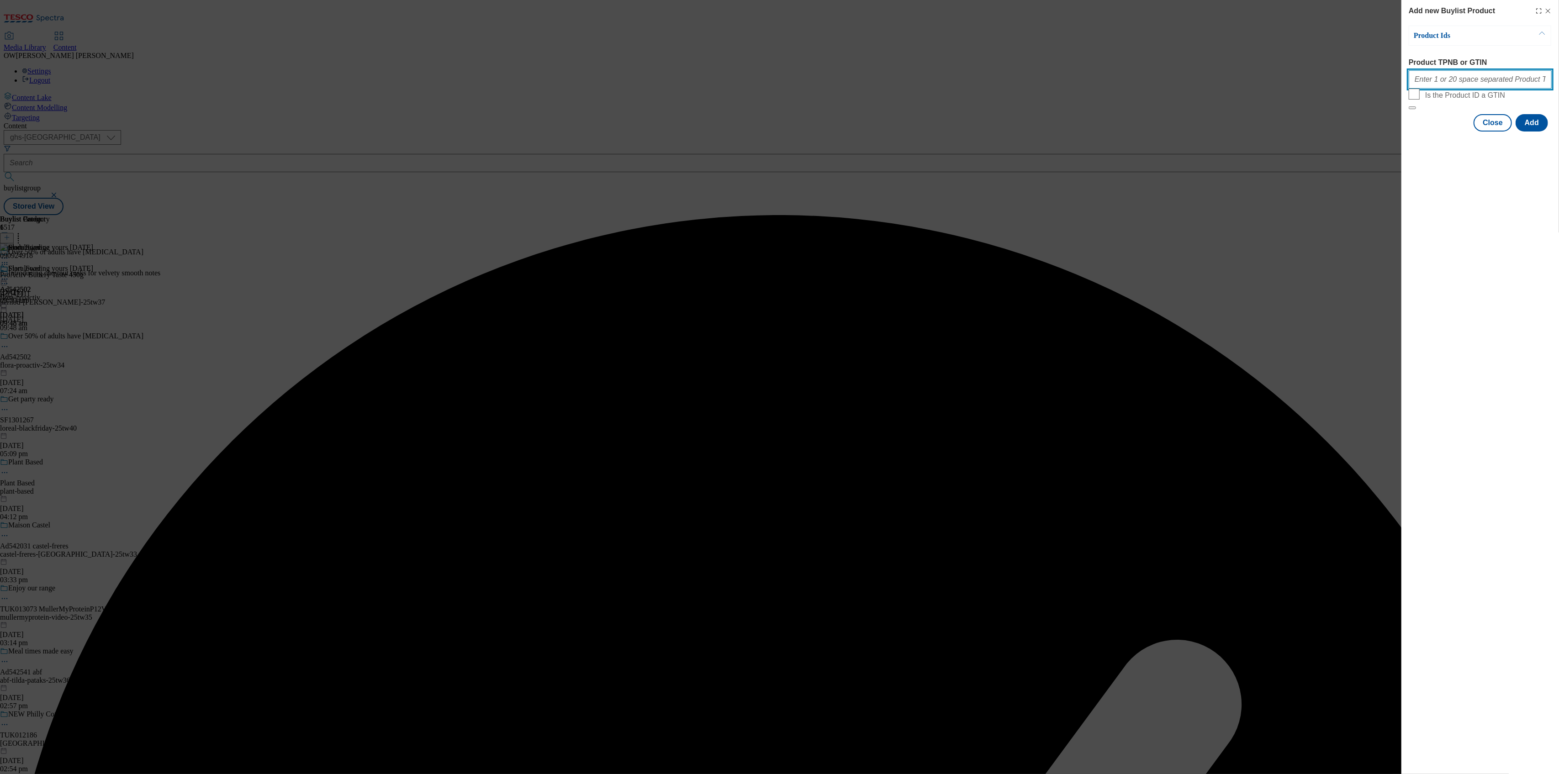
click at [1463, 81] on input "Product TPNB or GTIN" at bounding box center [1480, 79] width 143 height 18
paste input "071432890"
type input "071432890"
click at [1533, 132] on button "Add" at bounding box center [1532, 122] width 32 height 17
click at [1490, 176] on button "Close" at bounding box center [1493, 167] width 38 height 17
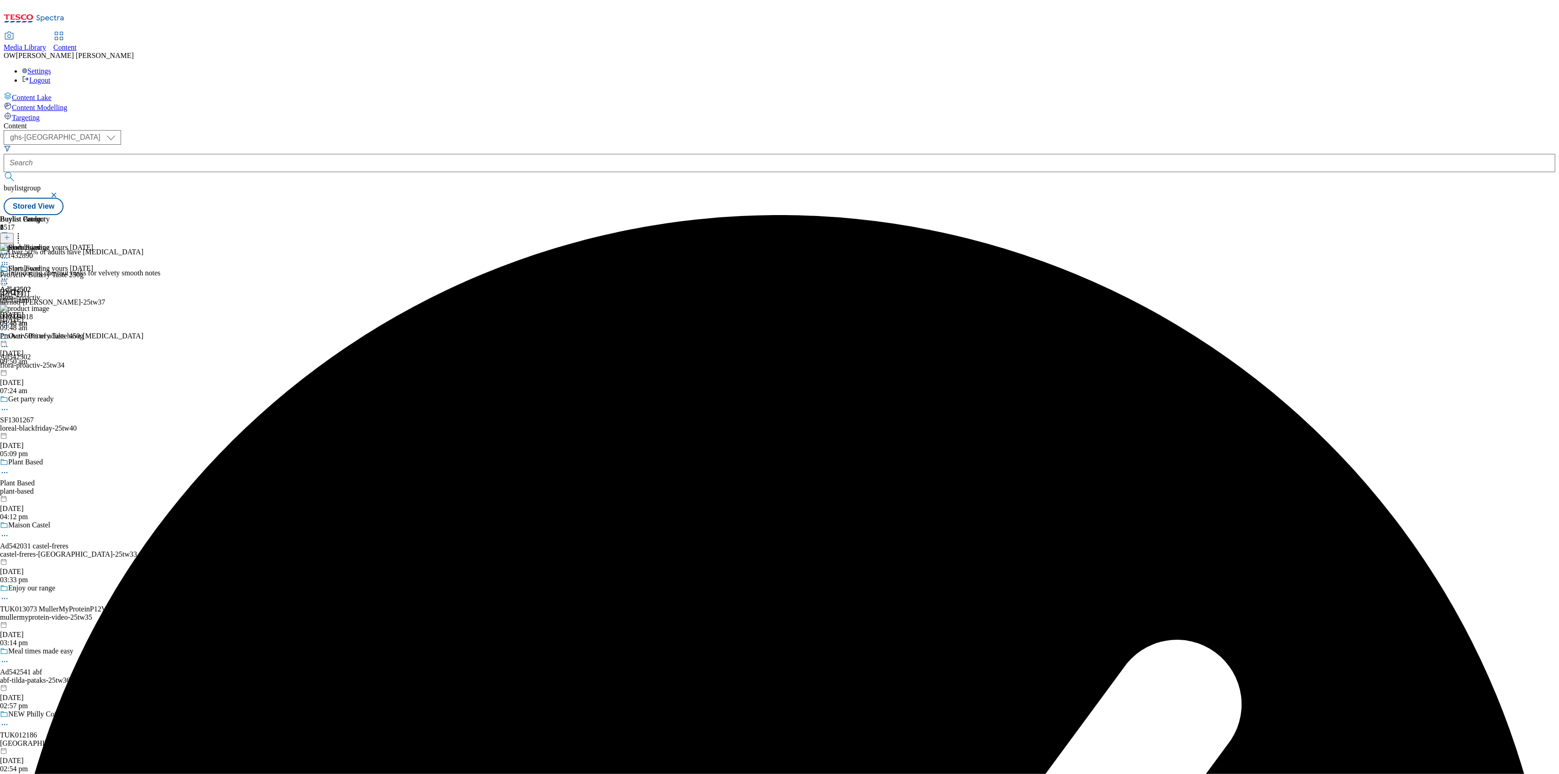
click at [9, 275] on icon at bounding box center [4, 279] width 9 height 9
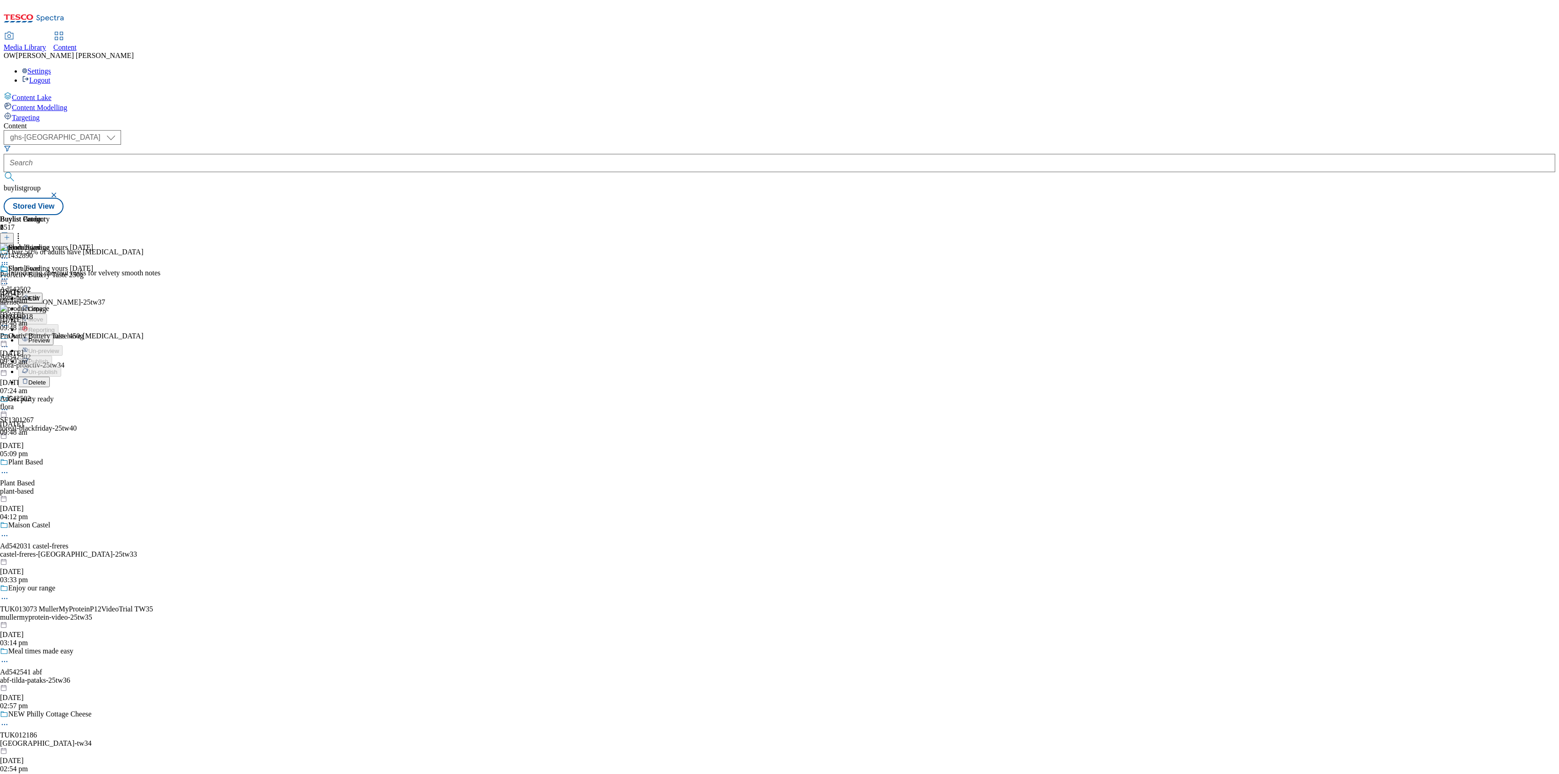
click at [50, 337] on span "Preview" at bounding box center [38, 340] width 21 height 7
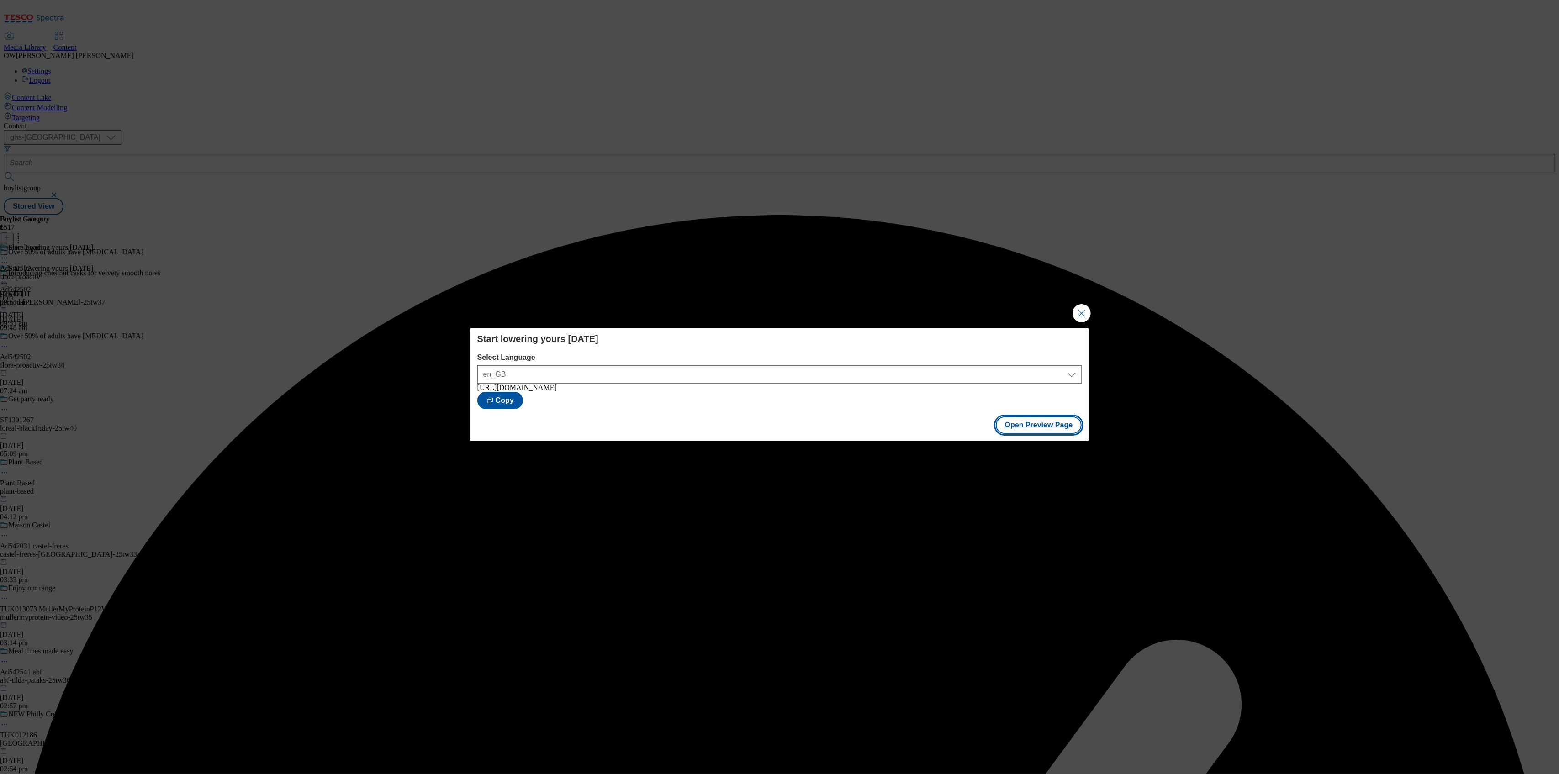
click at [1035, 423] on button "Open Preview Page" at bounding box center [1039, 425] width 86 height 17
click at [1087, 316] on button "Close Modal" at bounding box center [1082, 313] width 18 height 18
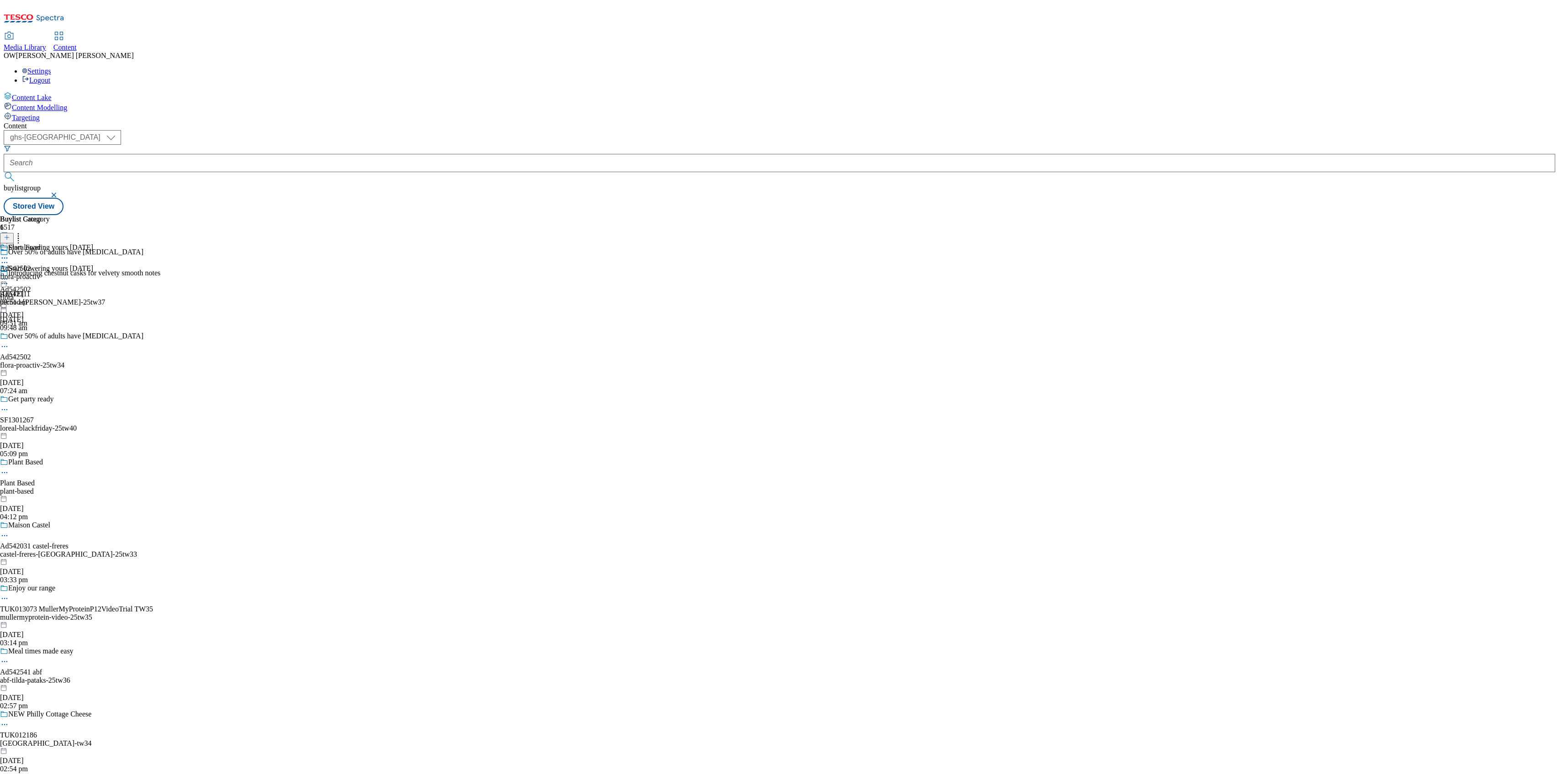
click at [9, 275] on icon at bounding box center [4, 279] width 9 height 9
click at [48, 369] on span "Publish" at bounding box center [38, 372] width 20 height 7
click at [9, 254] on icon at bounding box center [4, 258] width 9 height 9
click at [76, 337] on span "Open Preview Url" at bounding box center [52, 340] width 48 height 7
